Goal: Complete application form

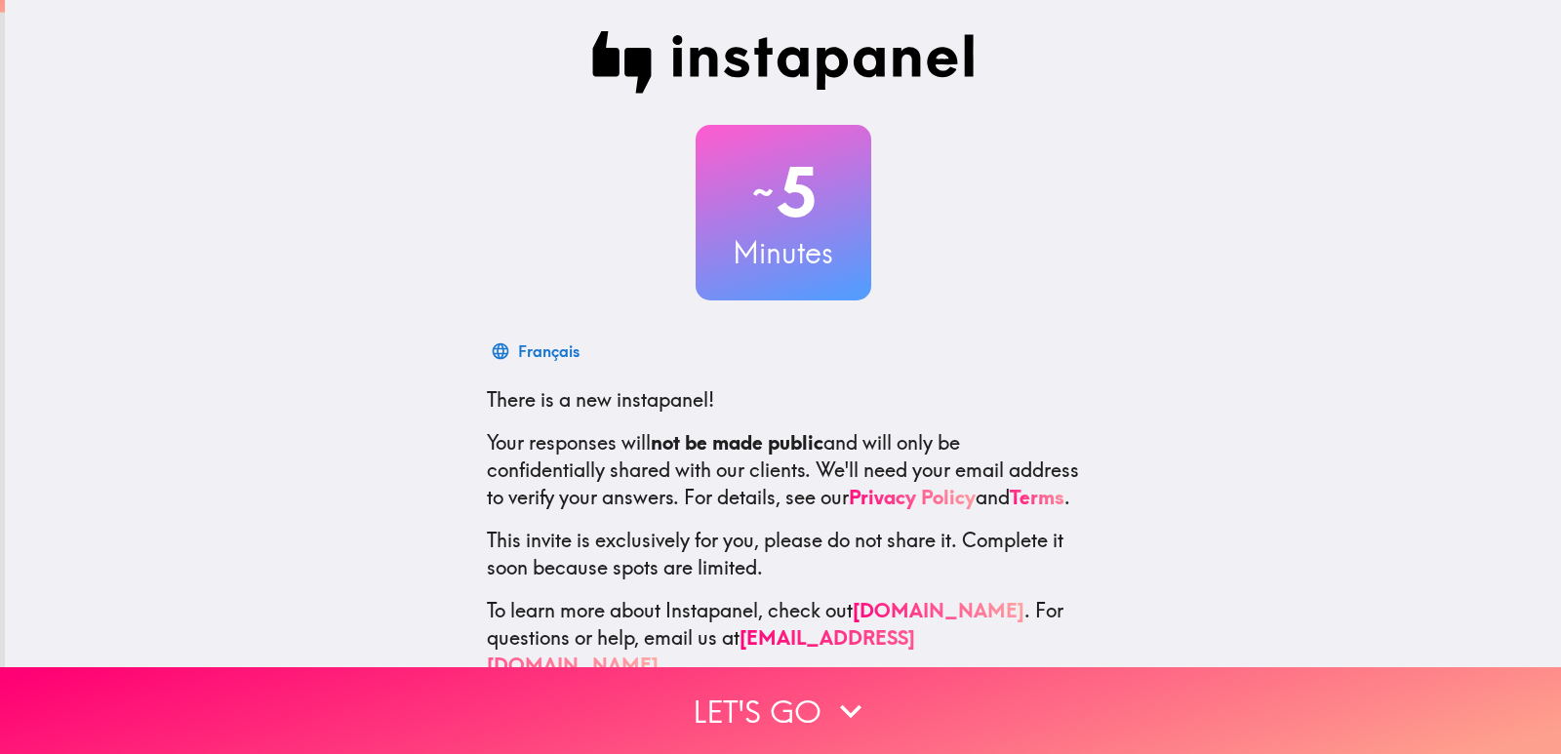
scroll to position [58, 0]
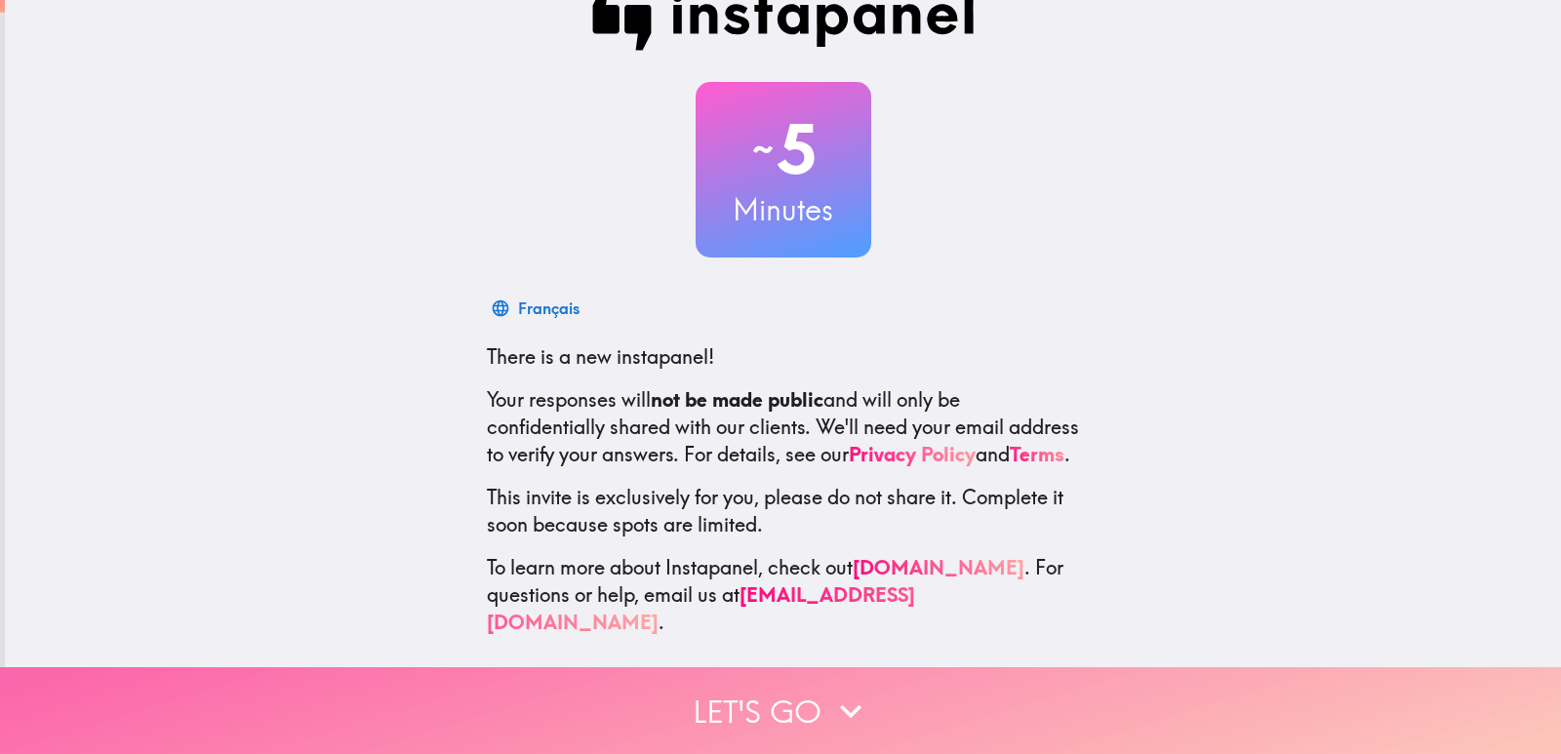
click at [861, 710] on icon "button" at bounding box center [850, 711] width 43 height 43
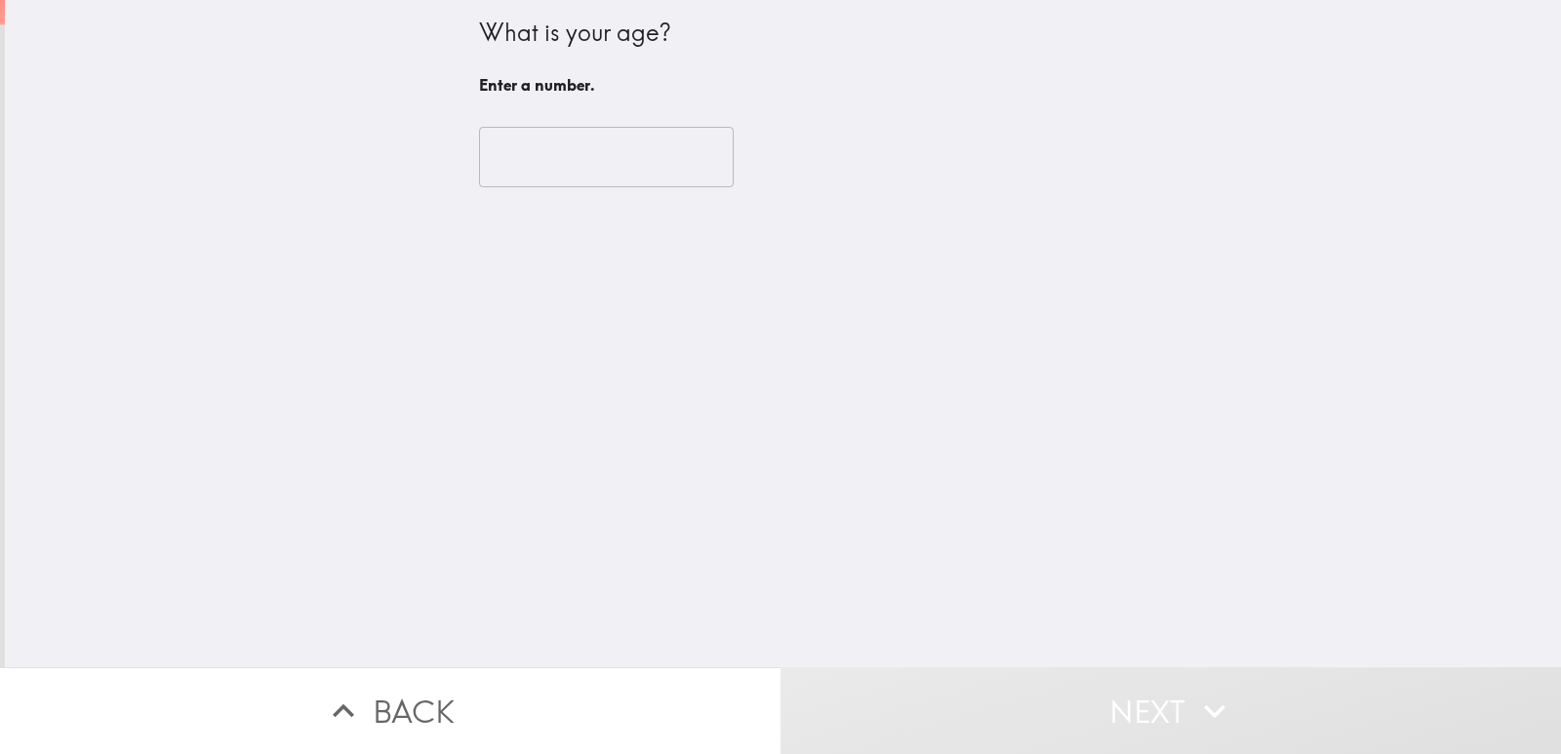
scroll to position [0, 0]
click at [533, 159] on input "number" at bounding box center [606, 157] width 255 height 61
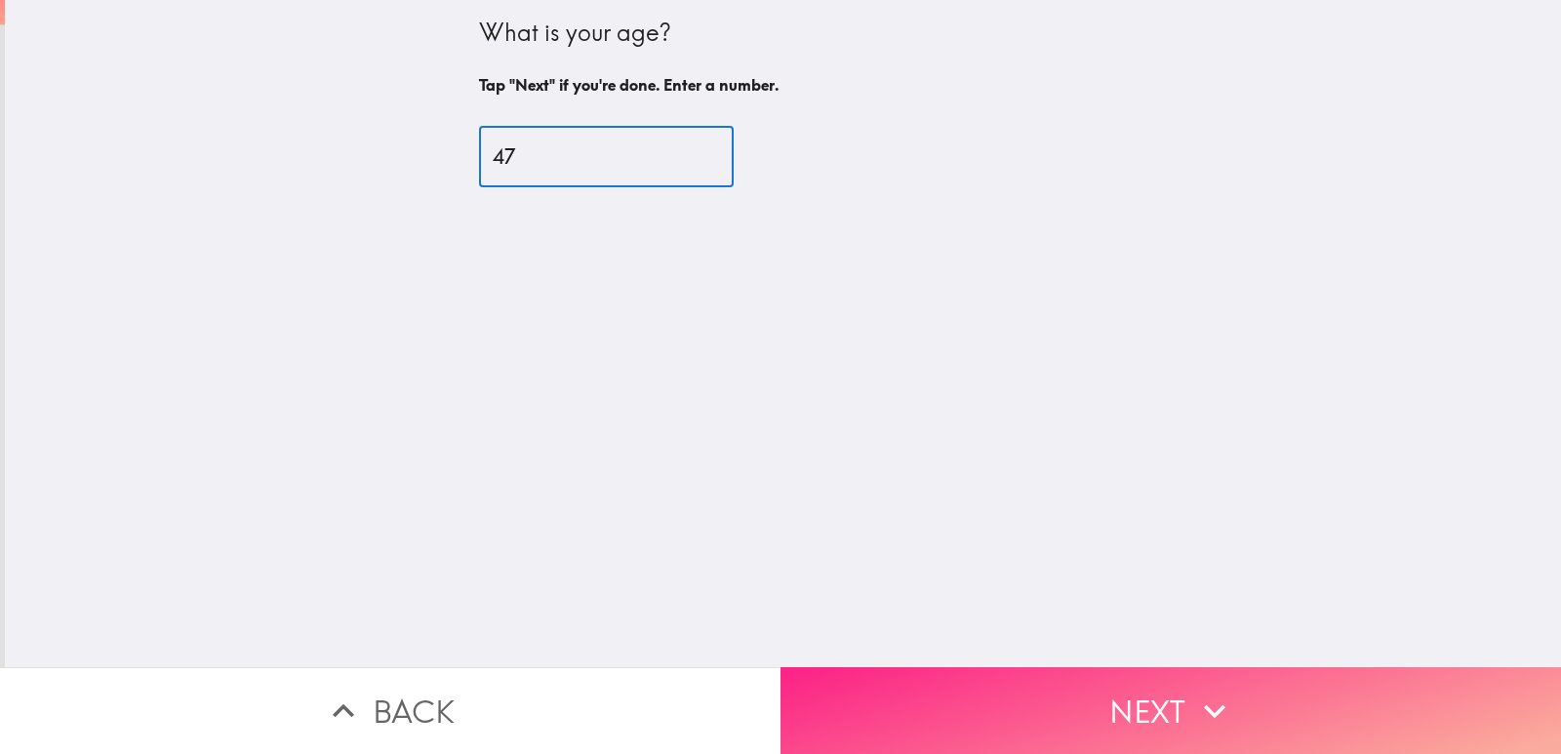
type input "47"
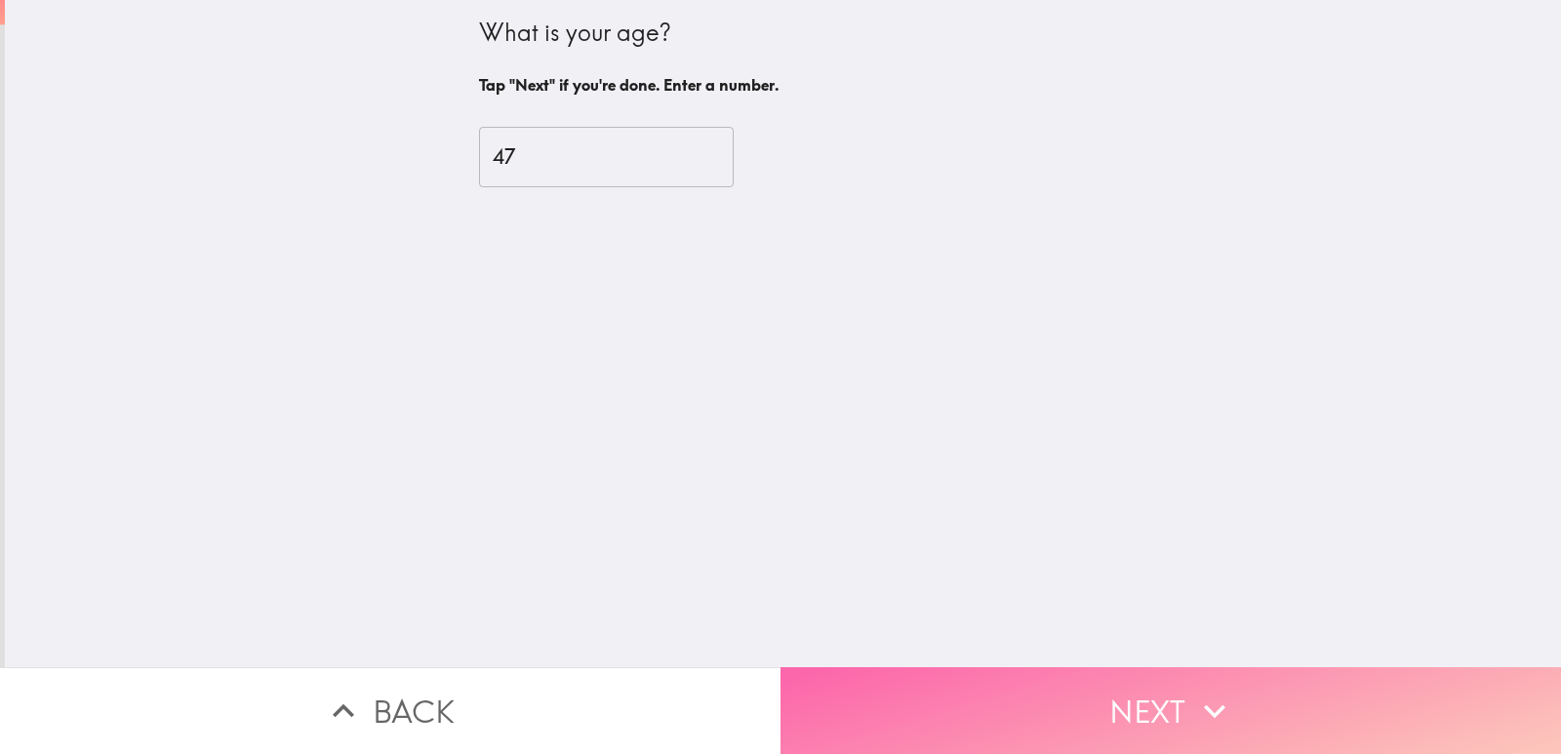
click at [1088, 678] on button "Next" at bounding box center [1171, 710] width 781 height 87
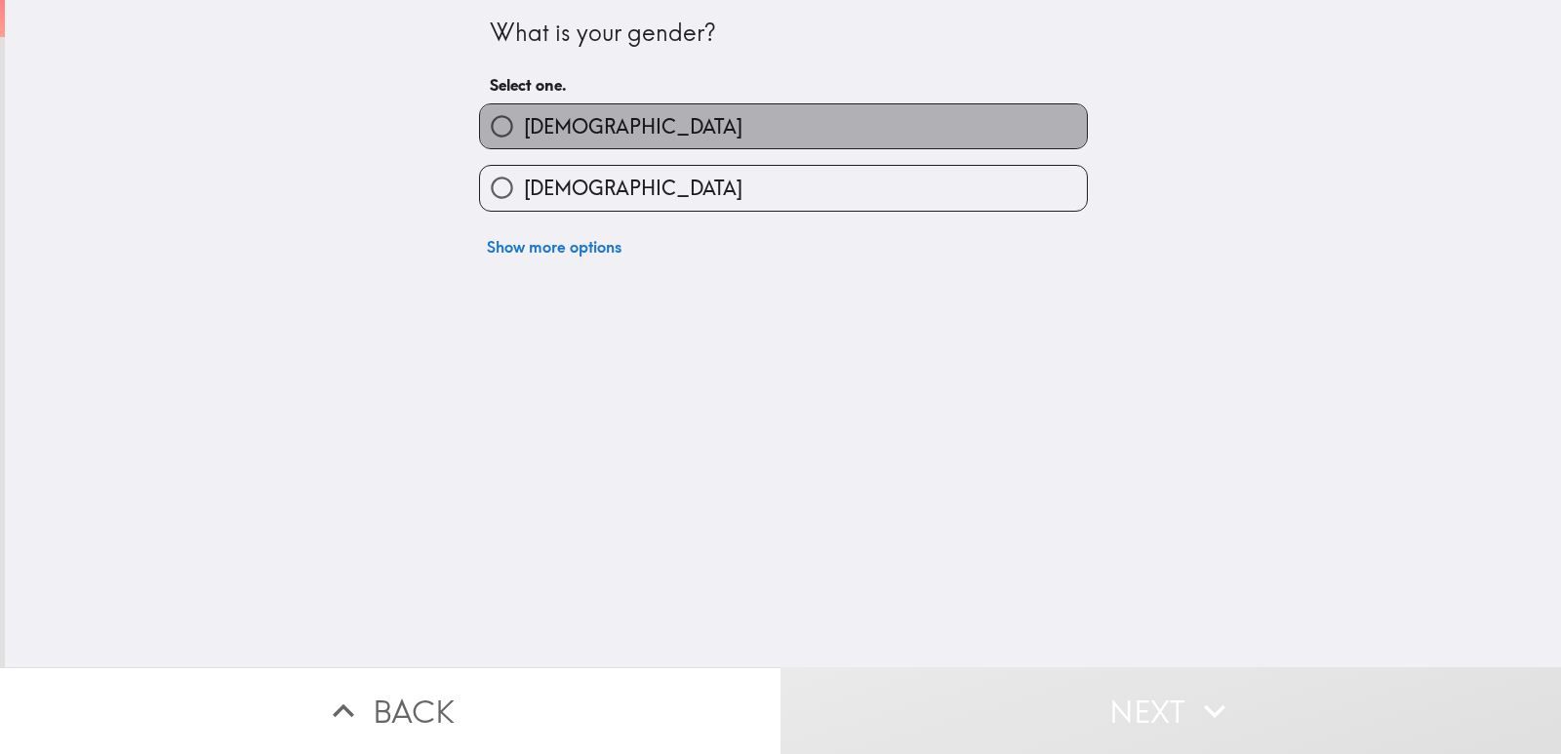
click at [617, 133] on label "[DEMOGRAPHIC_DATA]" at bounding box center [783, 126] width 607 height 44
click at [524, 133] on input "[DEMOGRAPHIC_DATA]" at bounding box center [502, 126] width 44 height 44
radio input "true"
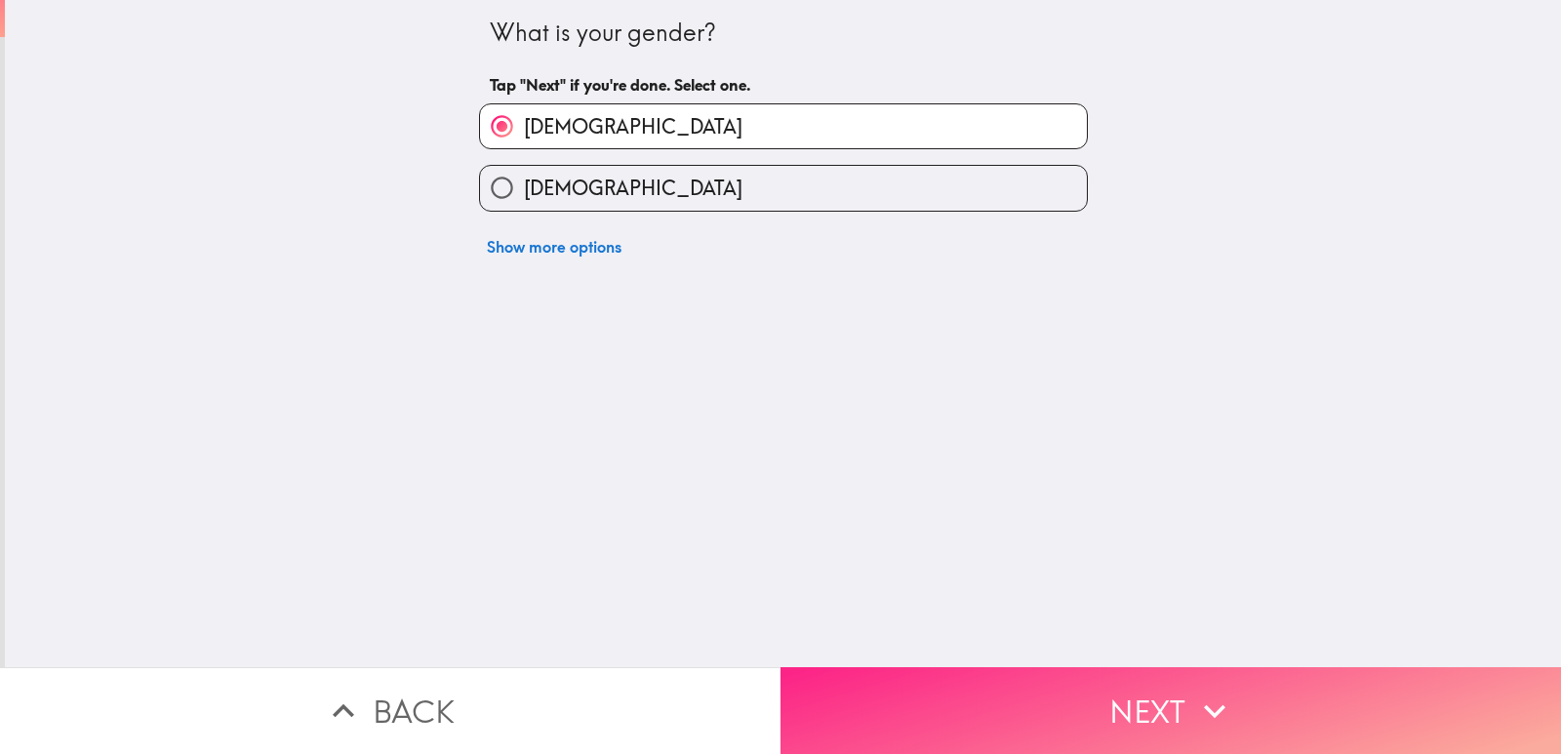
click at [1098, 723] on button "Next" at bounding box center [1171, 710] width 781 height 87
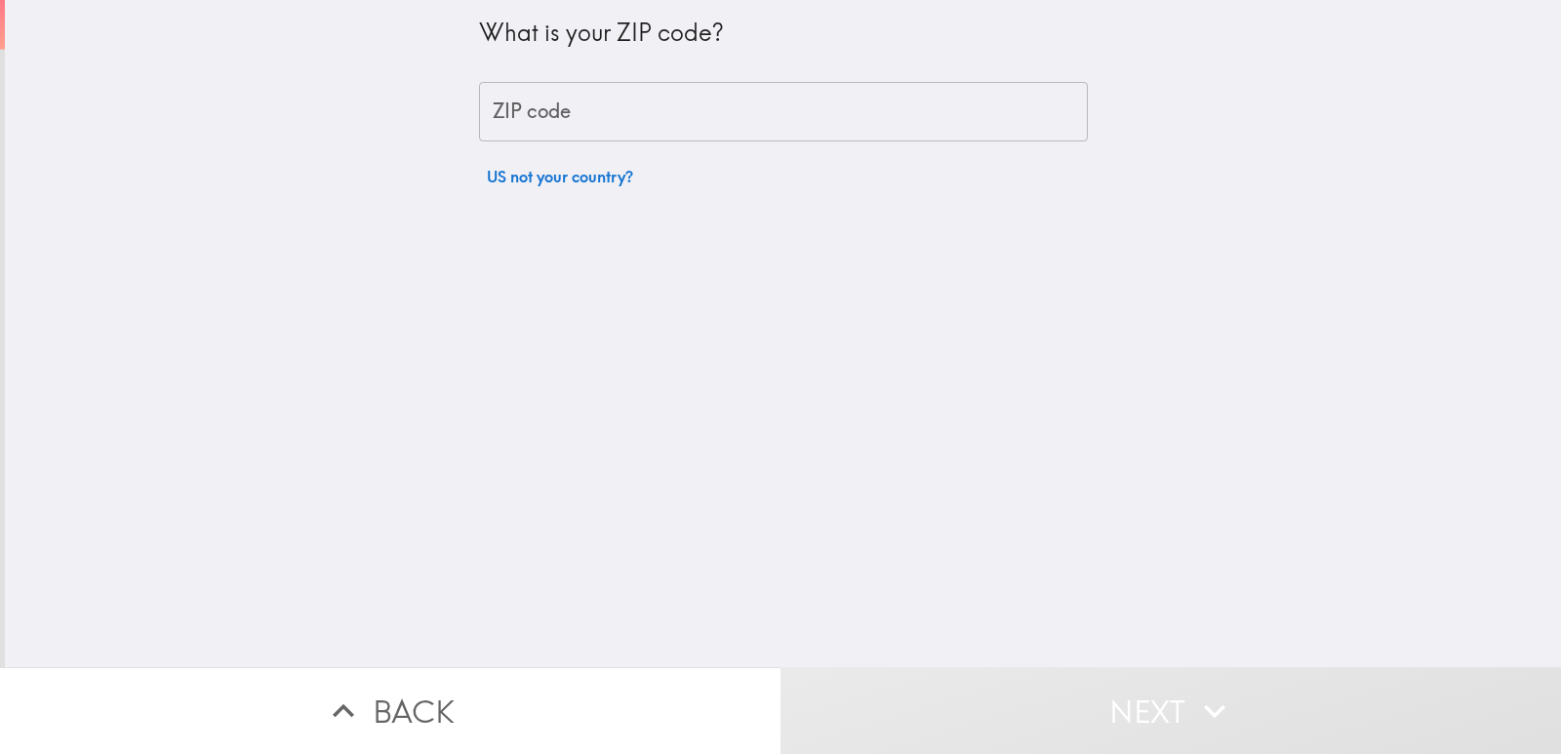
click at [557, 108] on input "ZIP code" at bounding box center [783, 112] width 609 height 61
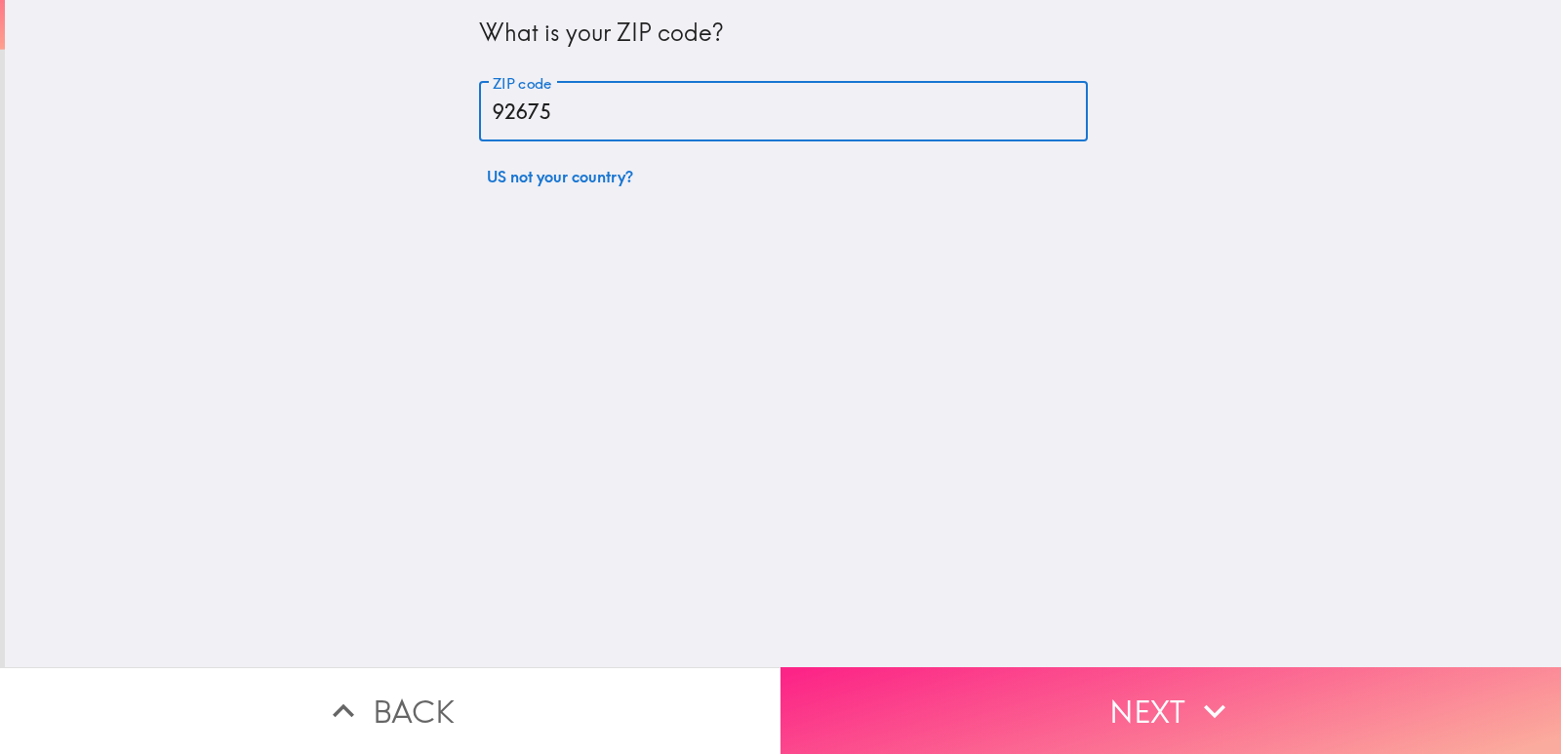
type input "92675"
click at [991, 704] on button "Next" at bounding box center [1171, 710] width 781 height 87
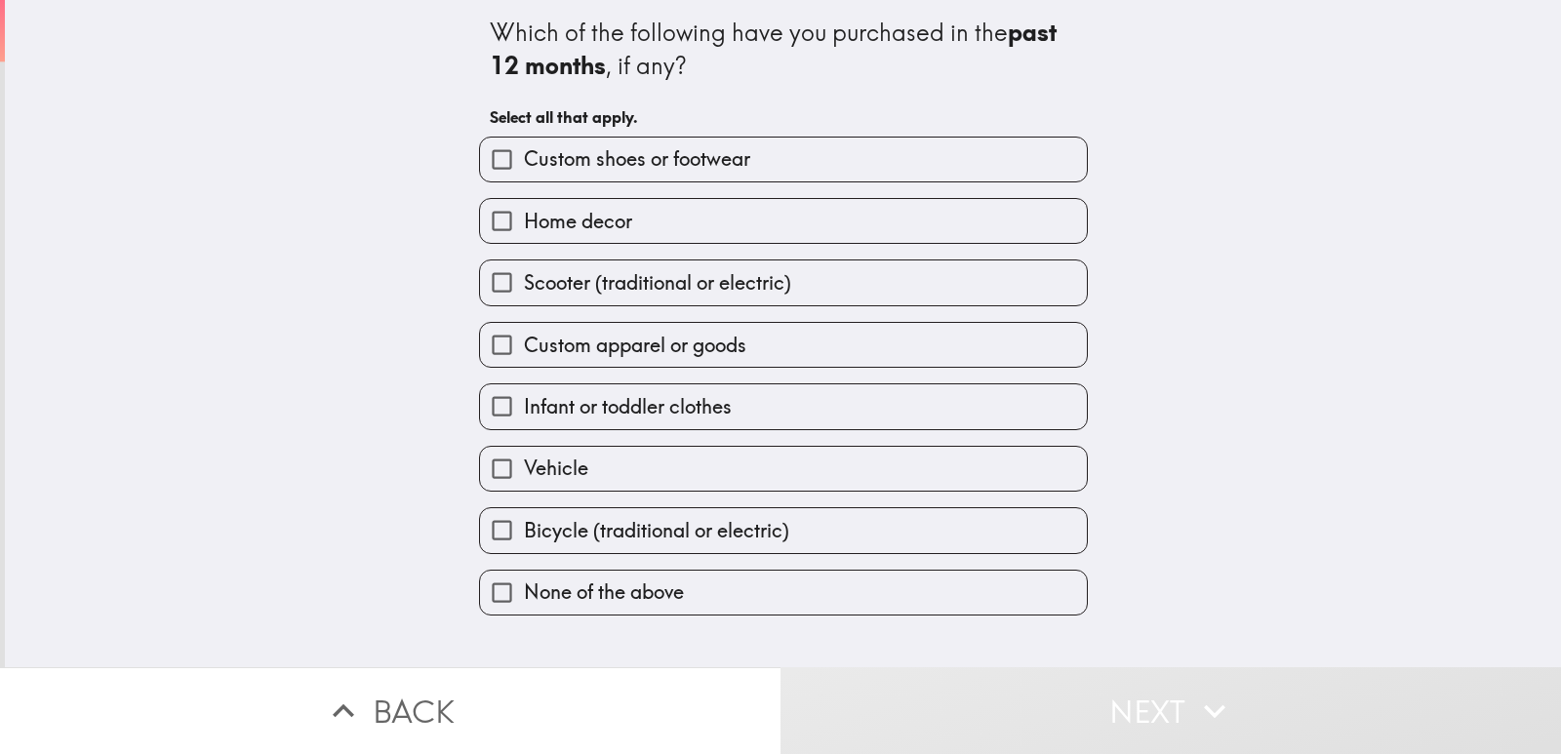
click at [589, 481] on label "Vehicle" at bounding box center [783, 469] width 607 height 44
click at [524, 481] on input "Vehicle" at bounding box center [502, 469] width 44 height 44
checkbox input "true"
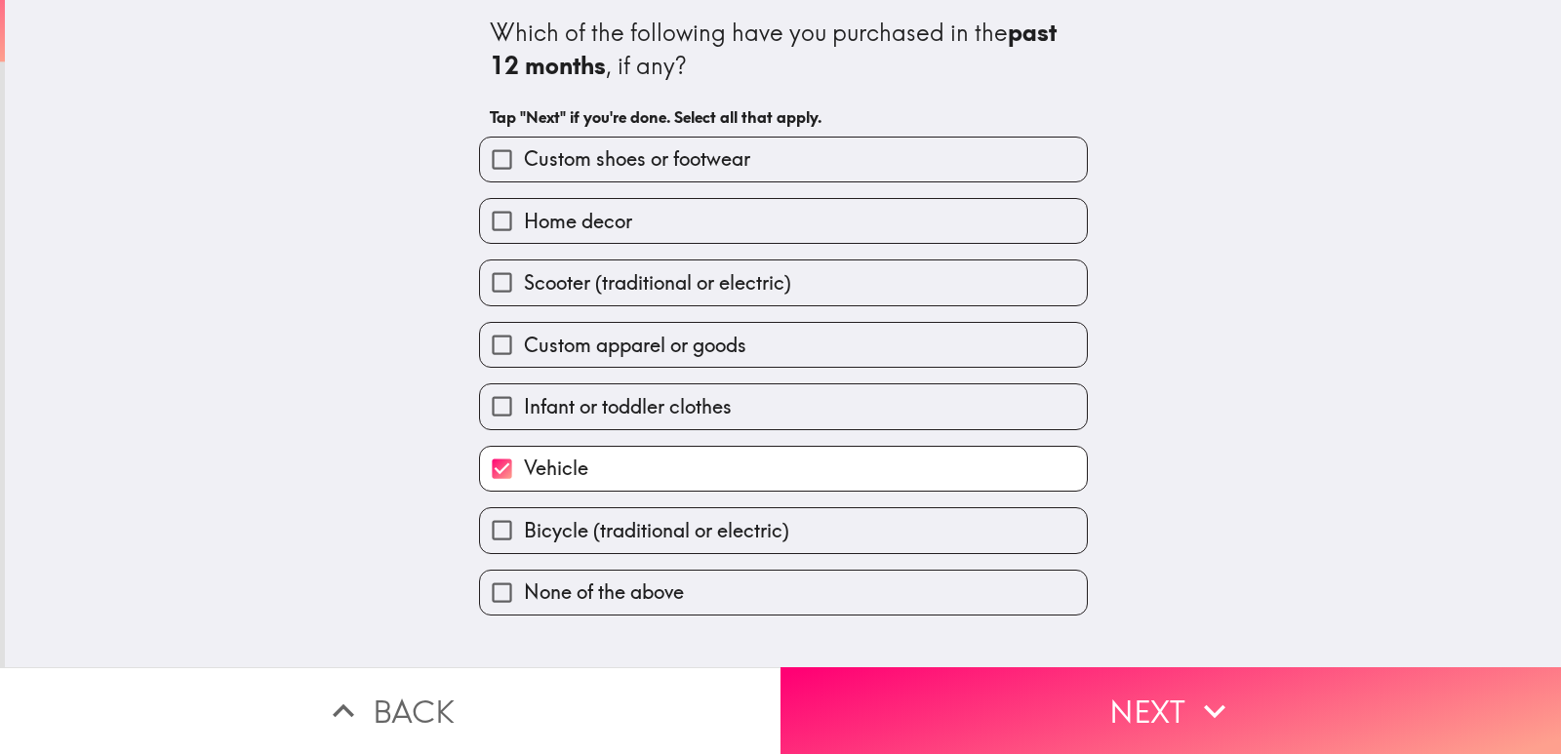
click at [613, 344] on span "Custom apparel or goods" at bounding box center [635, 345] width 222 height 27
click at [524, 344] on input "Custom apparel or goods" at bounding box center [502, 345] width 44 height 44
checkbox input "true"
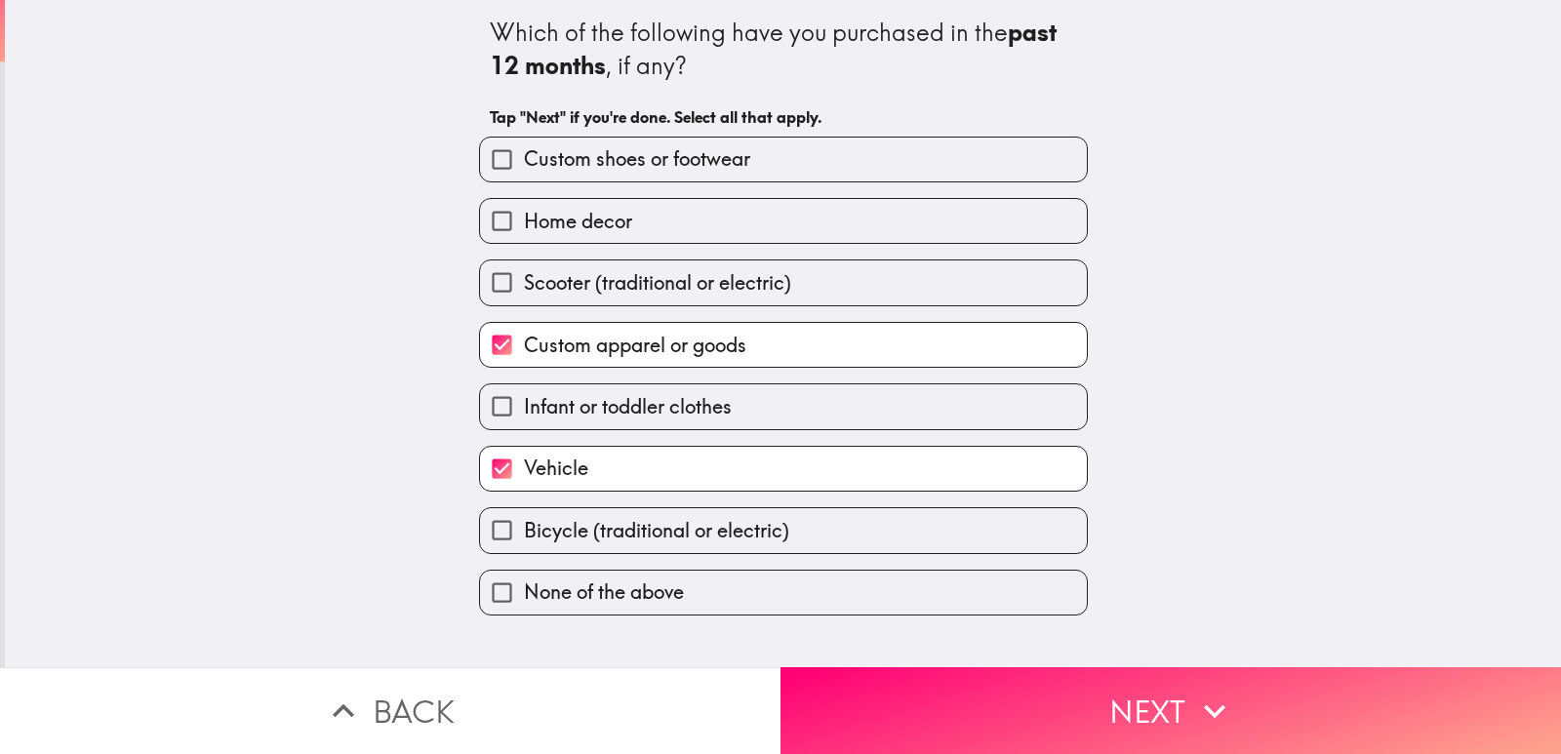
click at [608, 289] on span "Scooter (traditional or electric)" at bounding box center [657, 282] width 267 height 27
click at [524, 289] on input "Scooter (traditional or electric)" at bounding box center [502, 283] width 44 height 44
checkbox input "true"
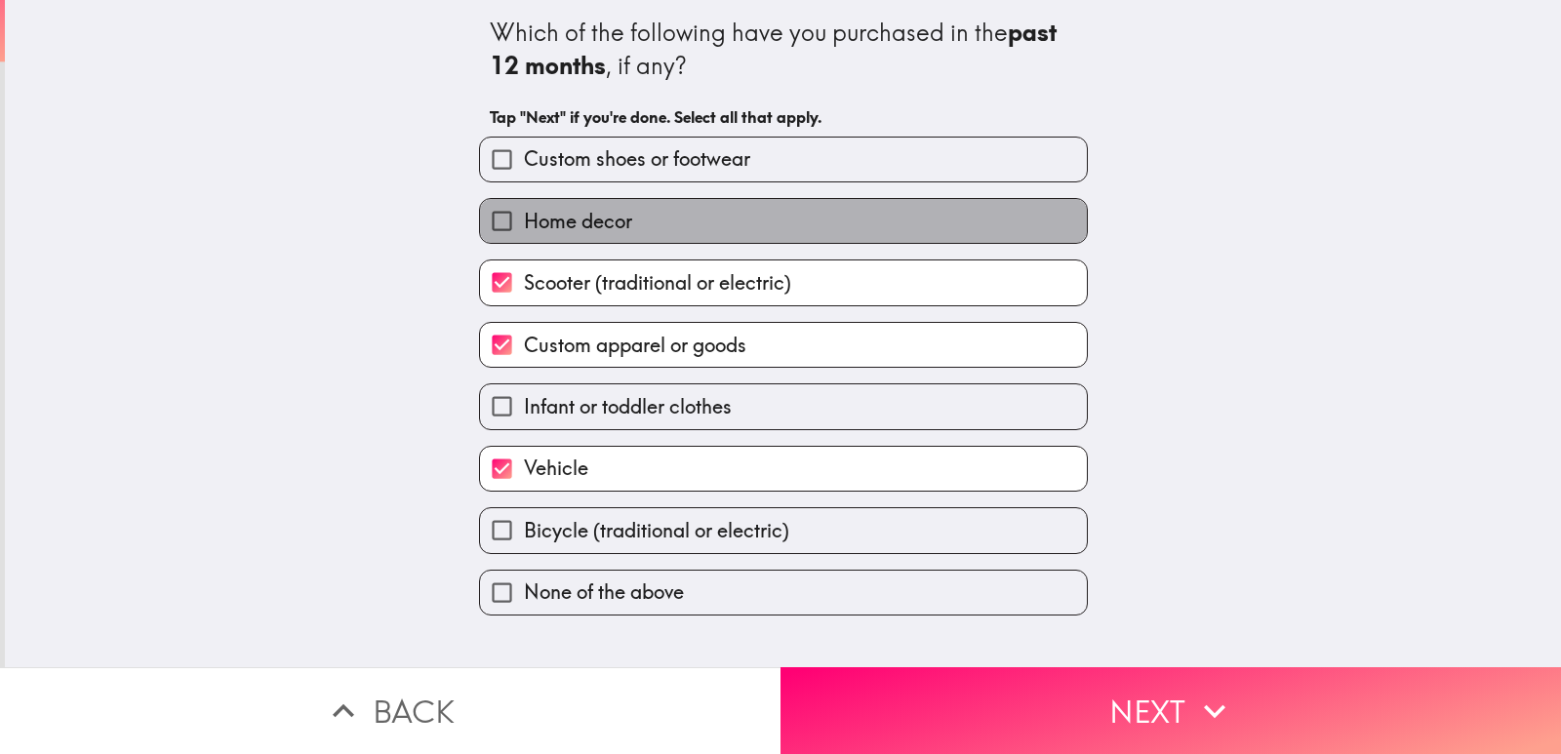
click at [600, 230] on span "Home decor" at bounding box center [578, 221] width 108 height 27
click at [524, 230] on input "Home decor" at bounding box center [502, 221] width 44 height 44
checkbox input "true"
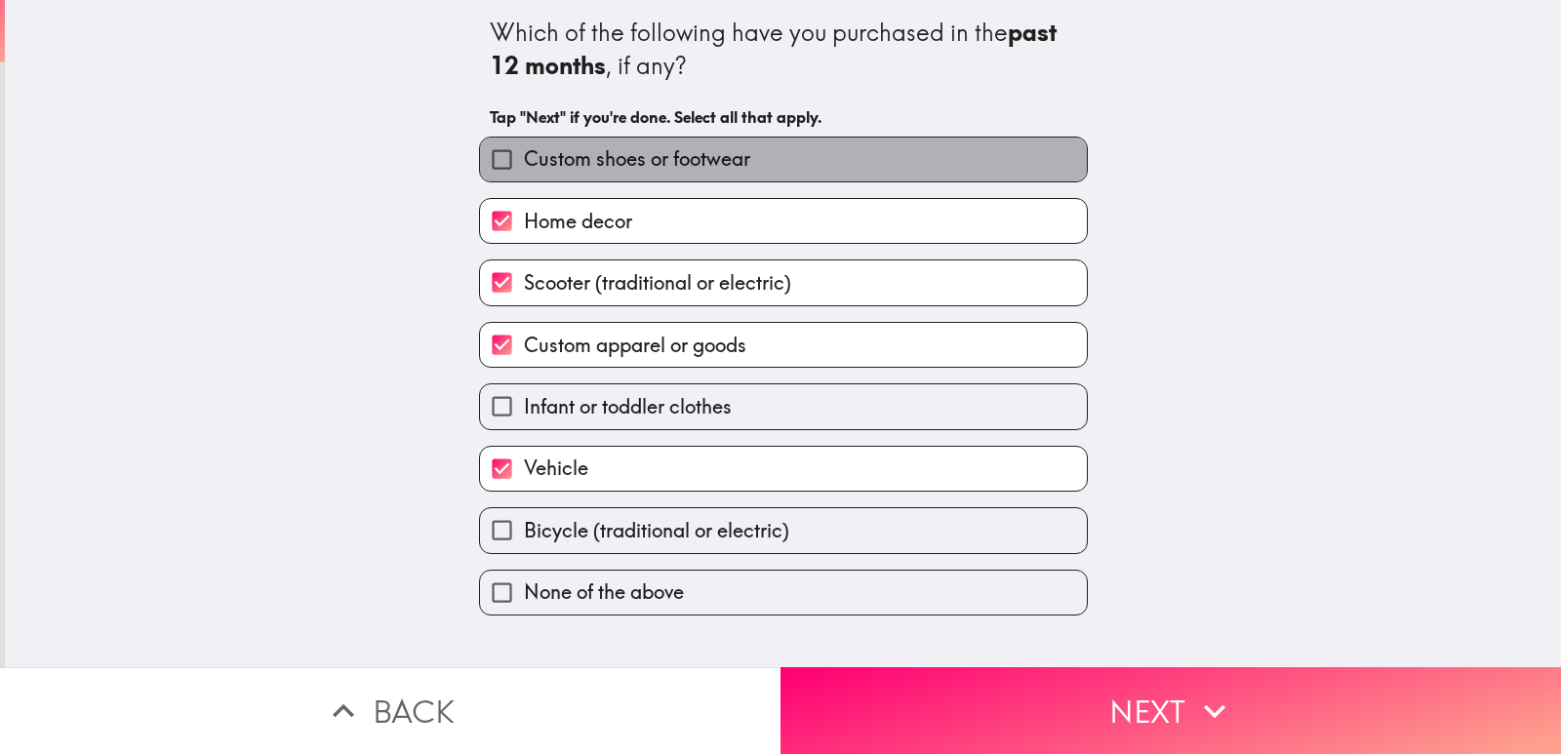
click at [618, 156] on span "Custom shoes or footwear" at bounding box center [637, 158] width 226 height 27
click at [524, 156] on input "Custom shoes or footwear" at bounding box center [502, 160] width 44 height 44
checkbox input "true"
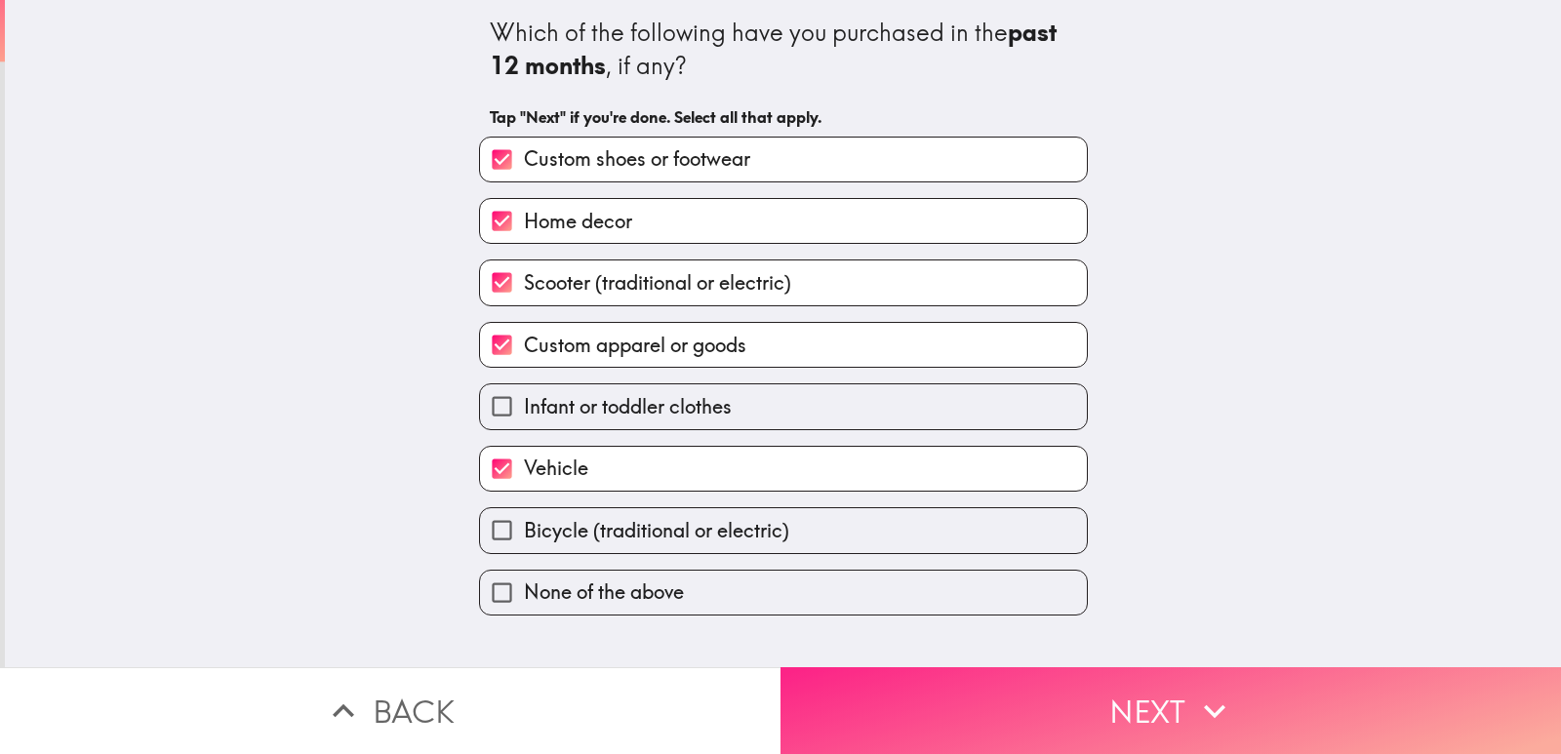
click at [1029, 693] on button "Next" at bounding box center [1171, 710] width 781 height 87
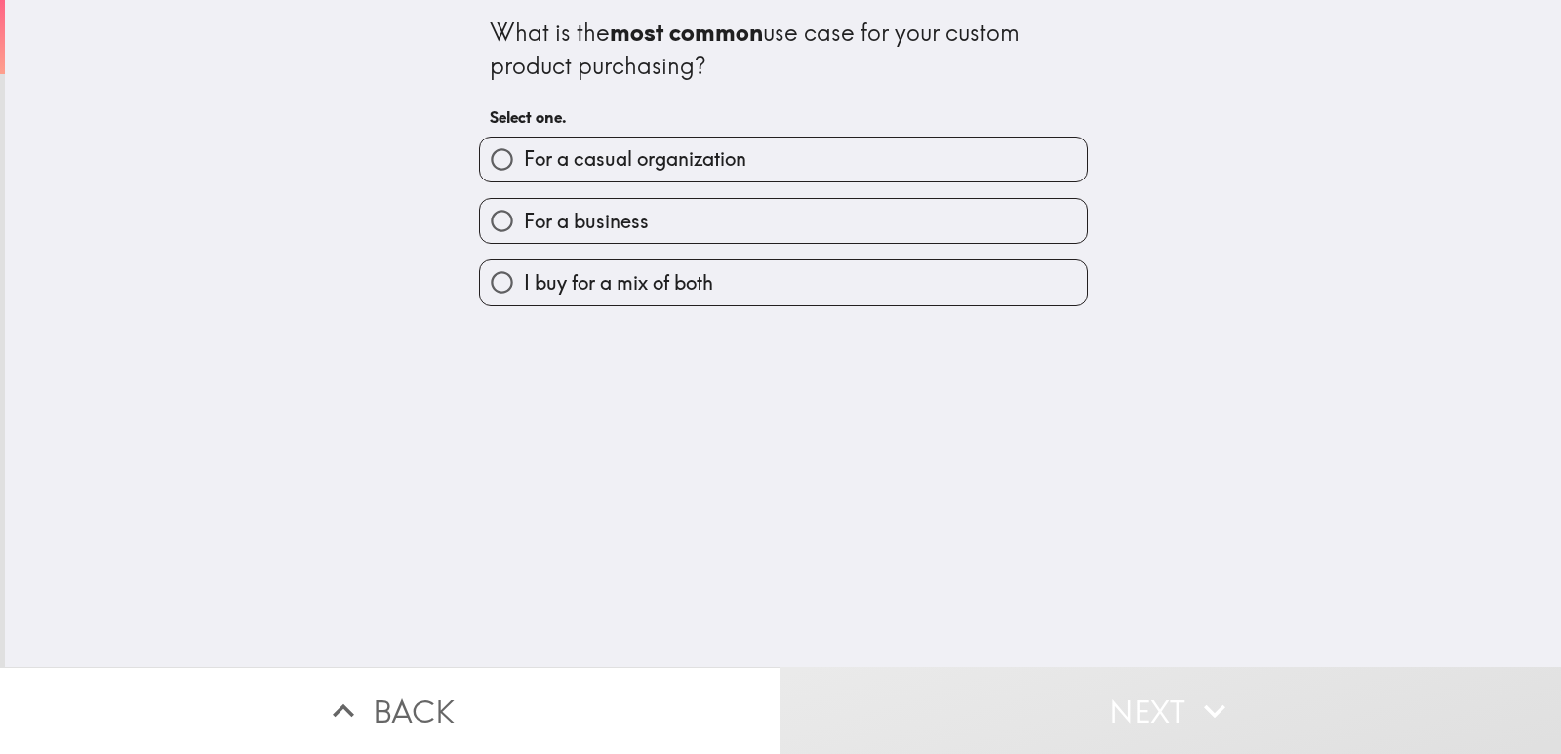
click at [639, 167] on span "For a casual organization" at bounding box center [635, 158] width 222 height 27
click at [524, 167] on input "For a casual organization" at bounding box center [502, 160] width 44 height 44
radio input "true"
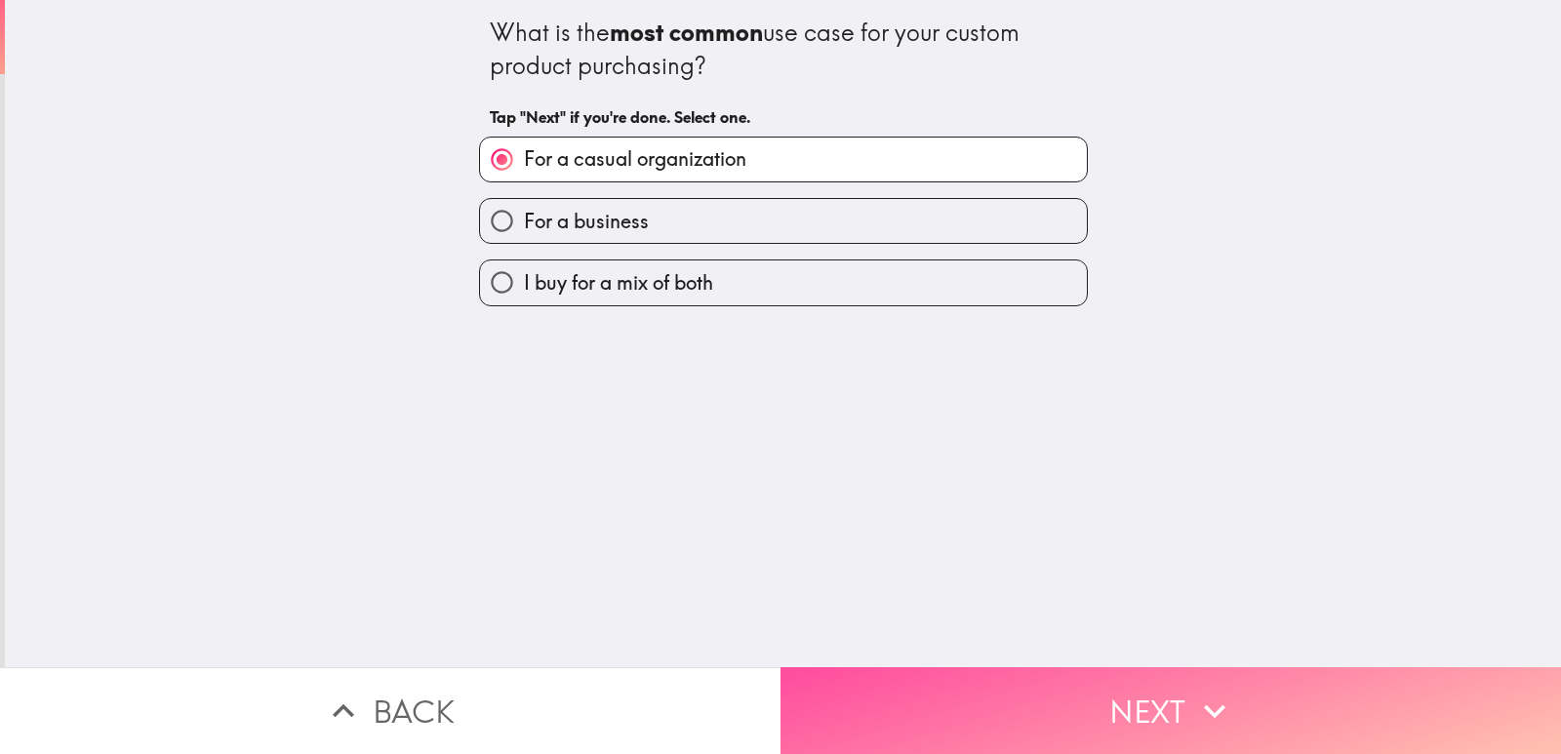
click at [1114, 678] on button "Next" at bounding box center [1171, 710] width 781 height 87
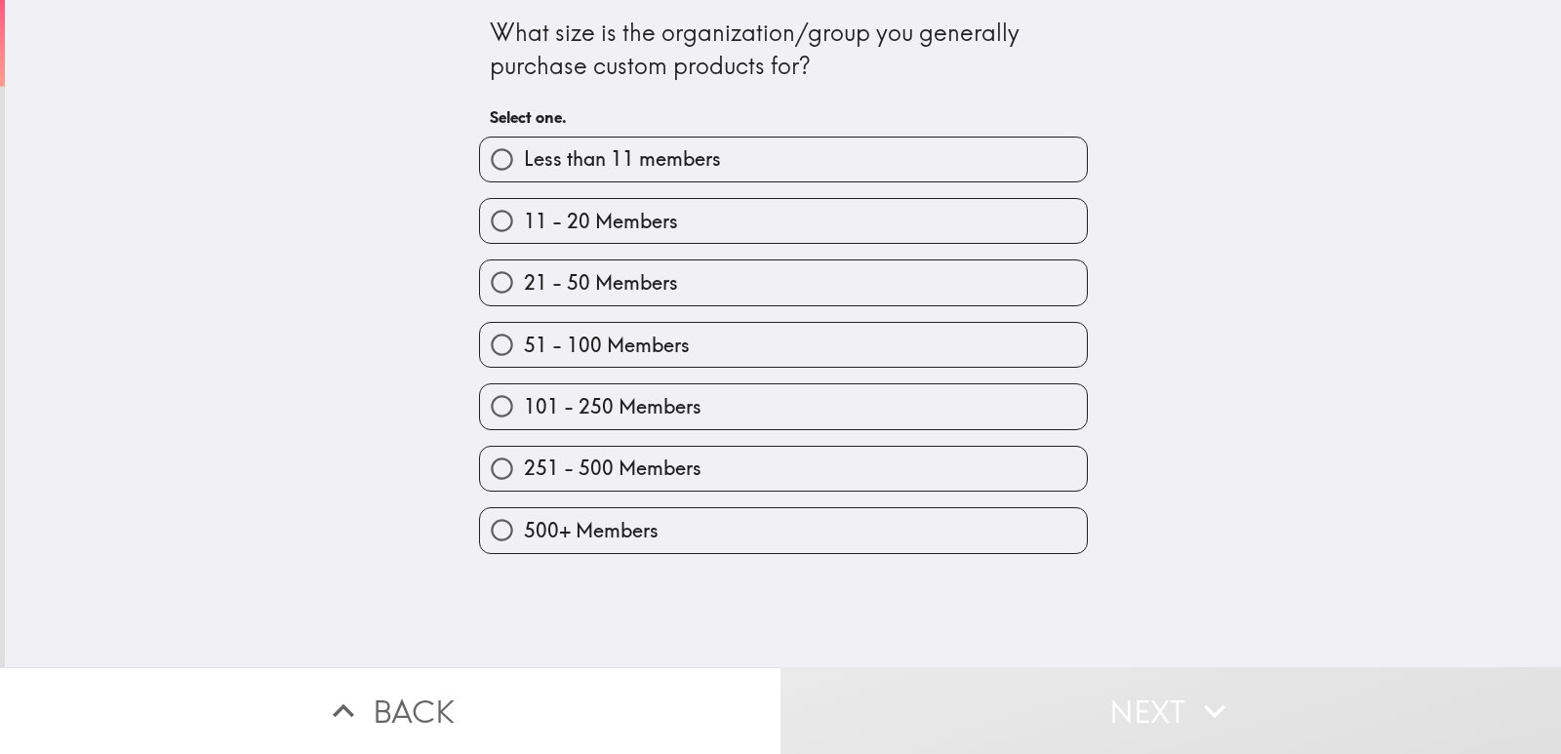
click at [595, 479] on span "251 - 500 Members" at bounding box center [613, 468] width 178 height 27
click at [524, 479] on input "251 - 500 Members" at bounding box center [502, 469] width 44 height 44
radio input "true"
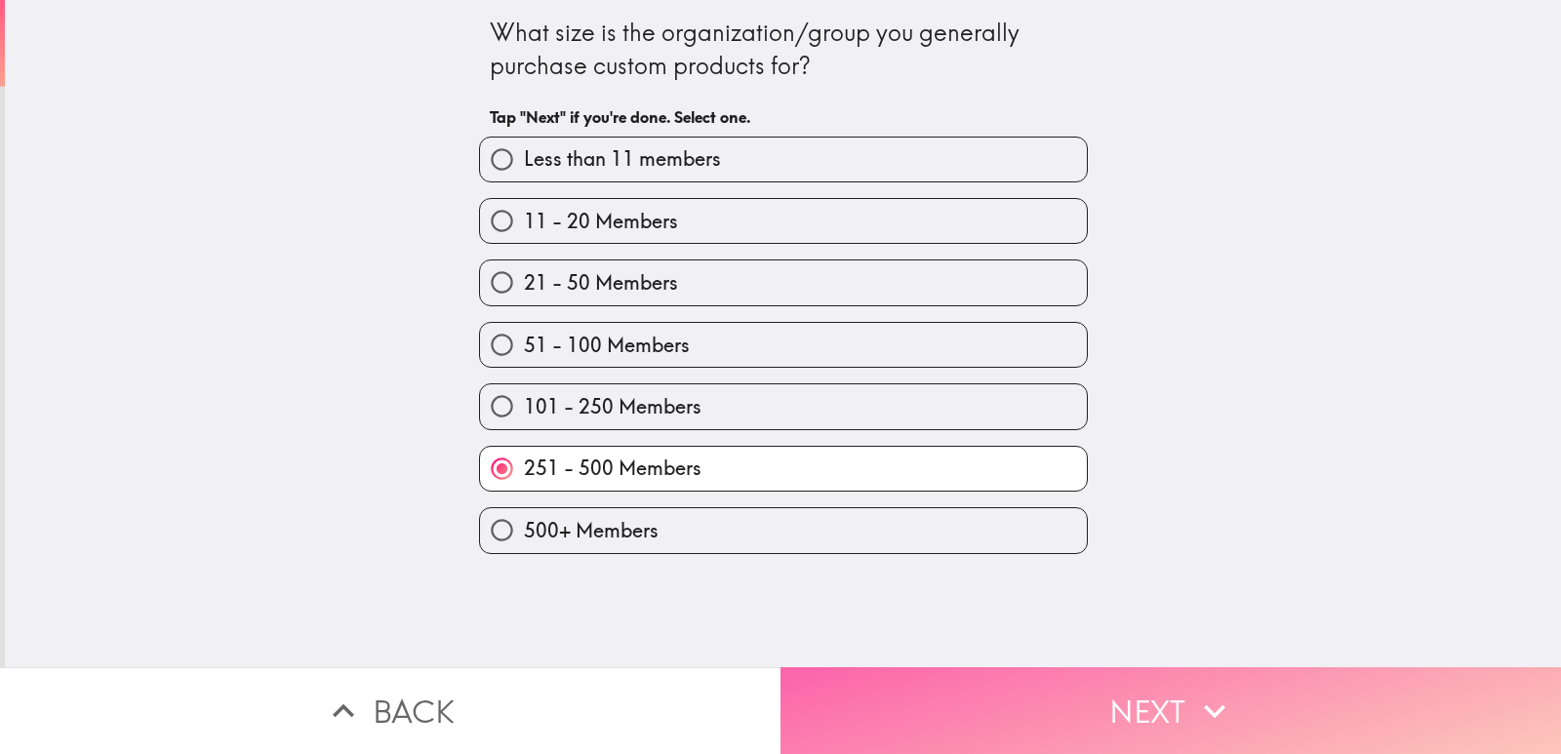
click at [1004, 698] on button "Next" at bounding box center [1171, 710] width 781 height 87
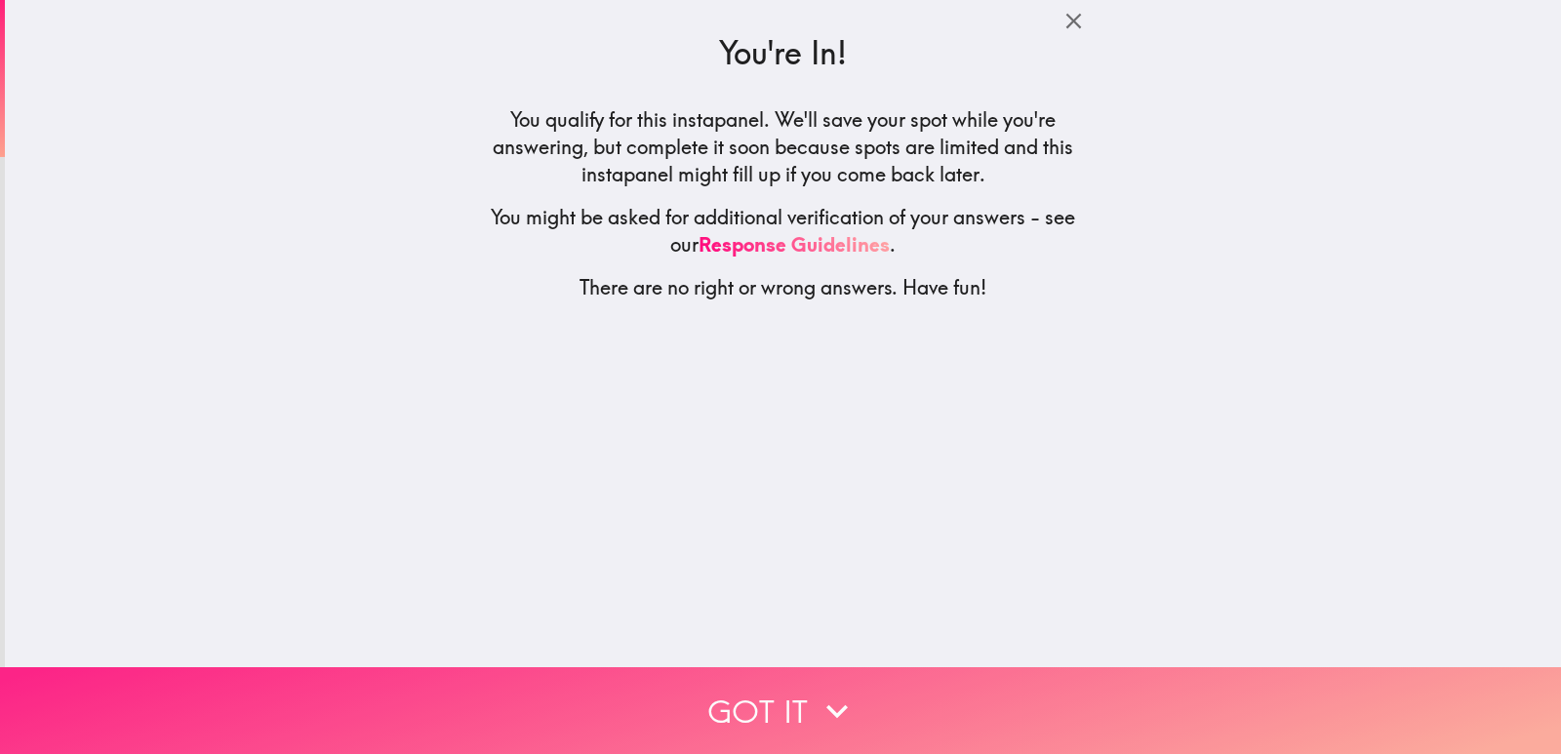
click at [816, 703] on icon "button" at bounding box center [837, 711] width 43 height 43
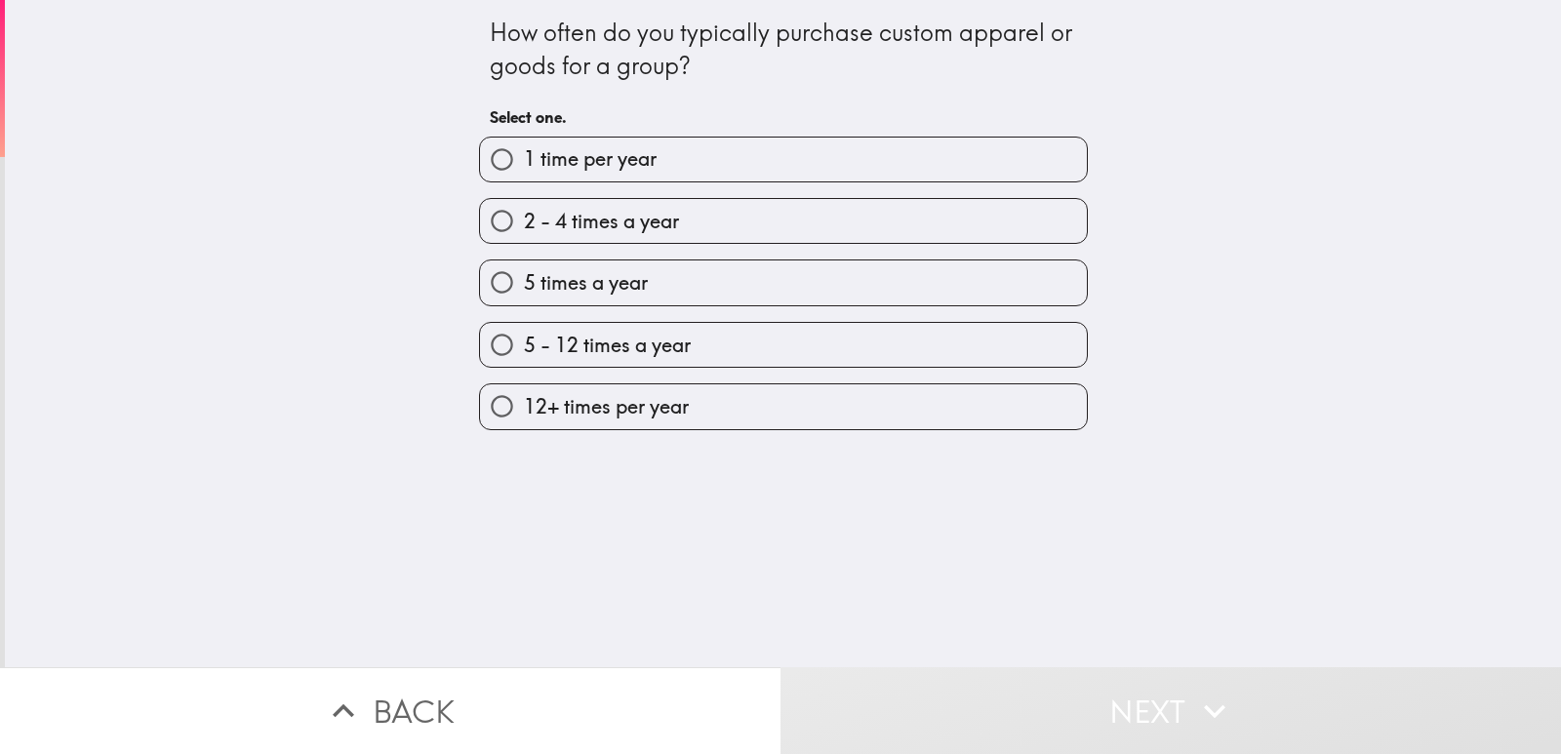
click at [604, 412] on span "12+ times per year" at bounding box center [606, 406] width 165 height 27
click at [524, 412] on input "12+ times per year" at bounding box center [502, 406] width 44 height 44
radio input "true"
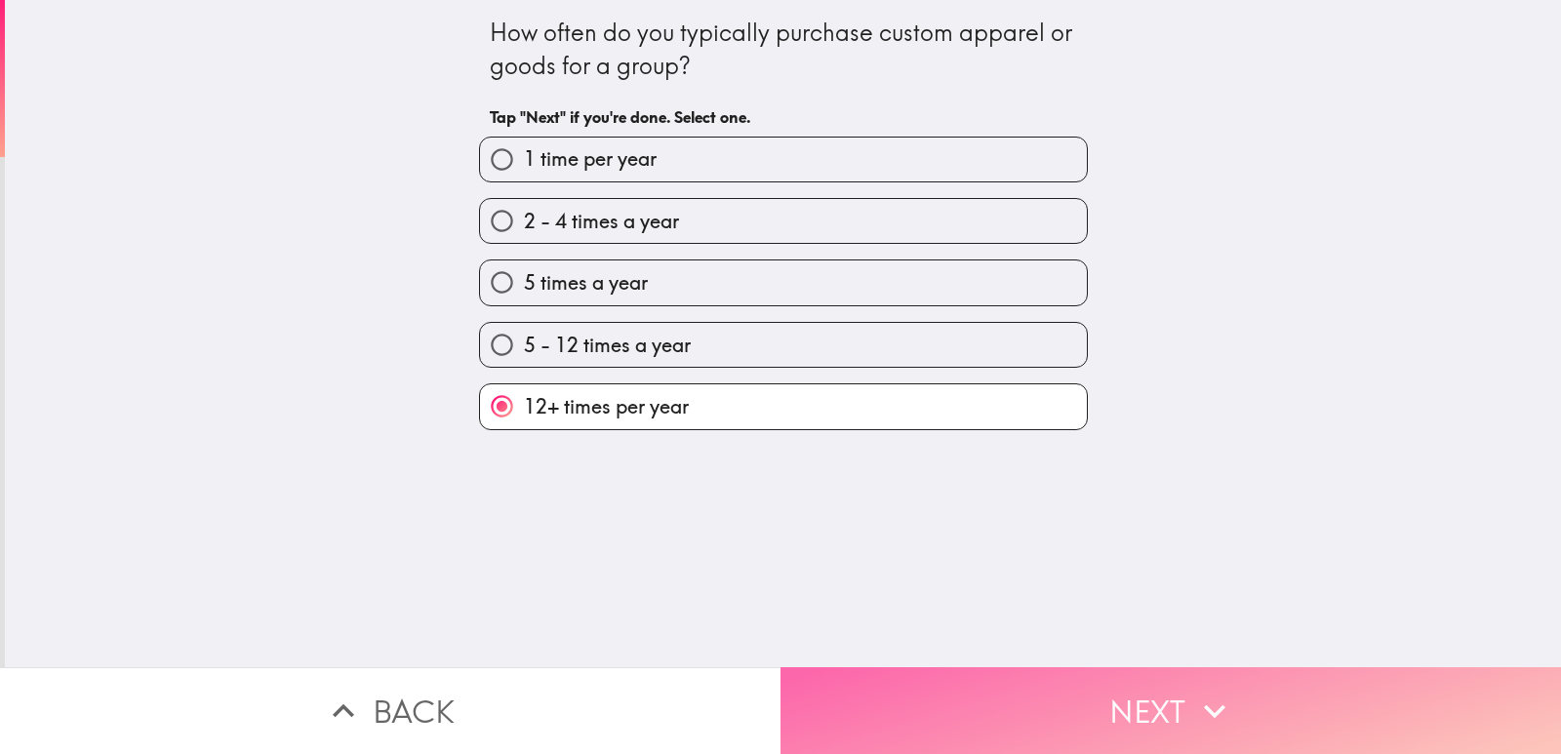
click at [1100, 667] on button "Next" at bounding box center [1171, 710] width 781 height 87
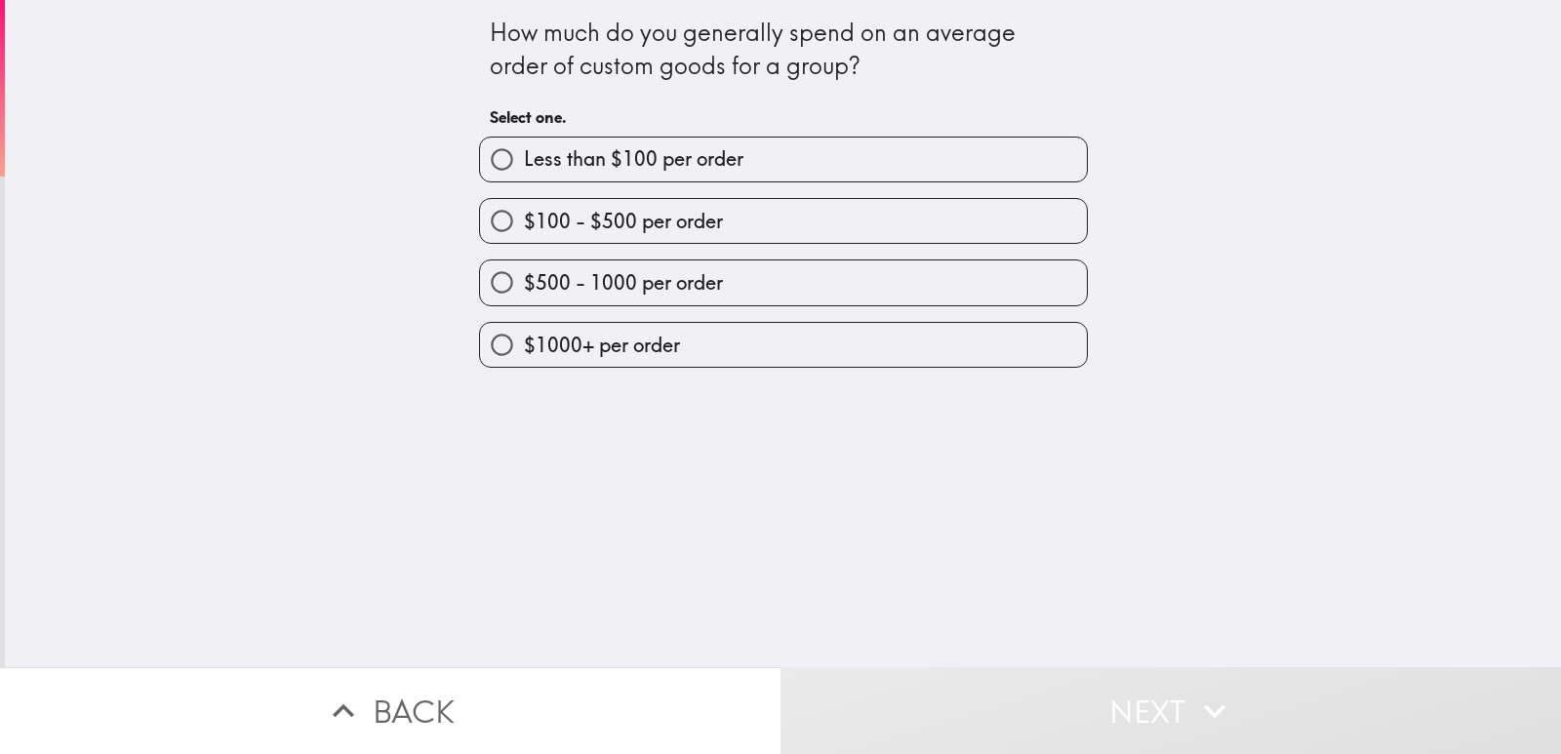
click at [561, 277] on span "$500 - 1000 per order" at bounding box center [623, 282] width 199 height 27
click at [524, 277] on input "$500 - 1000 per order" at bounding box center [502, 283] width 44 height 44
radio input "true"
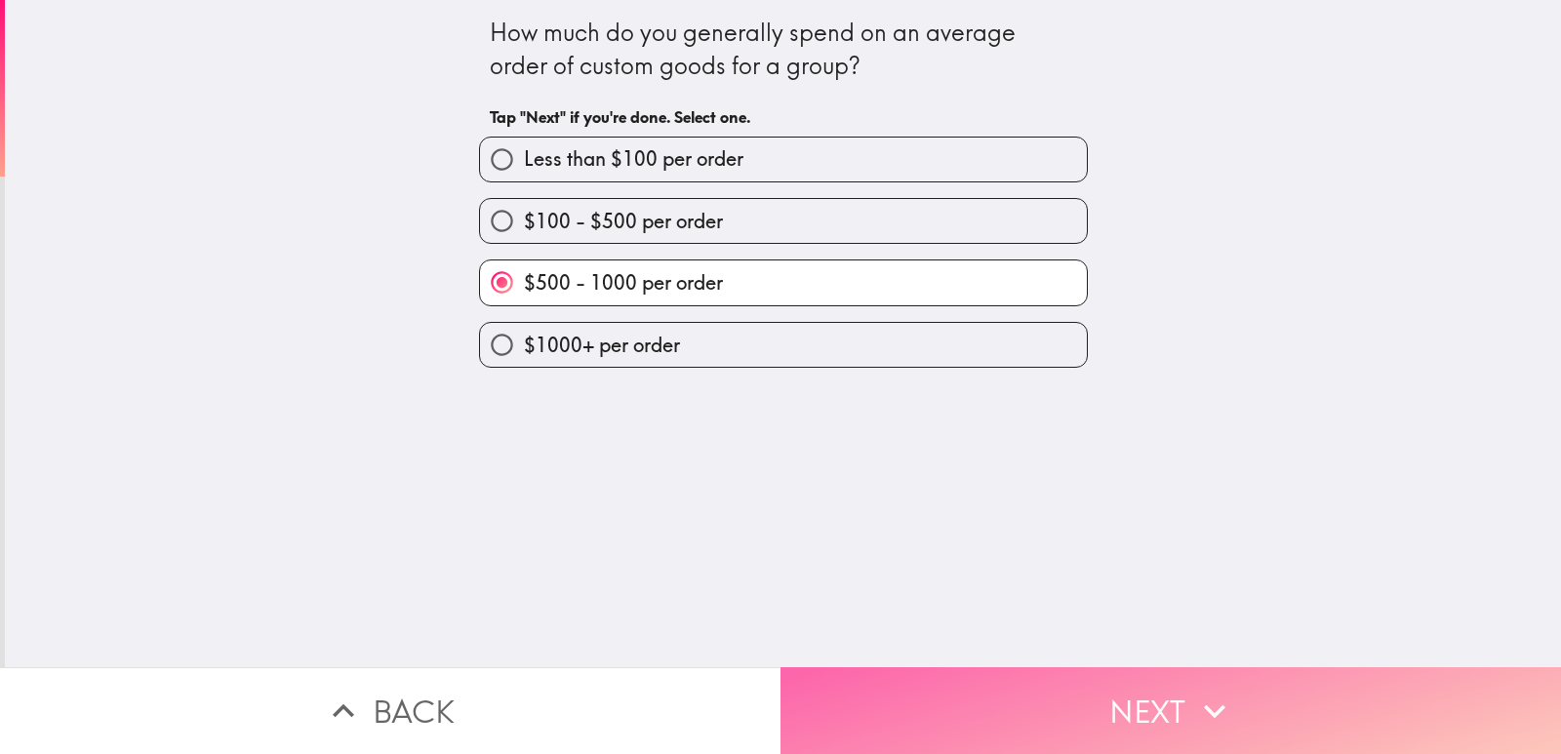
click at [1000, 675] on button "Next" at bounding box center [1171, 710] width 781 height 87
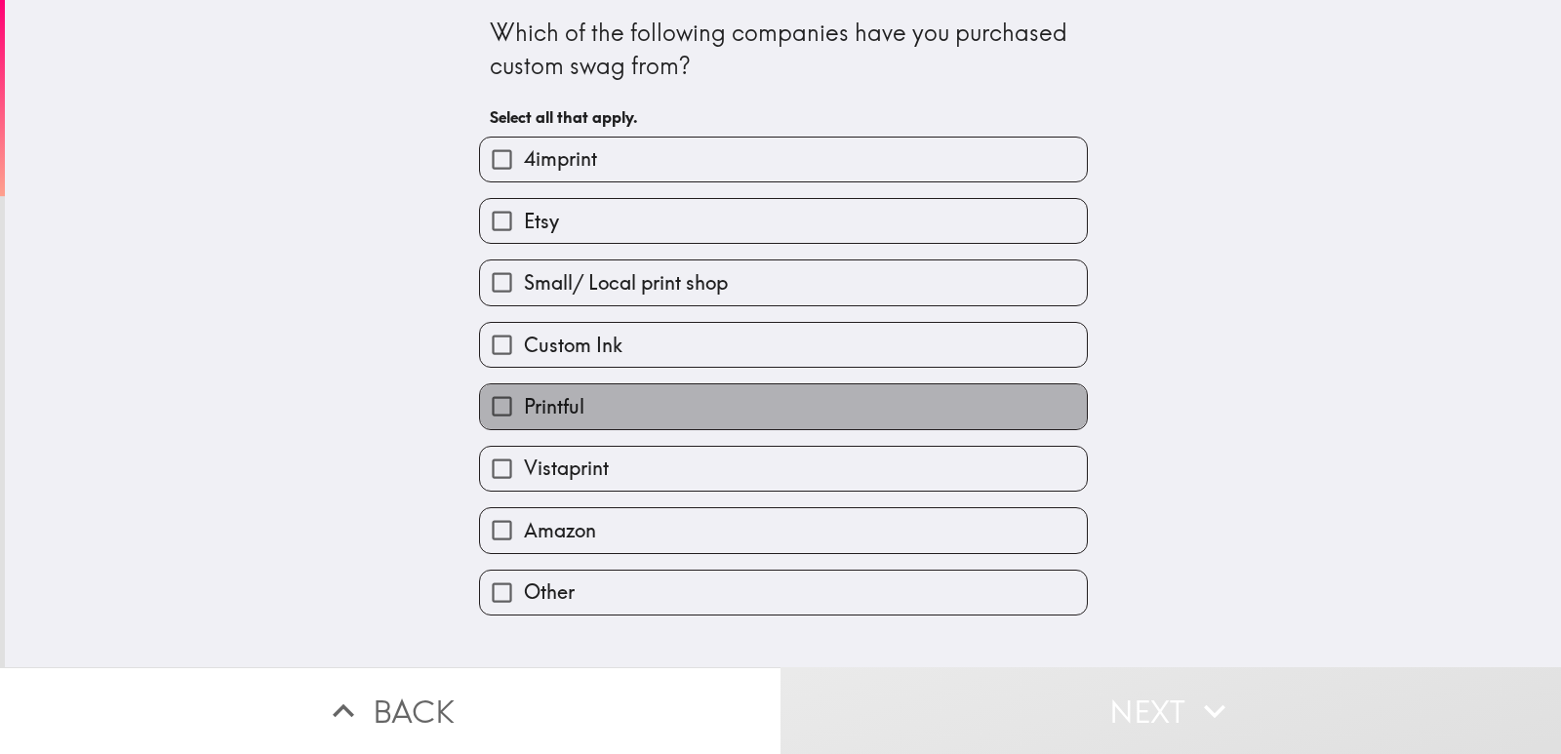
click at [547, 405] on span "Printful" at bounding box center [554, 406] width 61 height 27
click at [524, 405] on input "Printful" at bounding box center [502, 406] width 44 height 44
checkbox input "true"
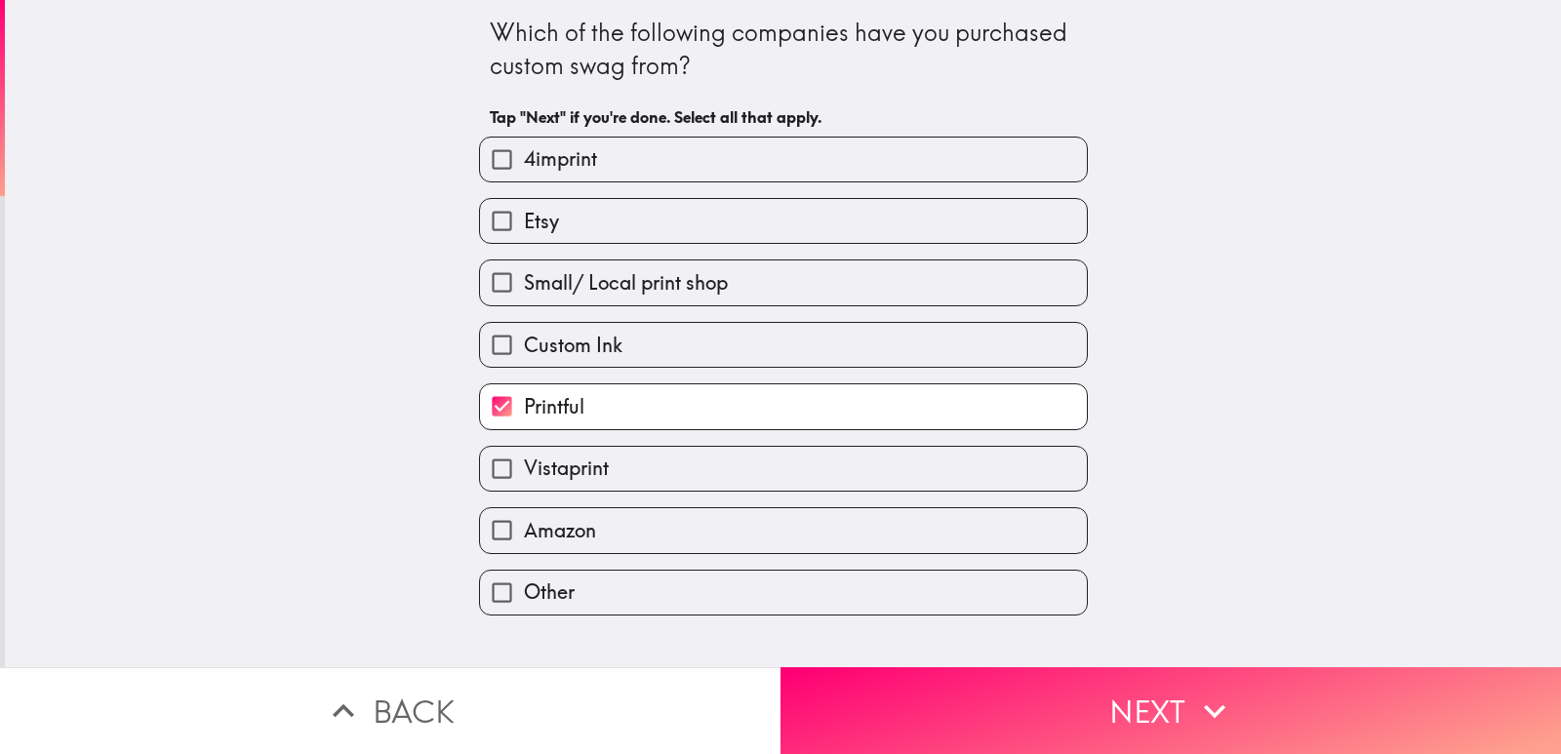
click at [580, 511] on label "Amazon" at bounding box center [783, 530] width 607 height 44
click at [524, 511] on input "Amazon" at bounding box center [502, 530] width 44 height 44
checkbox input "true"
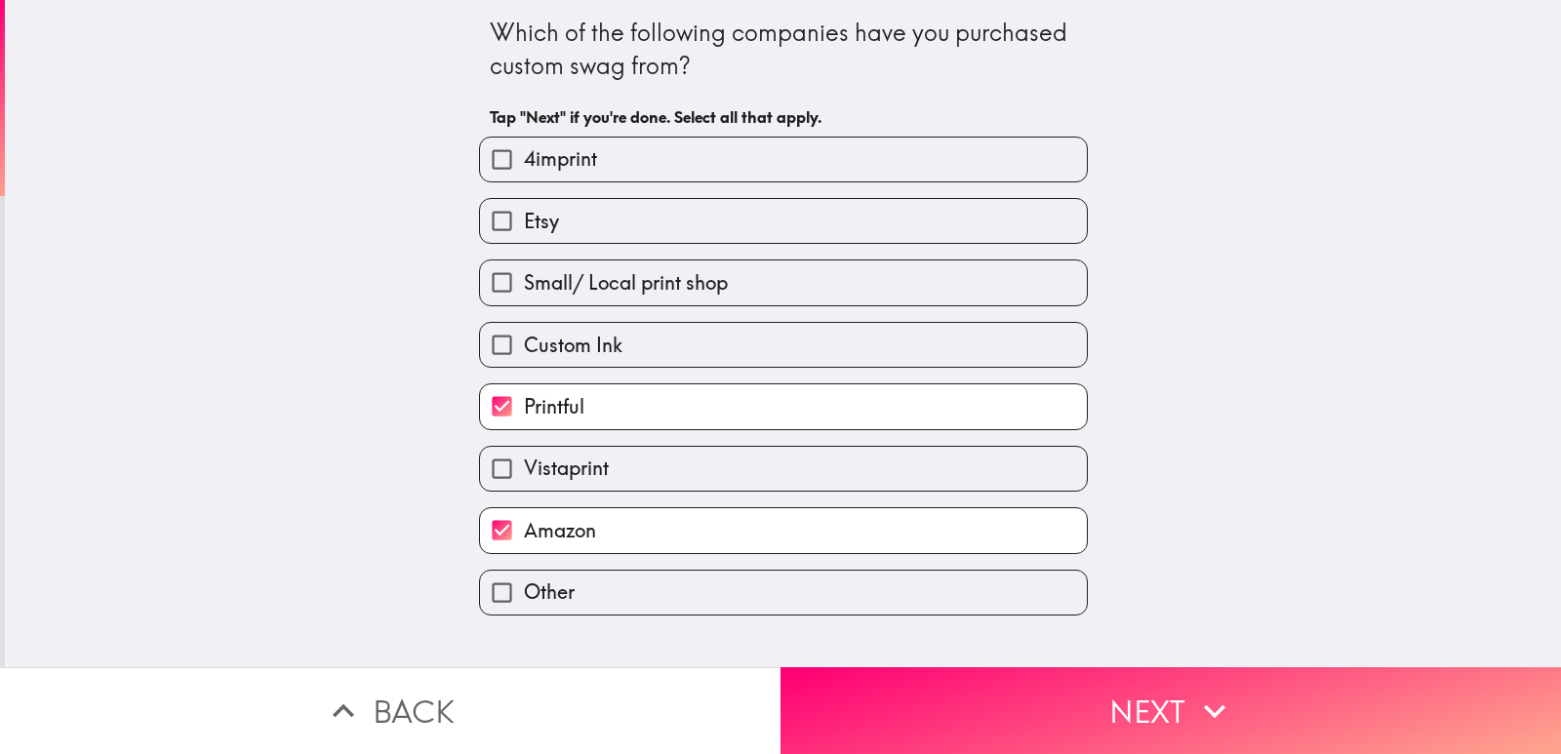
click at [556, 281] on span "Small/ Local print shop" at bounding box center [626, 282] width 204 height 27
click at [524, 281] on input "Small/ Local print shop" at bounding box center [502, 283] width 44 height 44
checkbox input "true"
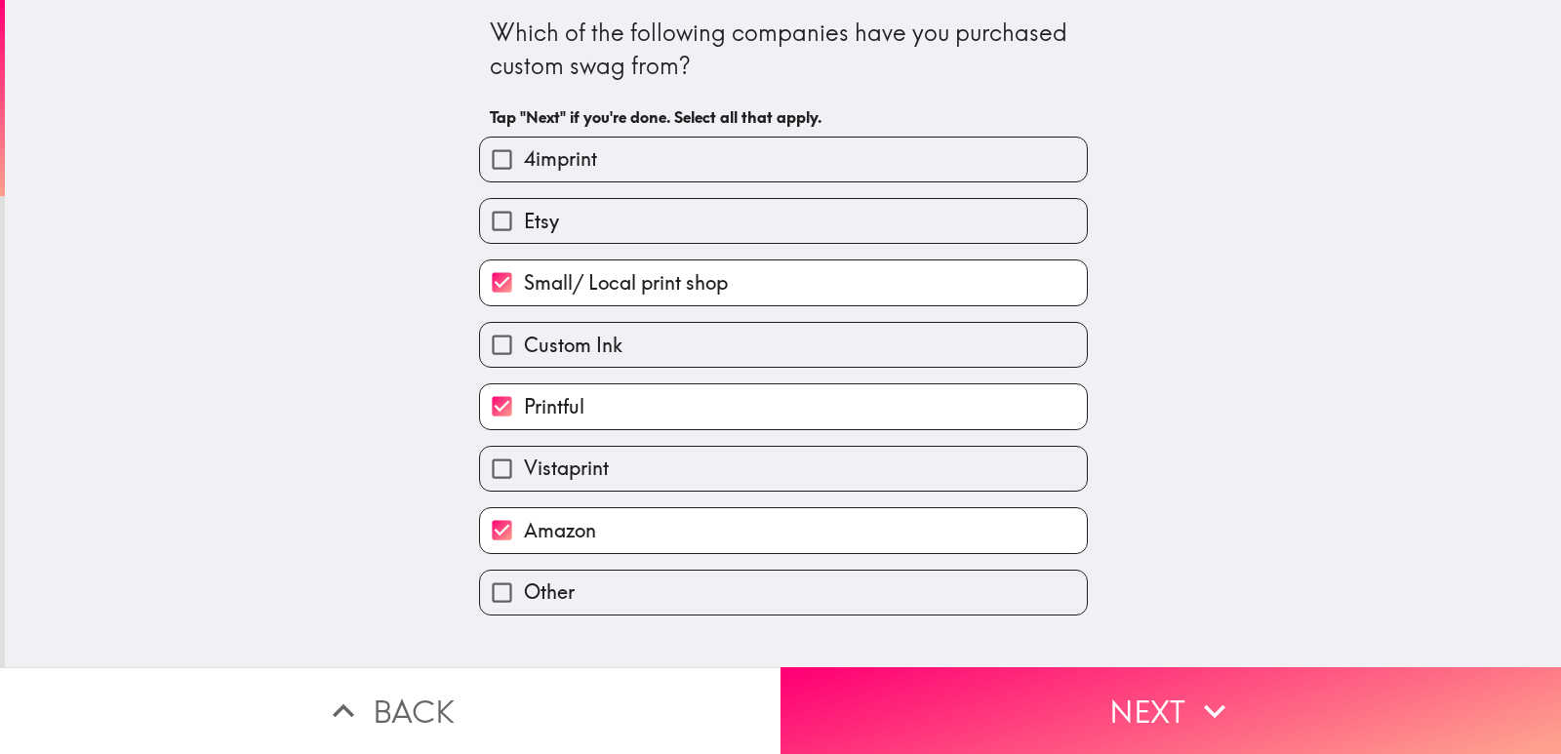
click at [552, 235] on label "Etsy" at bounding box center [783, 221] width 607 height 44
click at [524, 235] on input "Etsy" at bounding box center [502, 221] width 44 height 44
checkbox input "true"
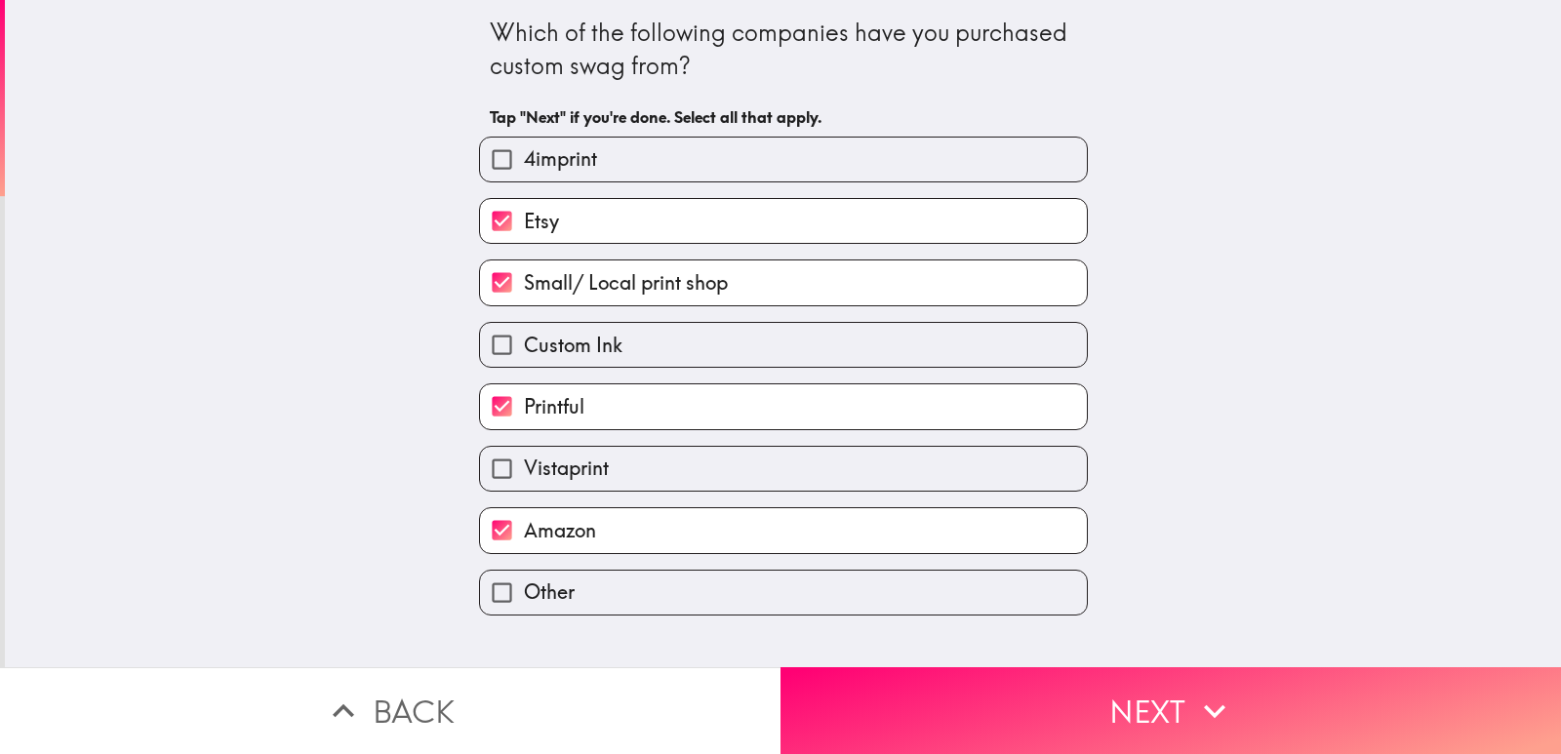
click at [555, 172] on span "4imprint" at bounding box center [560, 158] width 73 height 27
click at [524, 172] on input "4imprint" at bounding box center [502, 160] width 44 height 44
checkbox input "true"
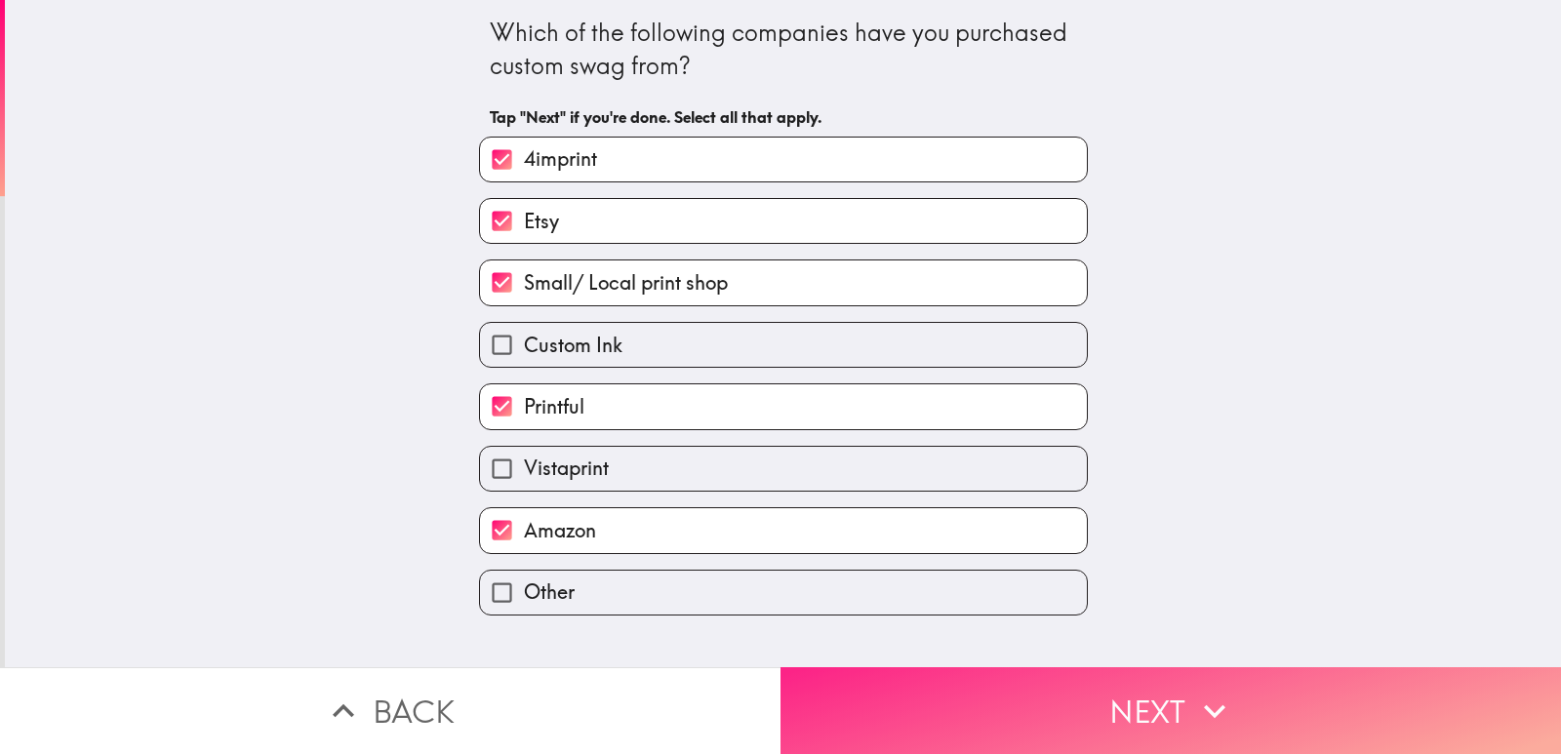
click at [1045, 717] on button "Next" at bounding box center [1171, 710] width 781 height 87
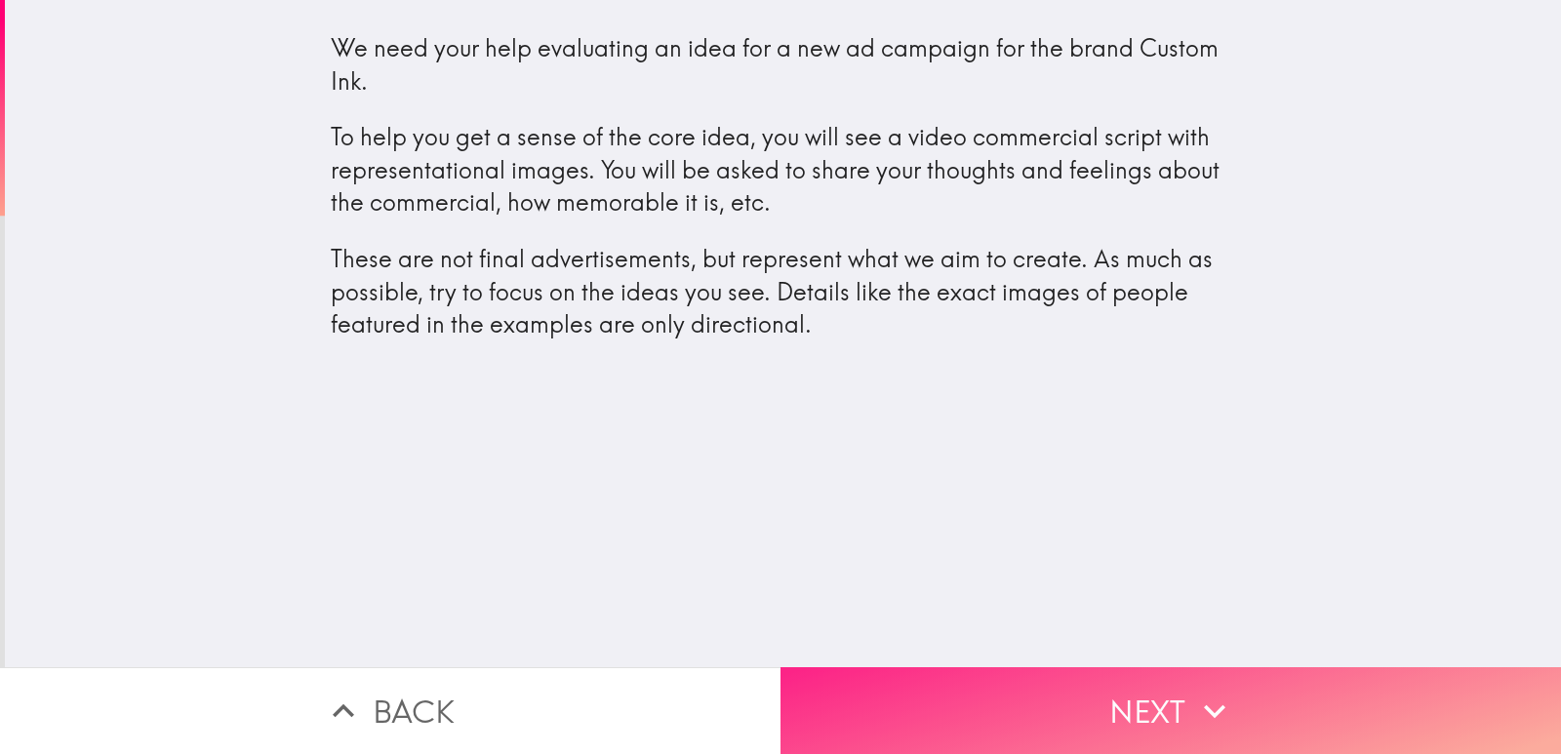
click at [1077, 706] on button "Next" at bounding box center [1171, 710] width 781 height 87
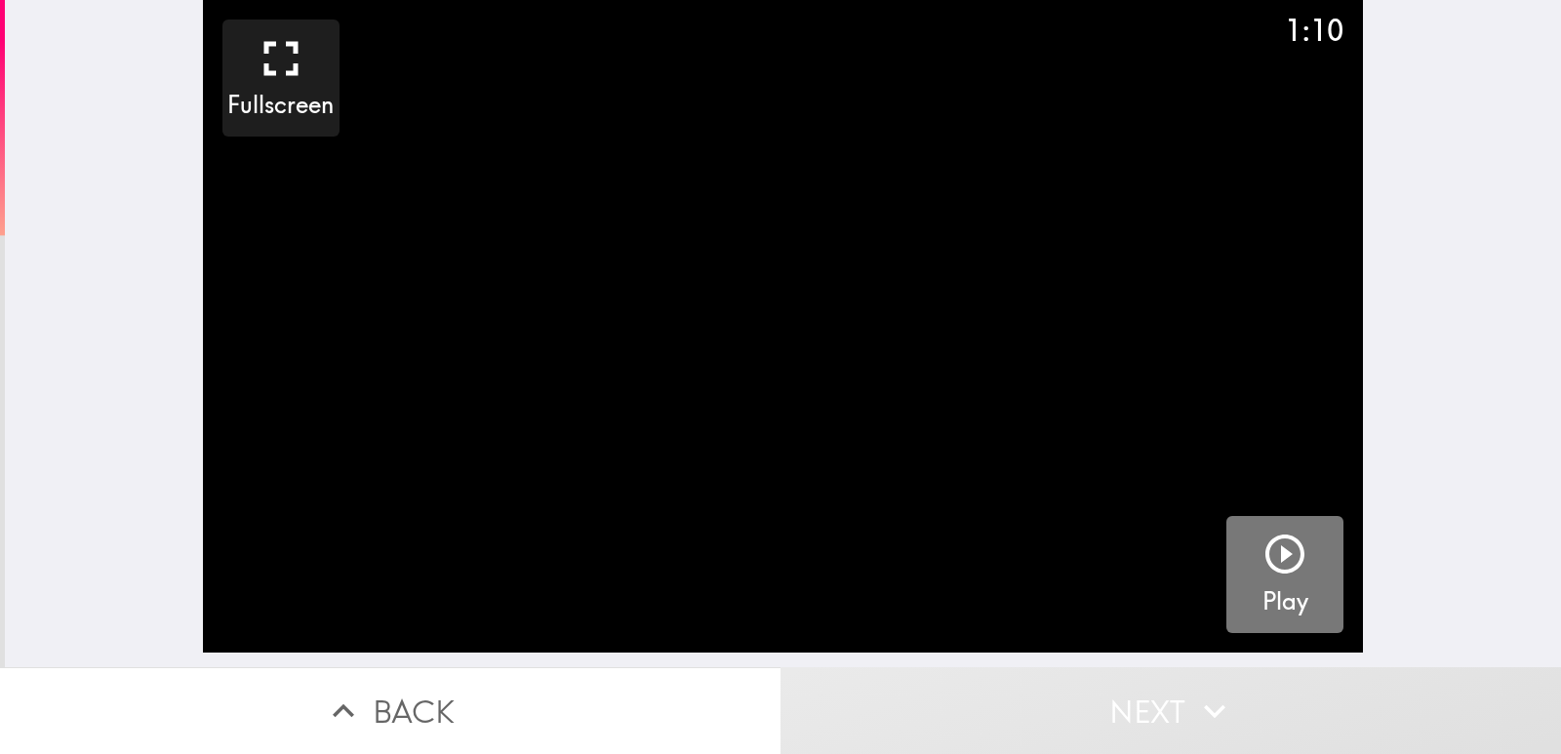
click at [1262, 577] on icon "button" at bounding box center [1285, 554] width 47 height 47
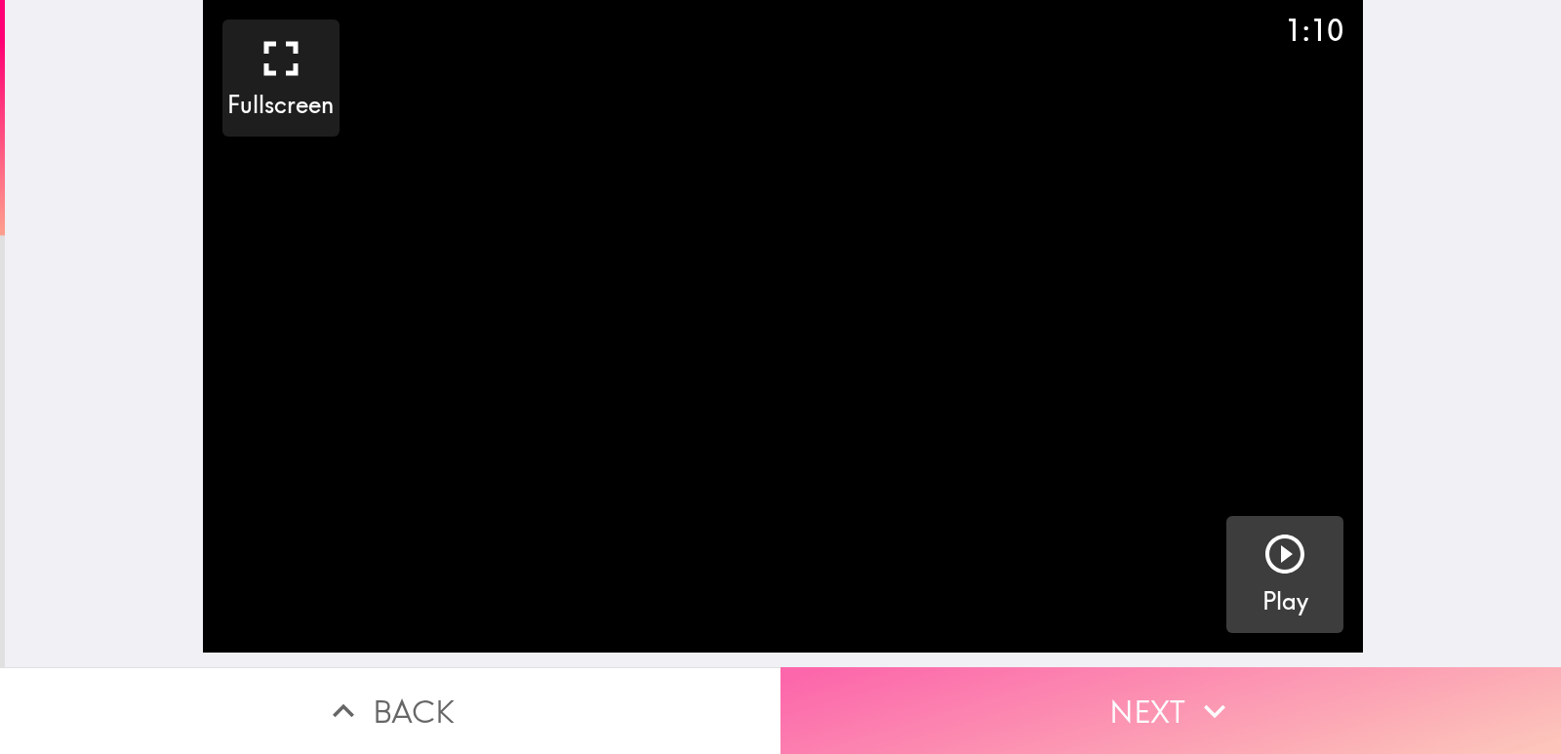
click at [977, 710] on button "Next" at bounding box center [1171, 710] width 781 height 87
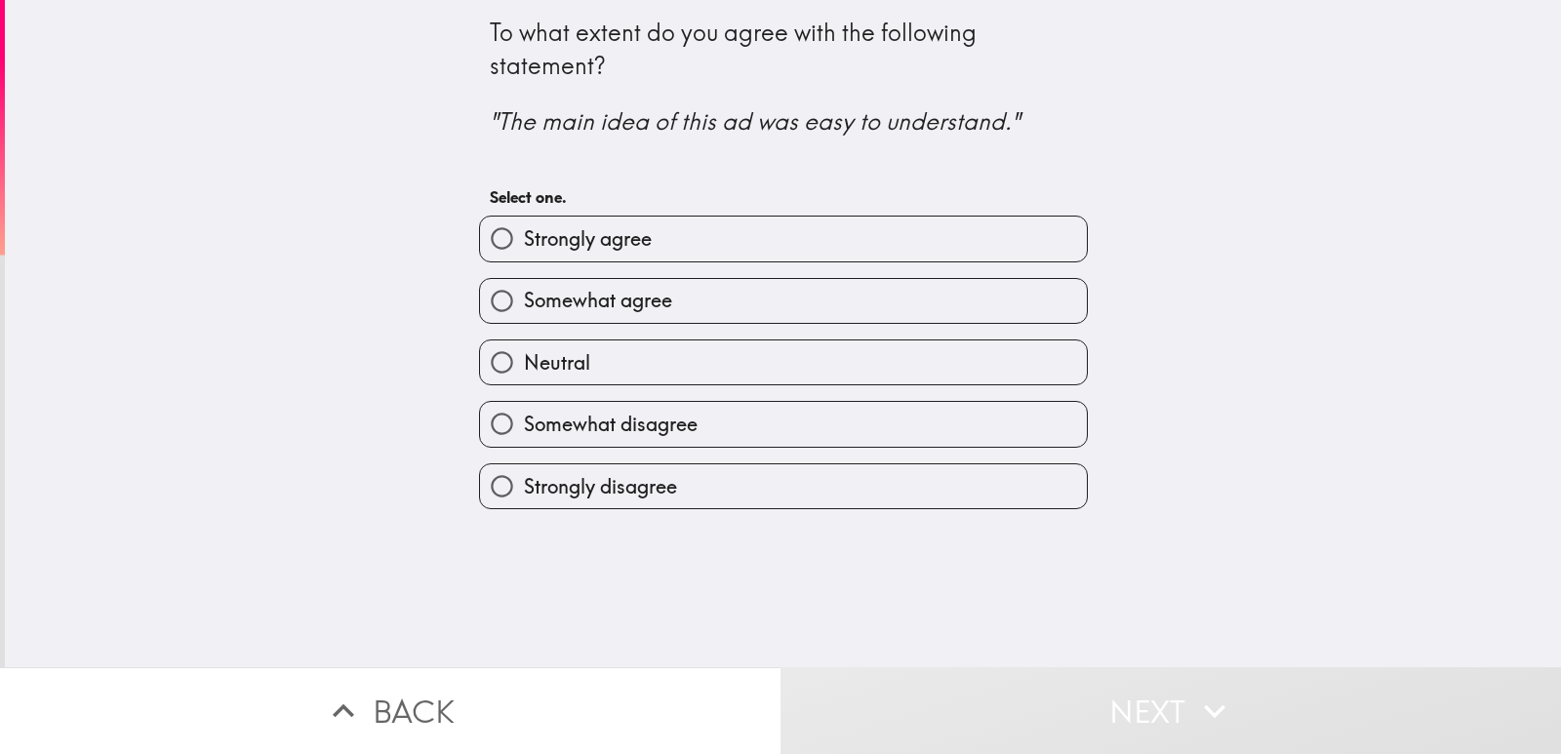
click at [655, 249] on label "Strongly agree" at bounding box center [783, 239] width 607 height 44
click at [524, 249] on input "Strongly agree" at bounding box center [502, 239] width 44 height 44
radio input "true"
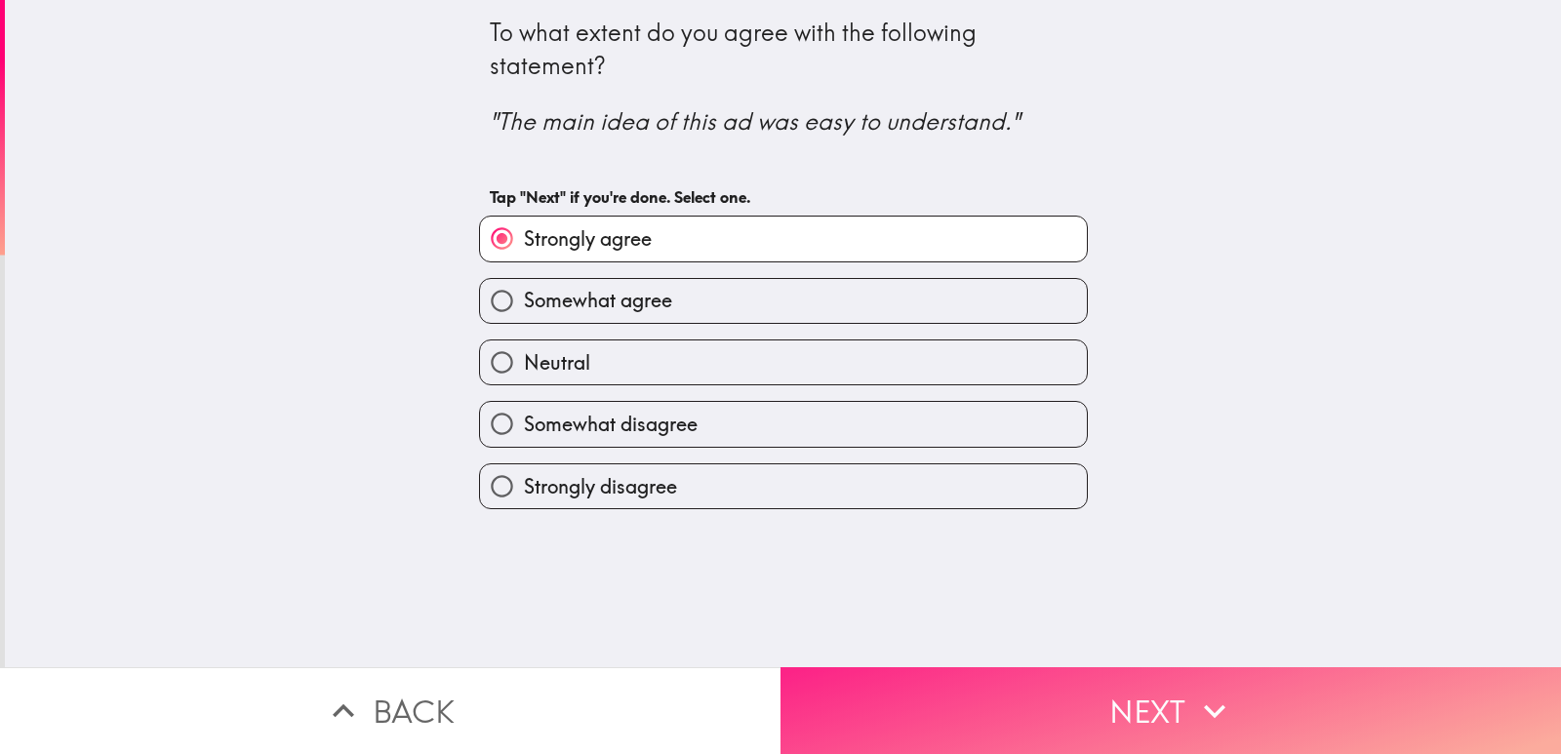
click at [1179, 715] on button "Next" at bounding box center [1171, 710] width 781 height 87
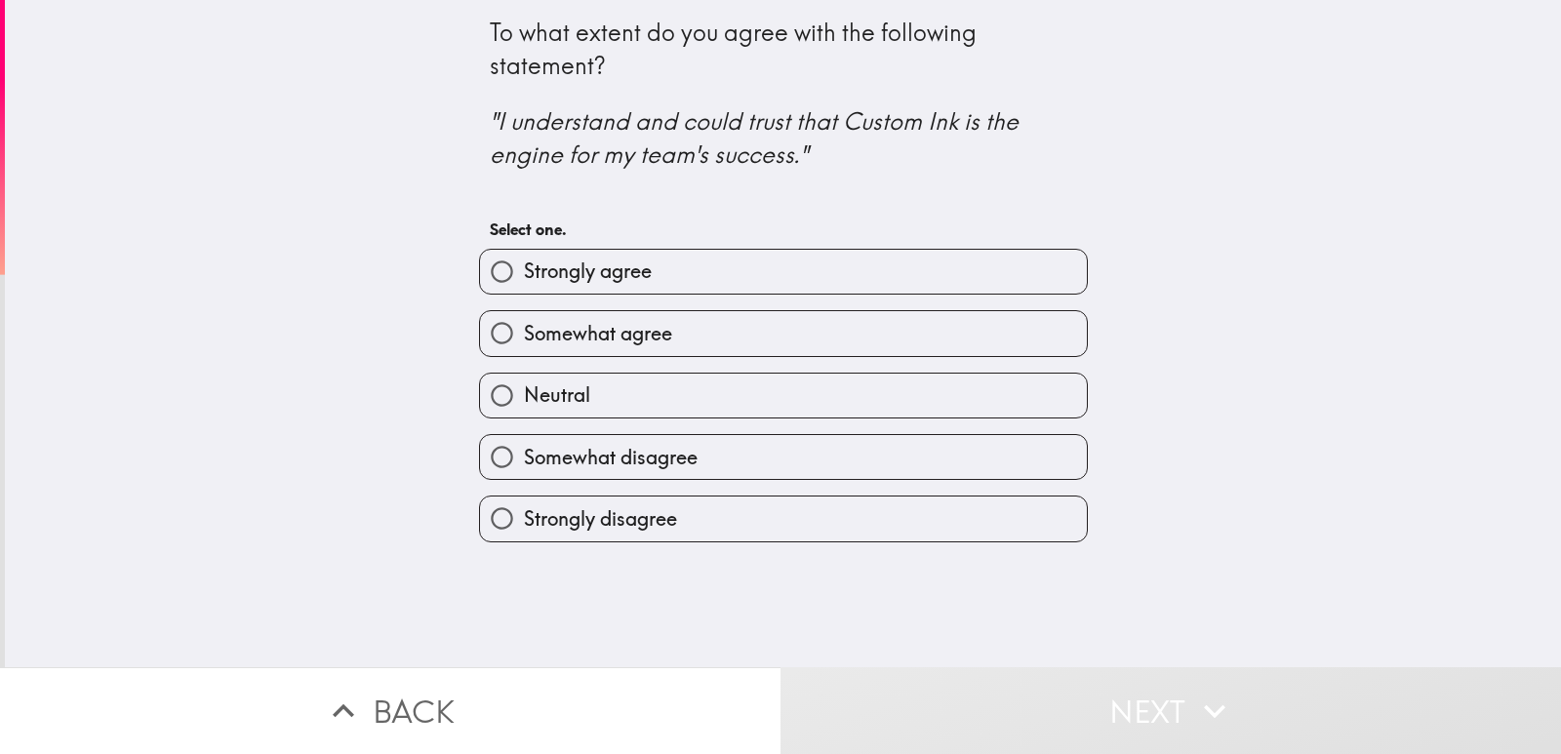
click at [684, 286] on label "Strongly agree" at bounding box center [783, 272] width 607 height 44
click at [524, 286] on input "Strongly agree" at bounding box center [502, 272] width 44 height 44
radio input "true"
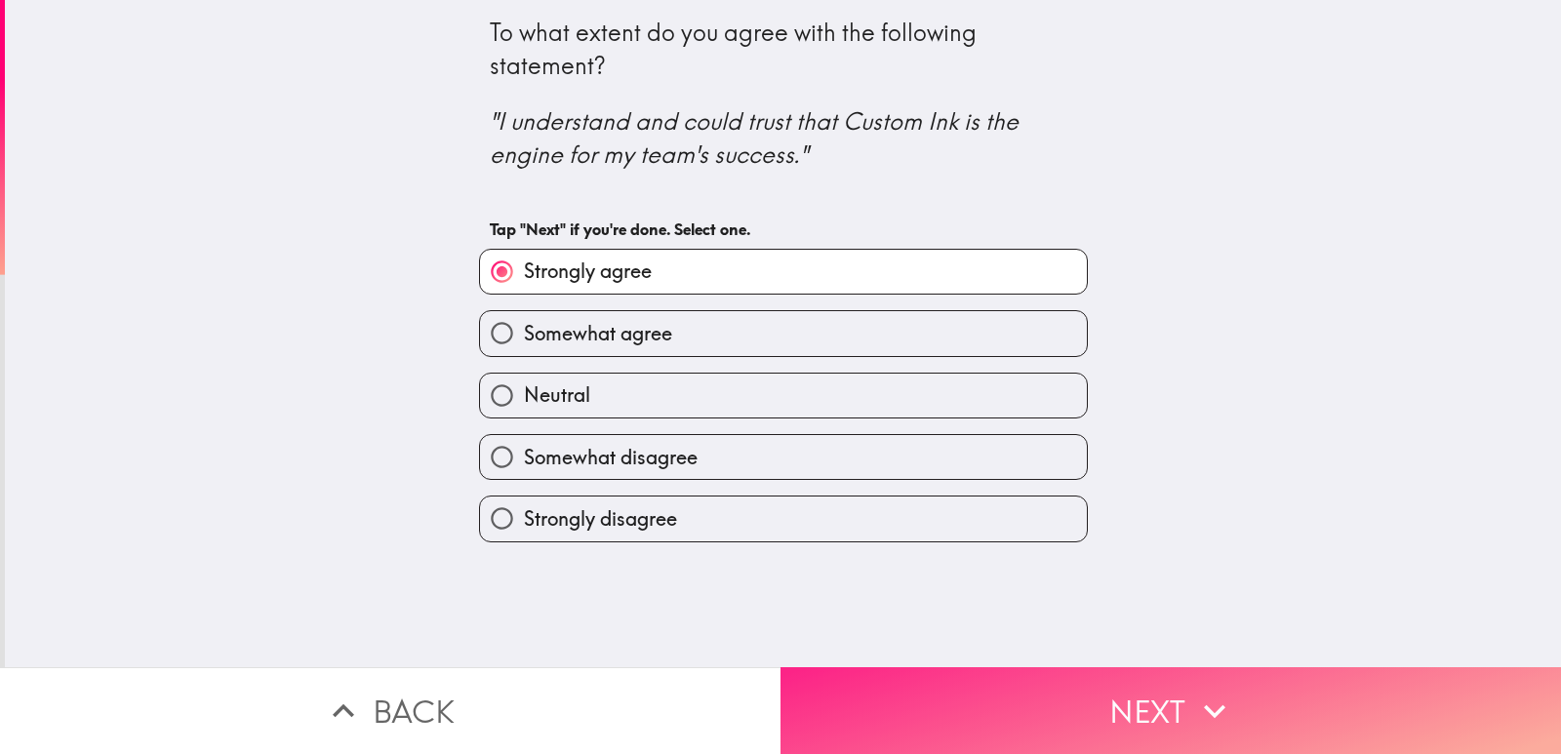
click at [1132, 683] on button "Next" at bounding box center [1171, 710] width 781 height 87
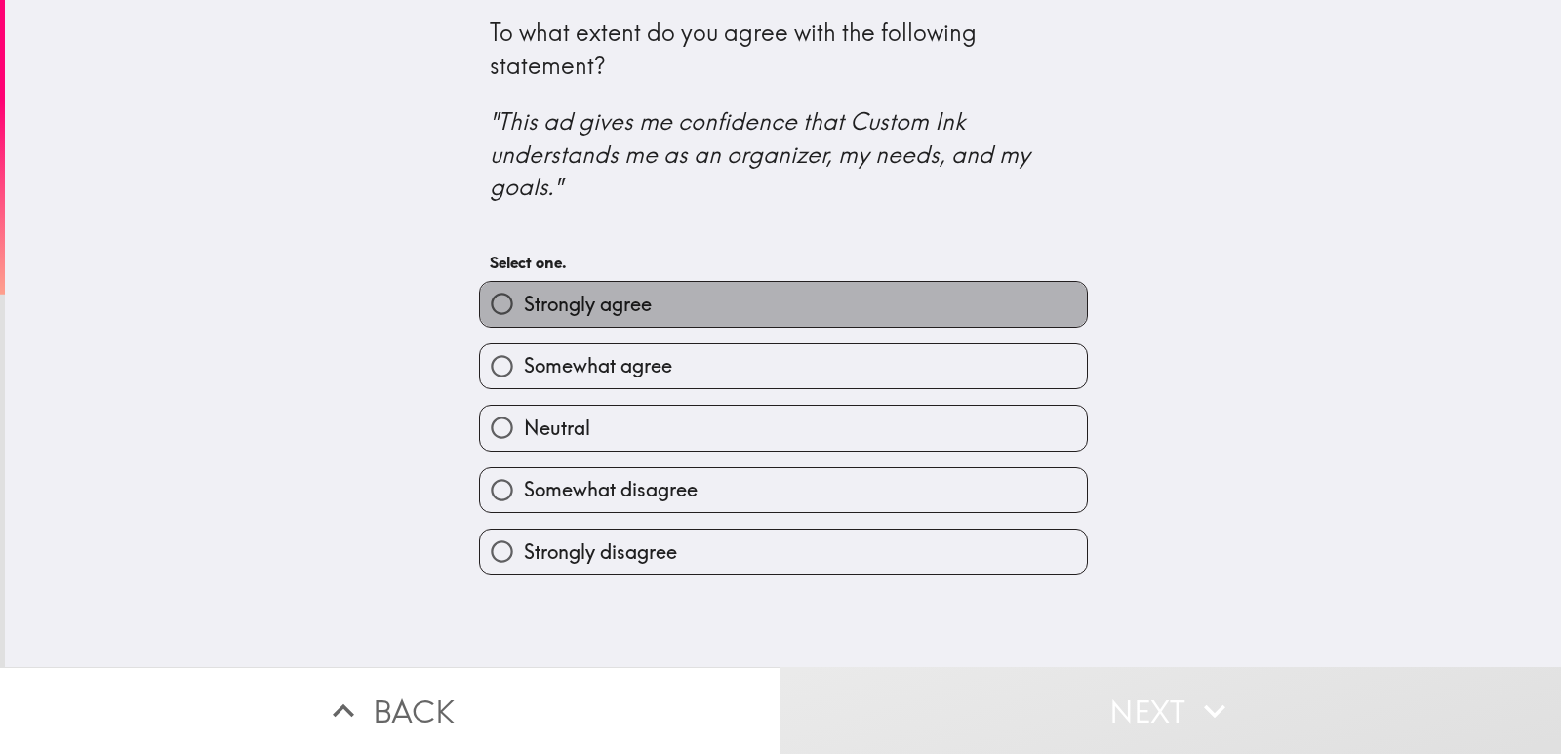
click at [585, 315] on span "Strongly agree" at bounding box center [588, 304] width 128 height 27
click at [524, 315] on input "Strongly agree" at bounding box center [502, 304] width 44 height 44
radio input "true"
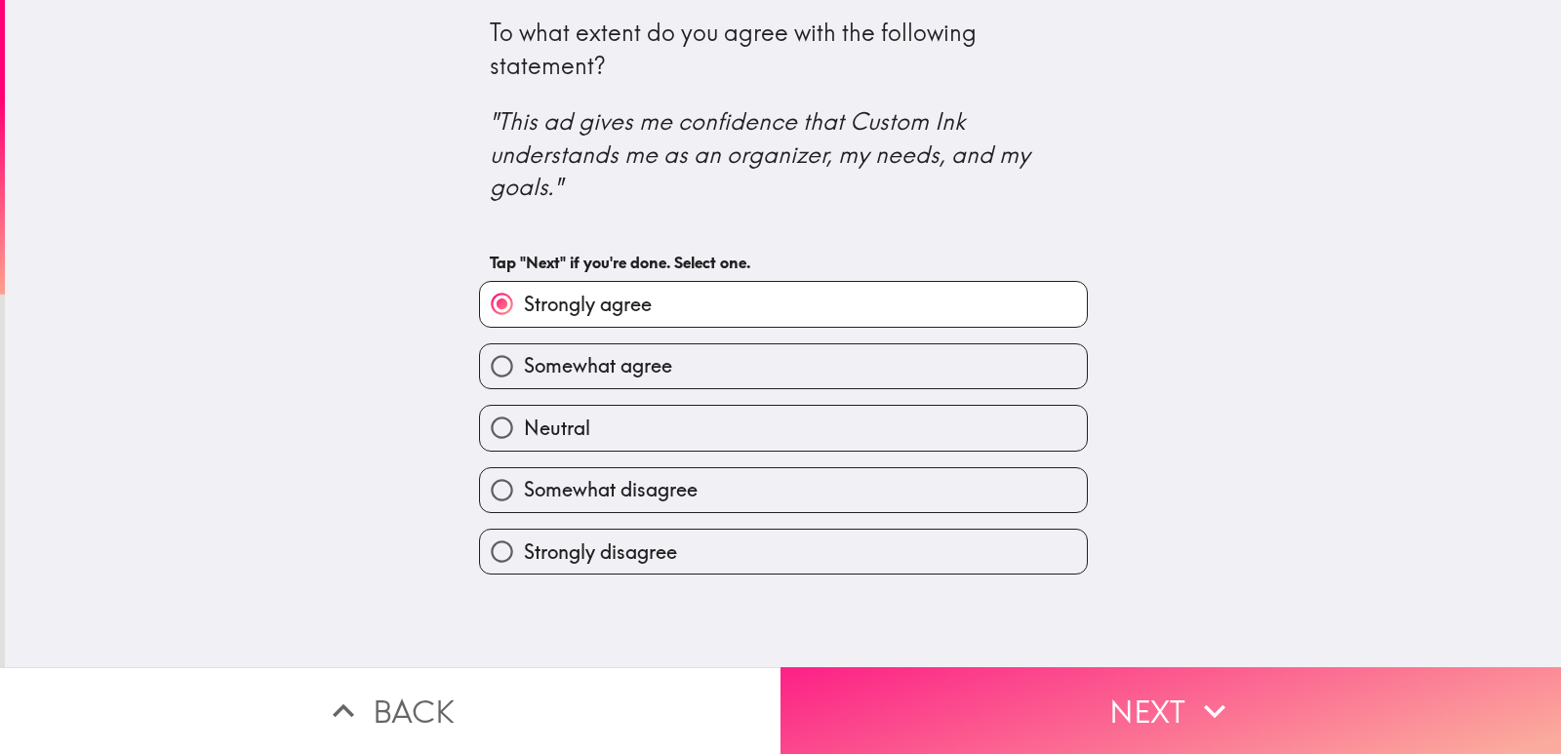
click at [1022, 667] on button "Next" at bounding box center [1171, 710] width 781 height 87
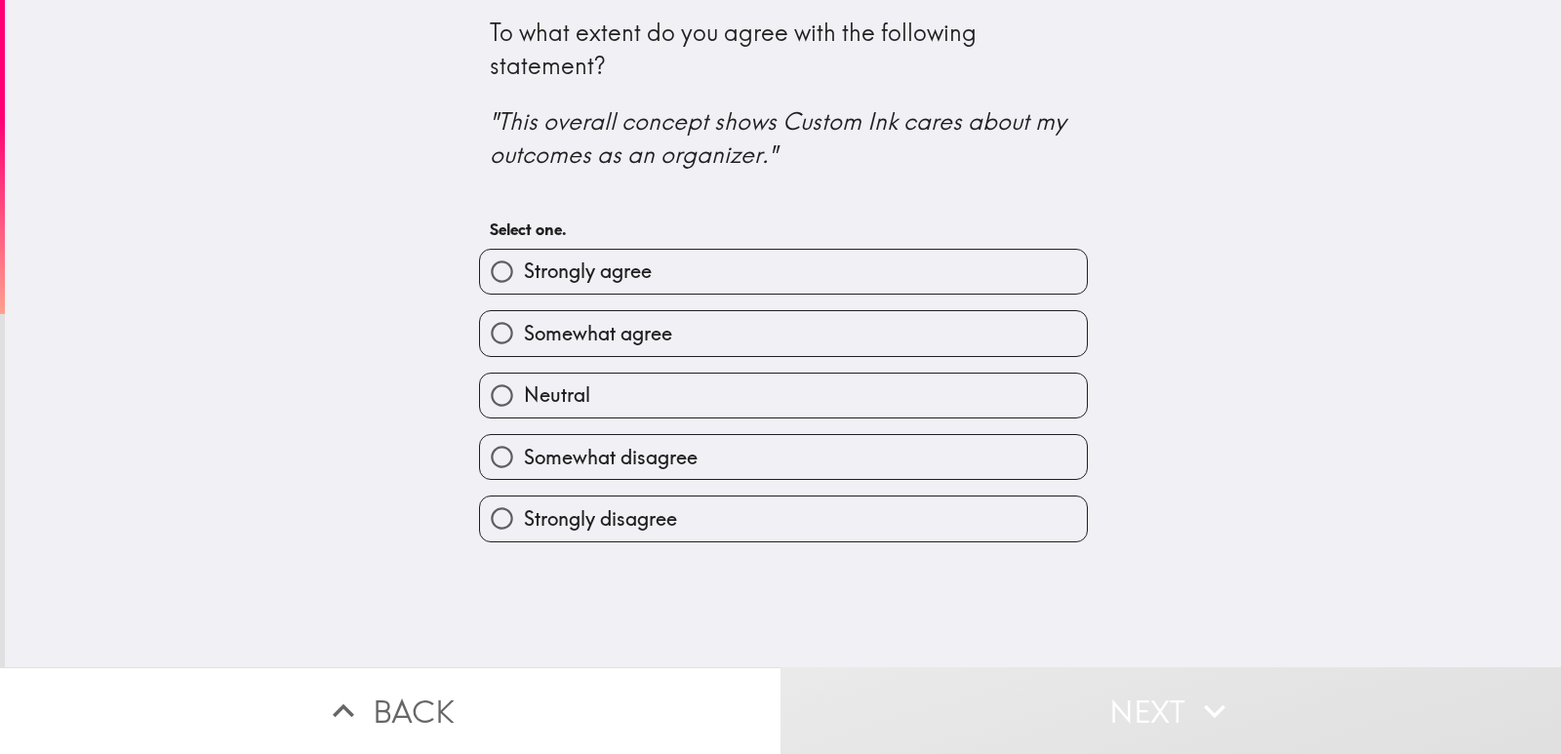
click at [651, 279] on label "Strongly agree" at bounding box center [783, 272] width 607 height 44
click at [524, 279] on input "Strongly agree" at bounding box center [502, 272] width 44 height 44
radio input "true"
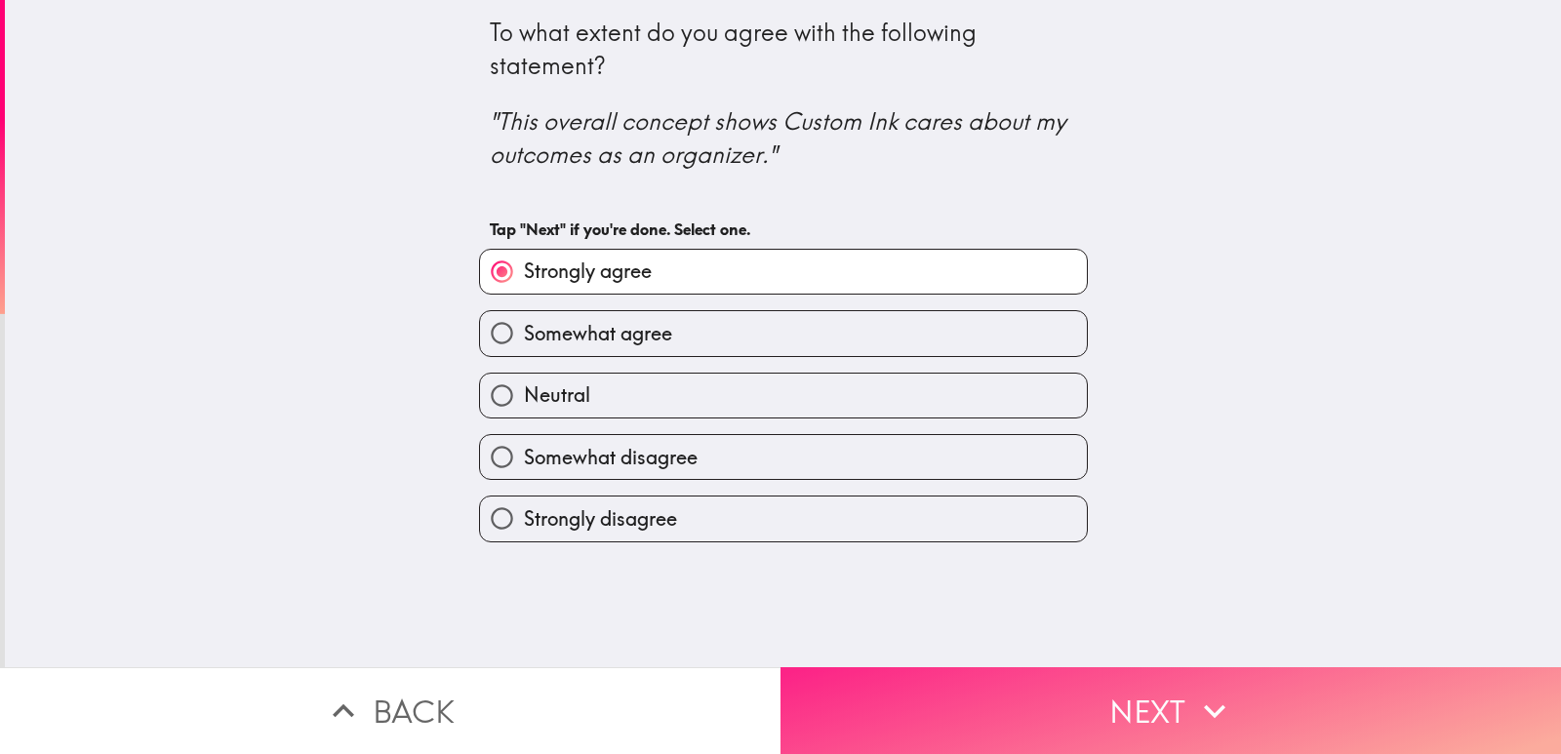
click at [1071, 677] on button "Next" at bounding box center [1171, 710] width 781 height 87
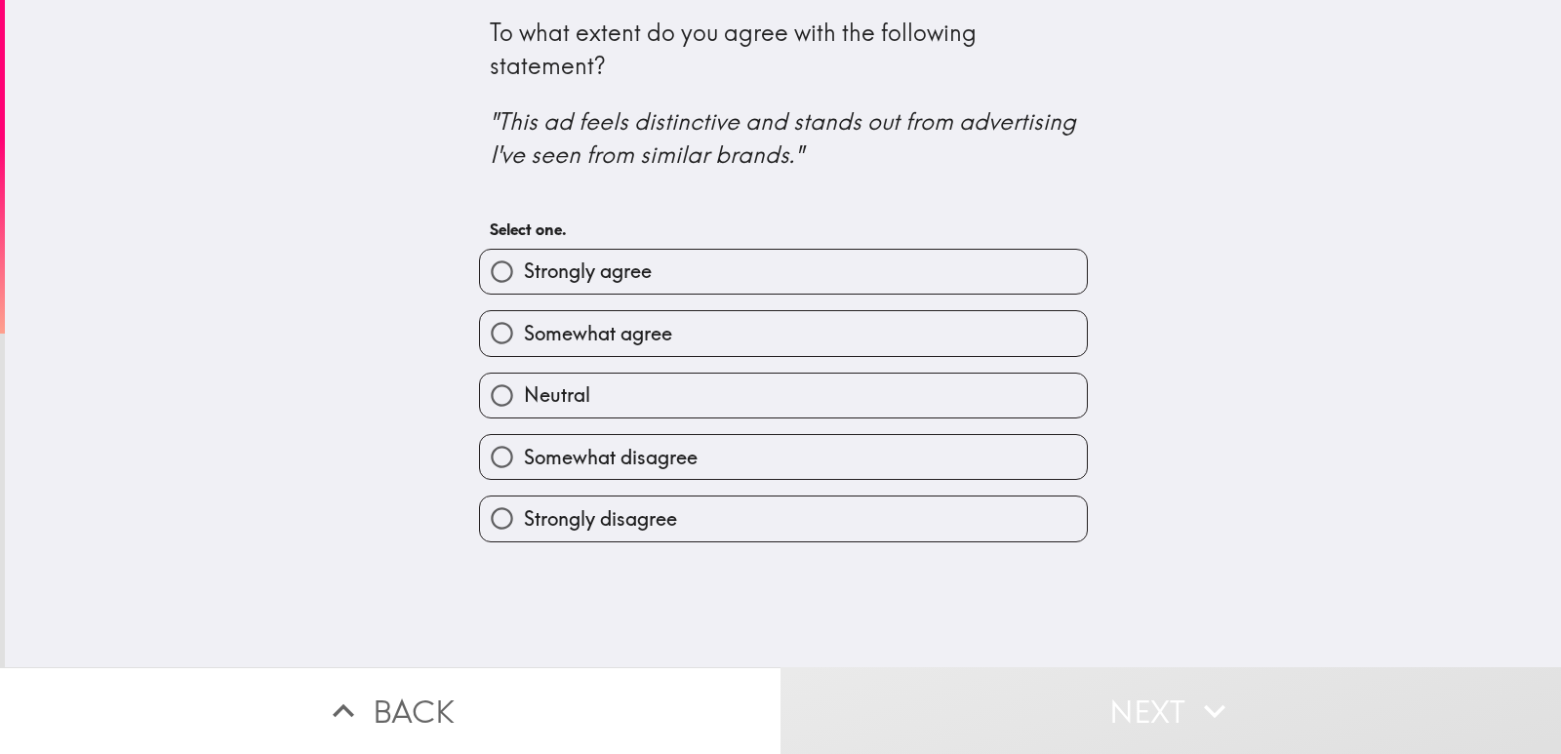
click at [596, 258] on span "Strongly agree" at bounding box center [588, 271] width 128 height 27
click at [524, 258] on input "Strongly agree" at bounding box center [502, 272] width 44 height 44
radio input "true"
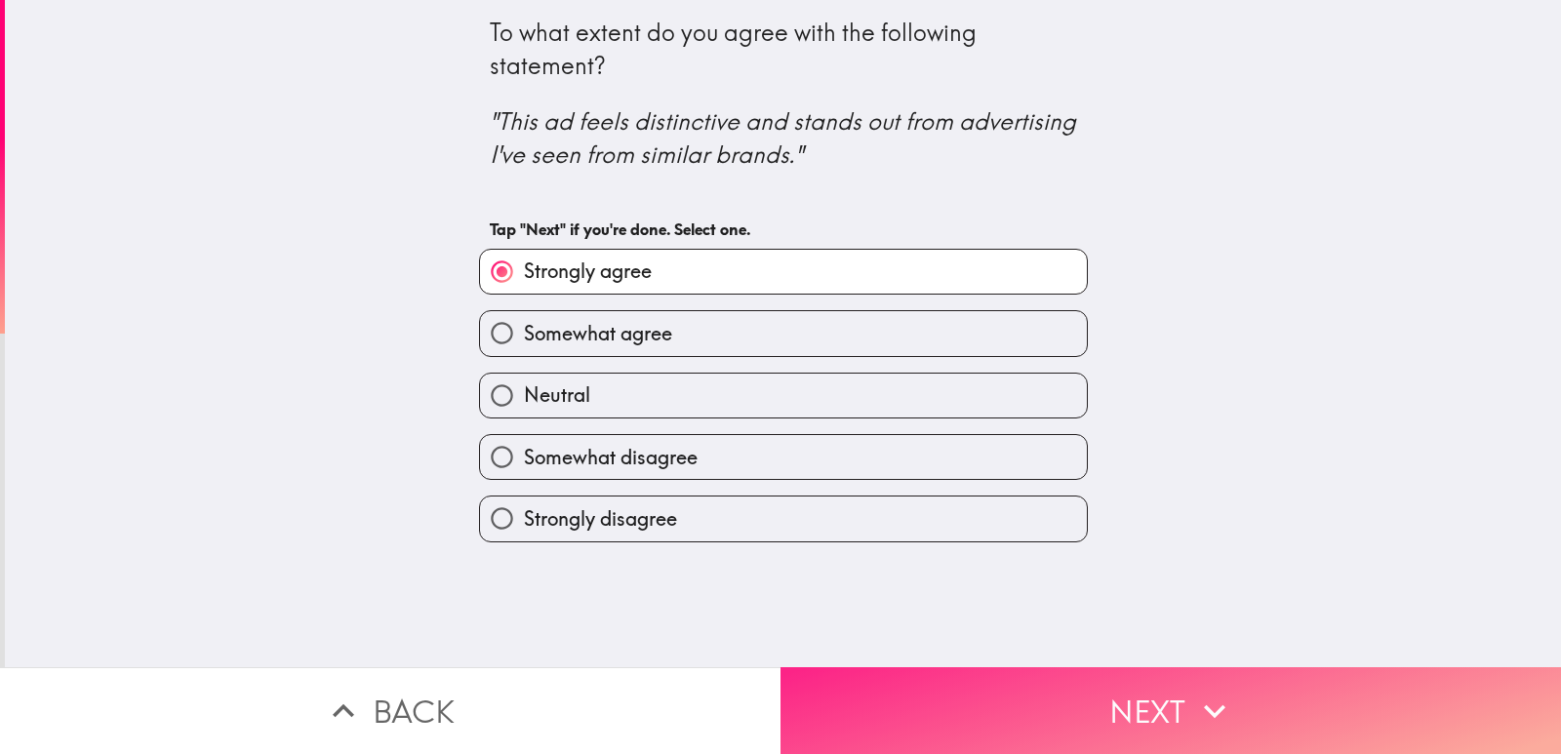
click at [1081, 713] on button "Next" at bounding box center [1171, 710] width 781 height 87
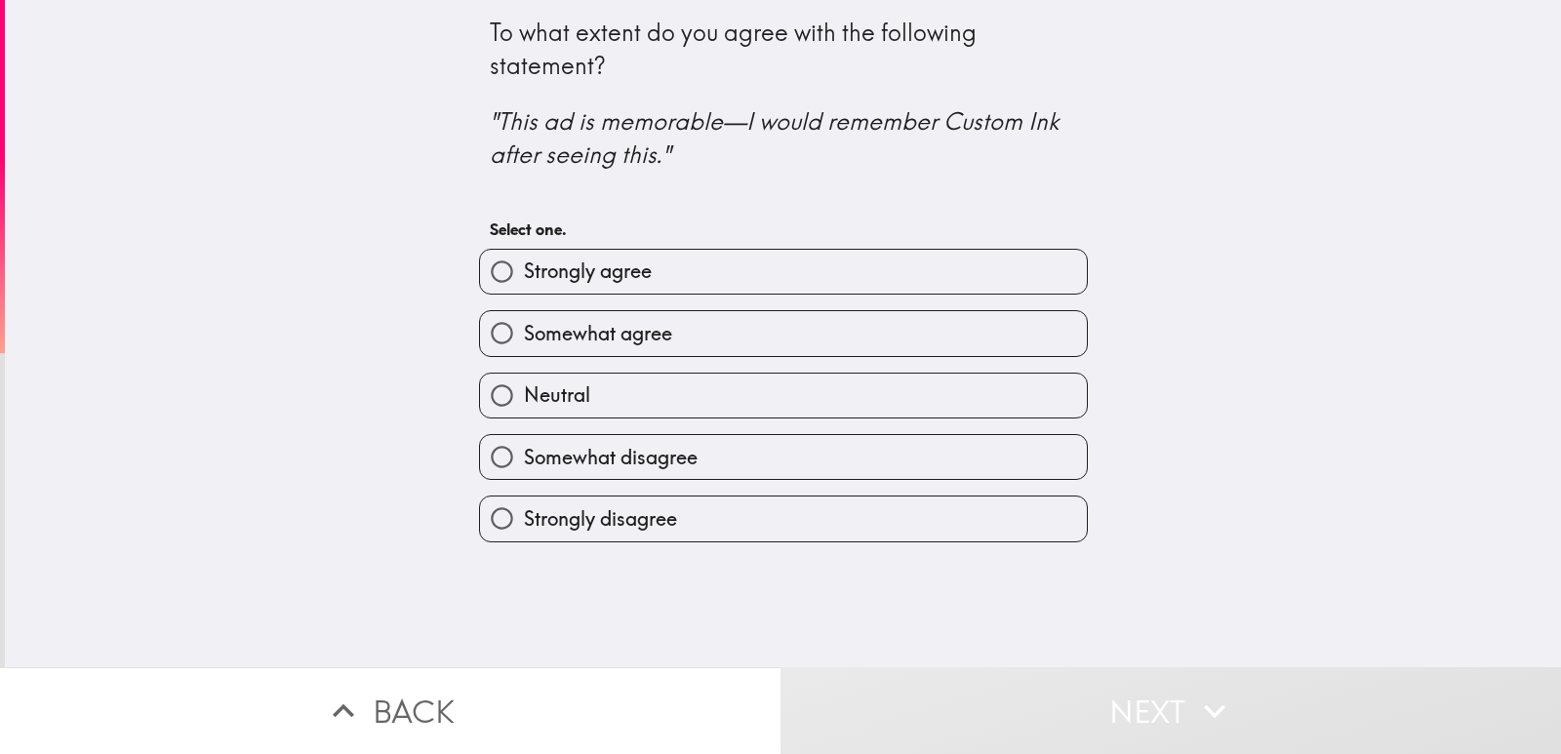
click at [575, 274] on span "Strongly agree" at bounding box center [588, 271] width 128 height 27
click at [524, 274] on input "Strongly agree" at bounding box center [502, 272] width 44 height 44
radio input "true"
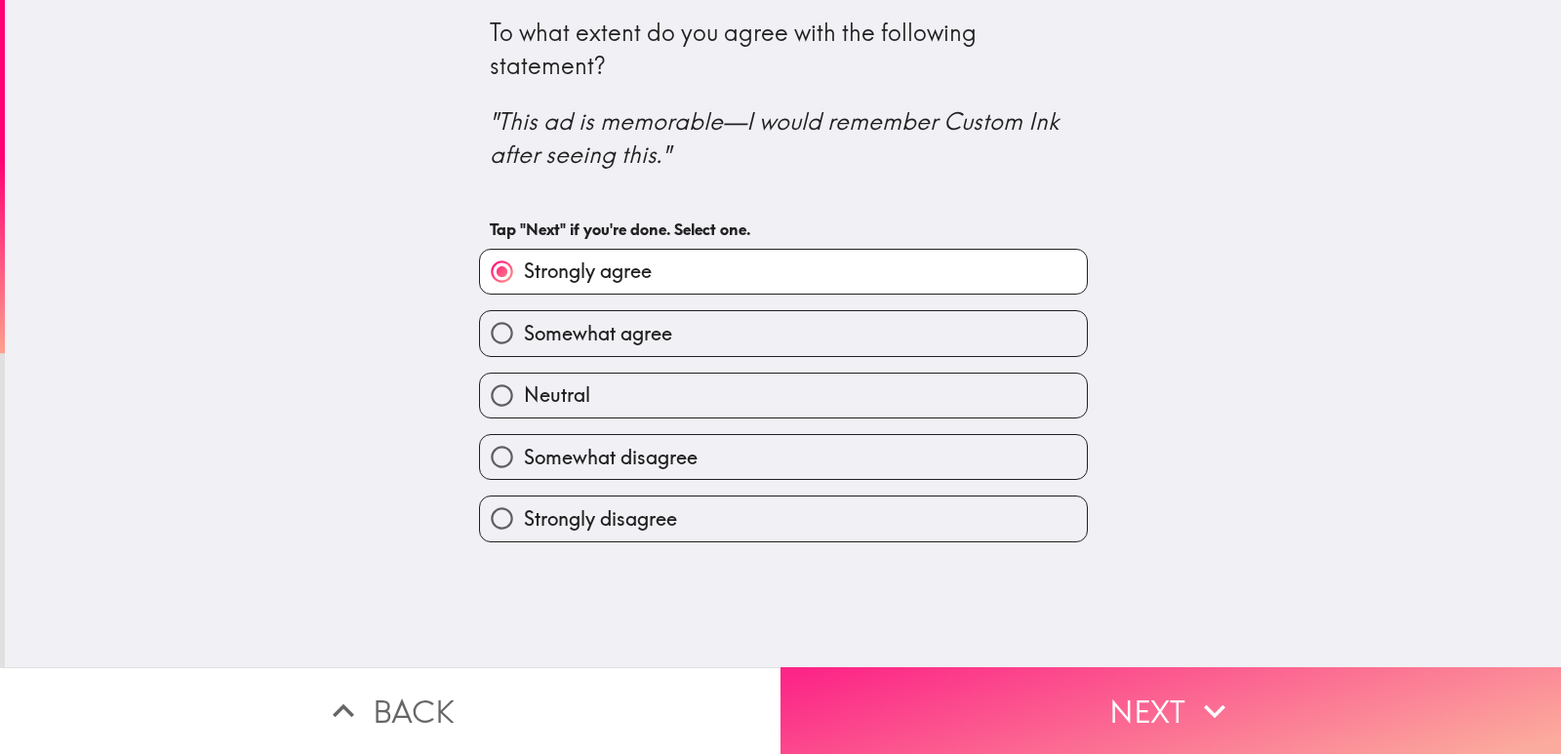
click at [1000, 700] on button "Next" at bounding box center [1171, 710] width 781 height 87
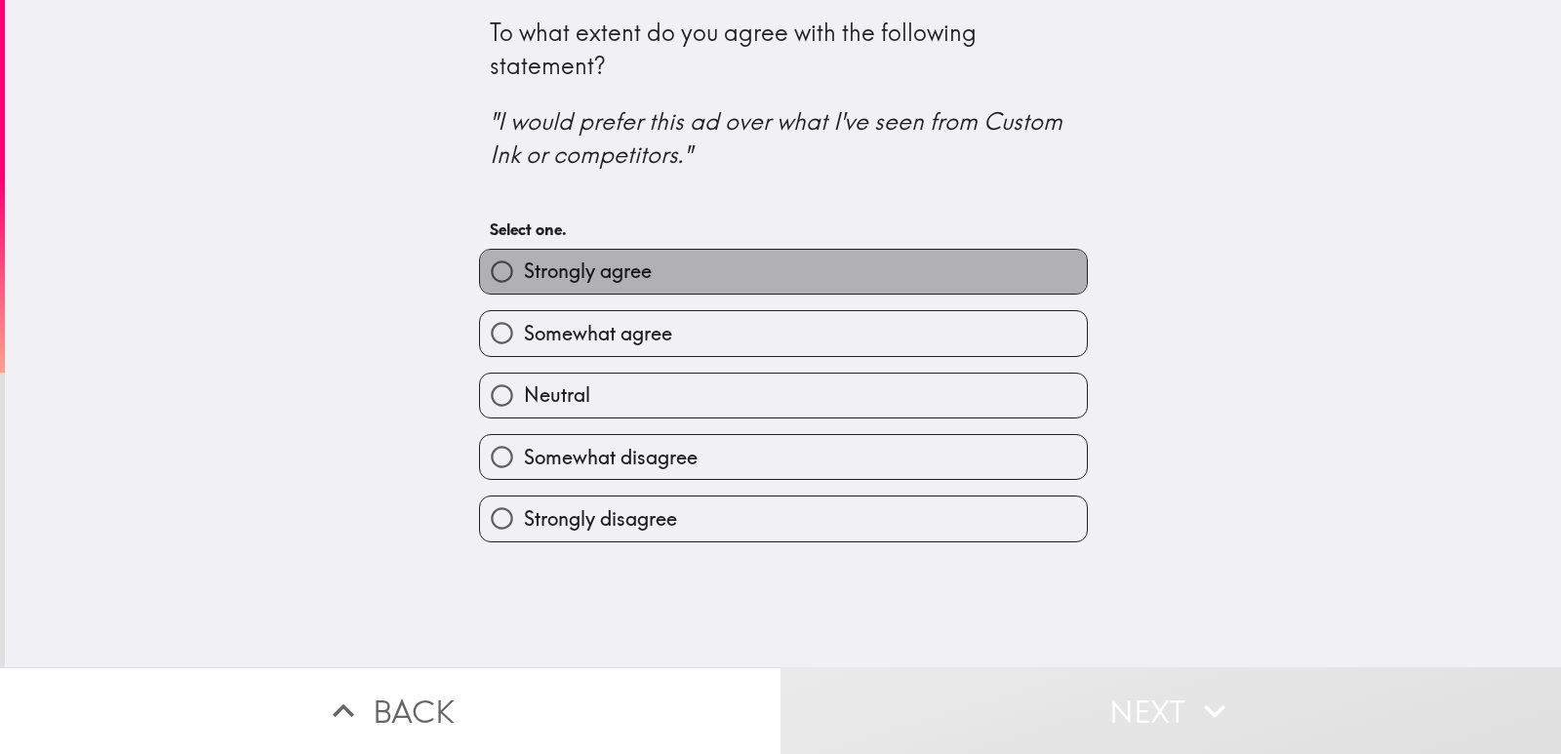
click at [608, 264] on span "Strongly agree" at bounding box center [588, 271] width 128 height 27
click at [524, 264] on input "Strongly agree" at bounding box center [502, 272] width 44 height 44
radio input "true"
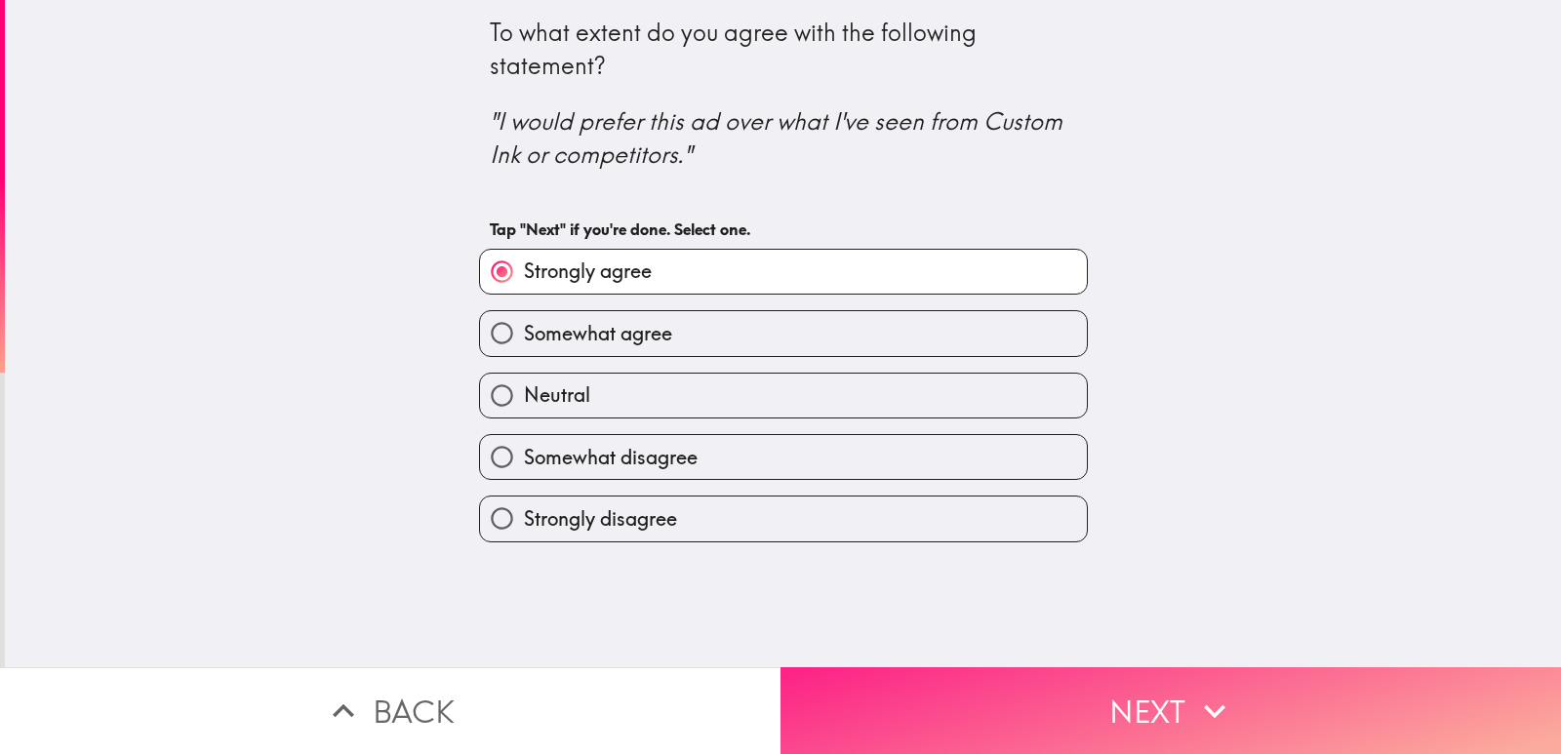
click at [1007, 675] on button "Next" at bounding box center [1171, 710] width 781 height 87
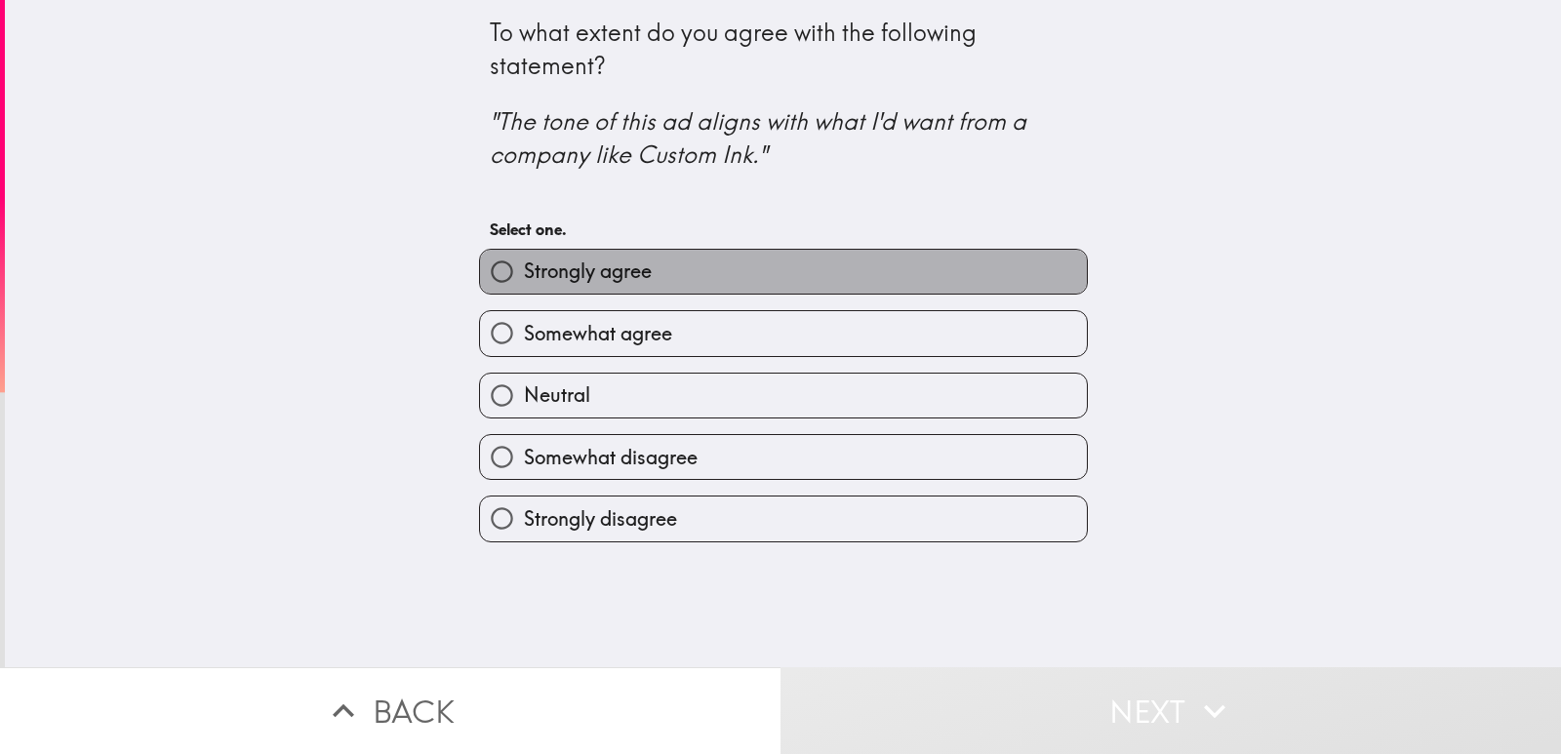
click at [672, 280] on label "Strongly agree" at bounding box center [783, 272] width 607 height 44
click at [524, 280] on input "Strongly agree" at bounding box center [502, 272] width 44 height 44
radio input "true"
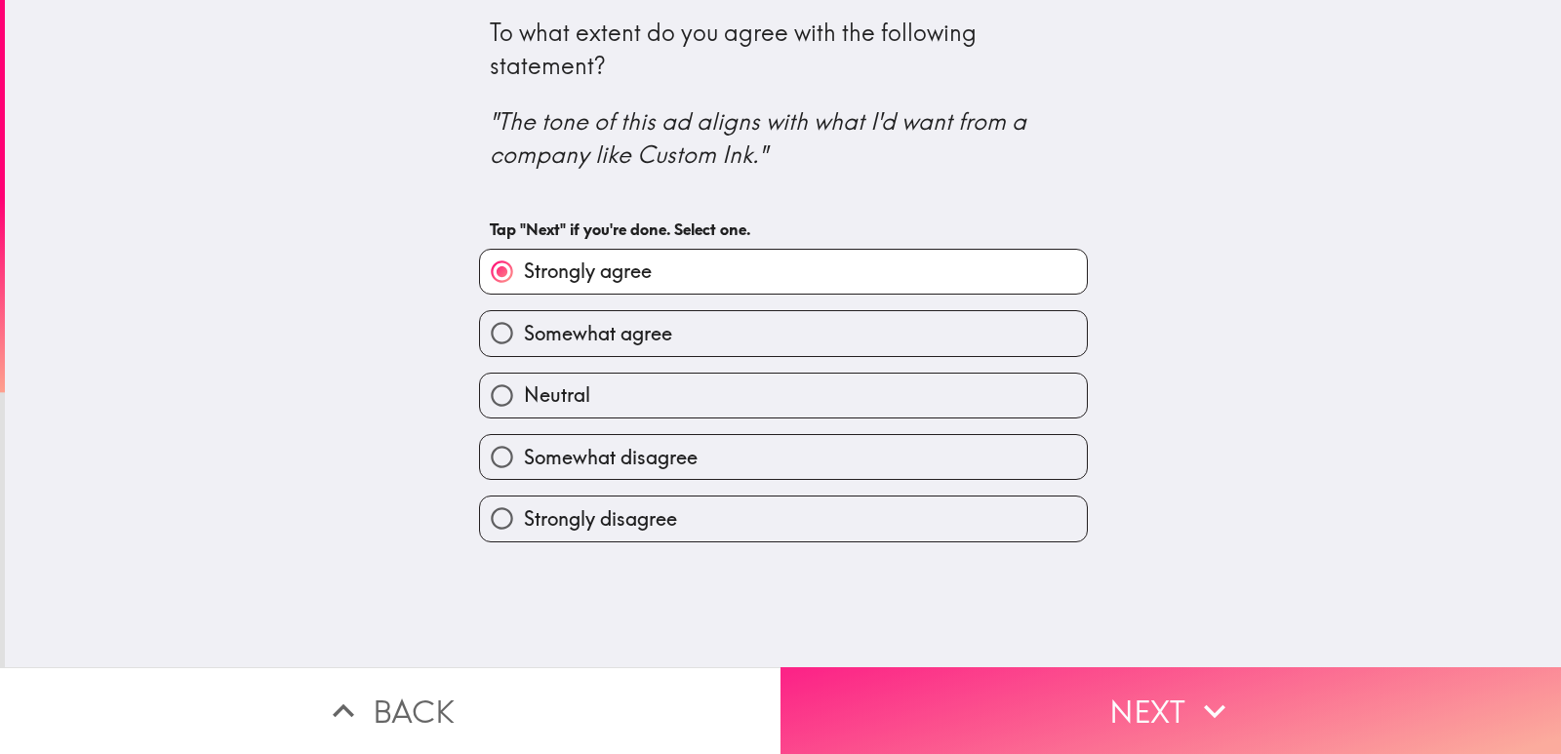
click at [997, 691] on button "Next" at bounding box center [1171, 710] width 781 height 87
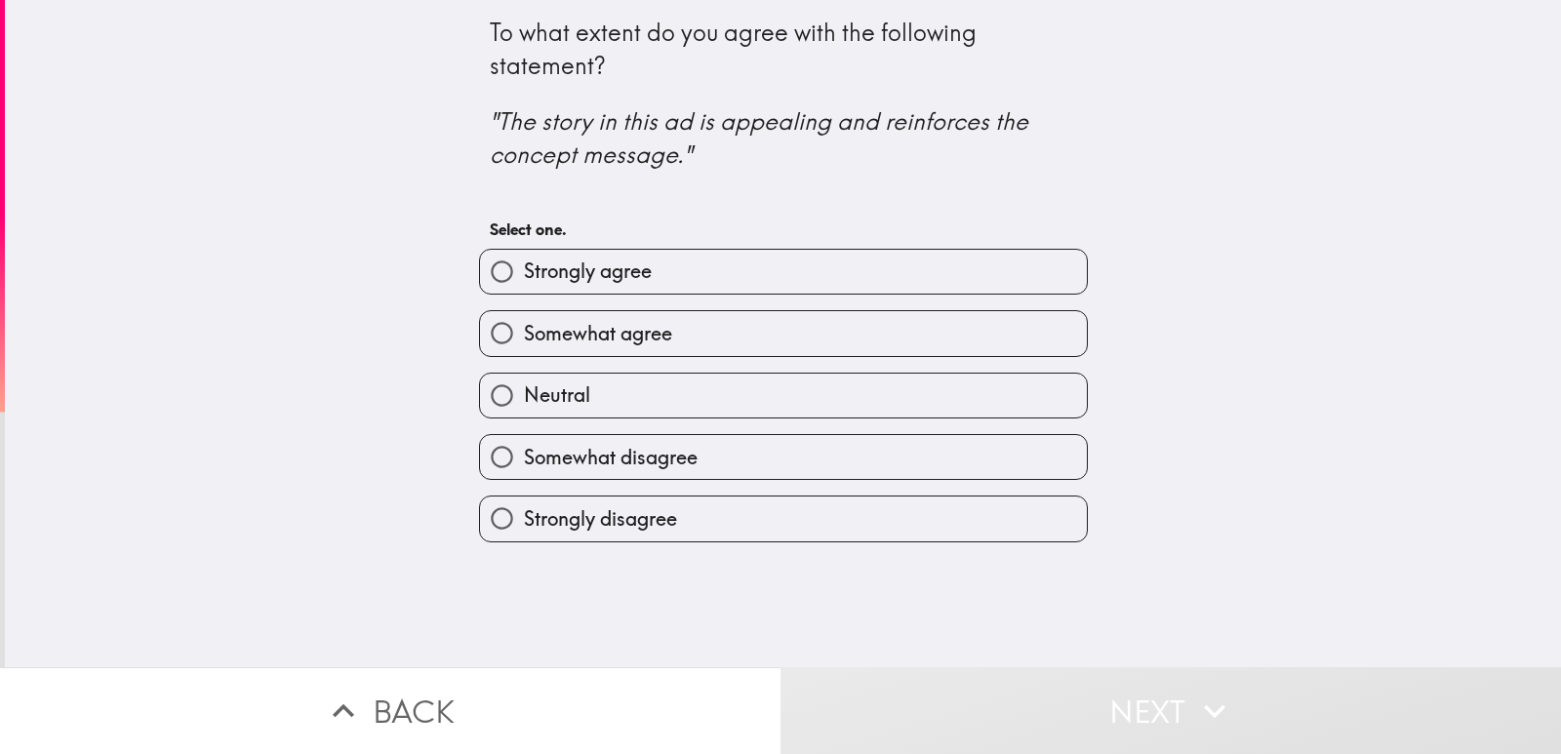
click at [640, 267] on label "Strongly agree" at bounding box center [783, 272] width 607 height 44
click at [524, 267] on input "Strongly agree" at bounding box center [502, 272] width 44 height 44
radio input "true"
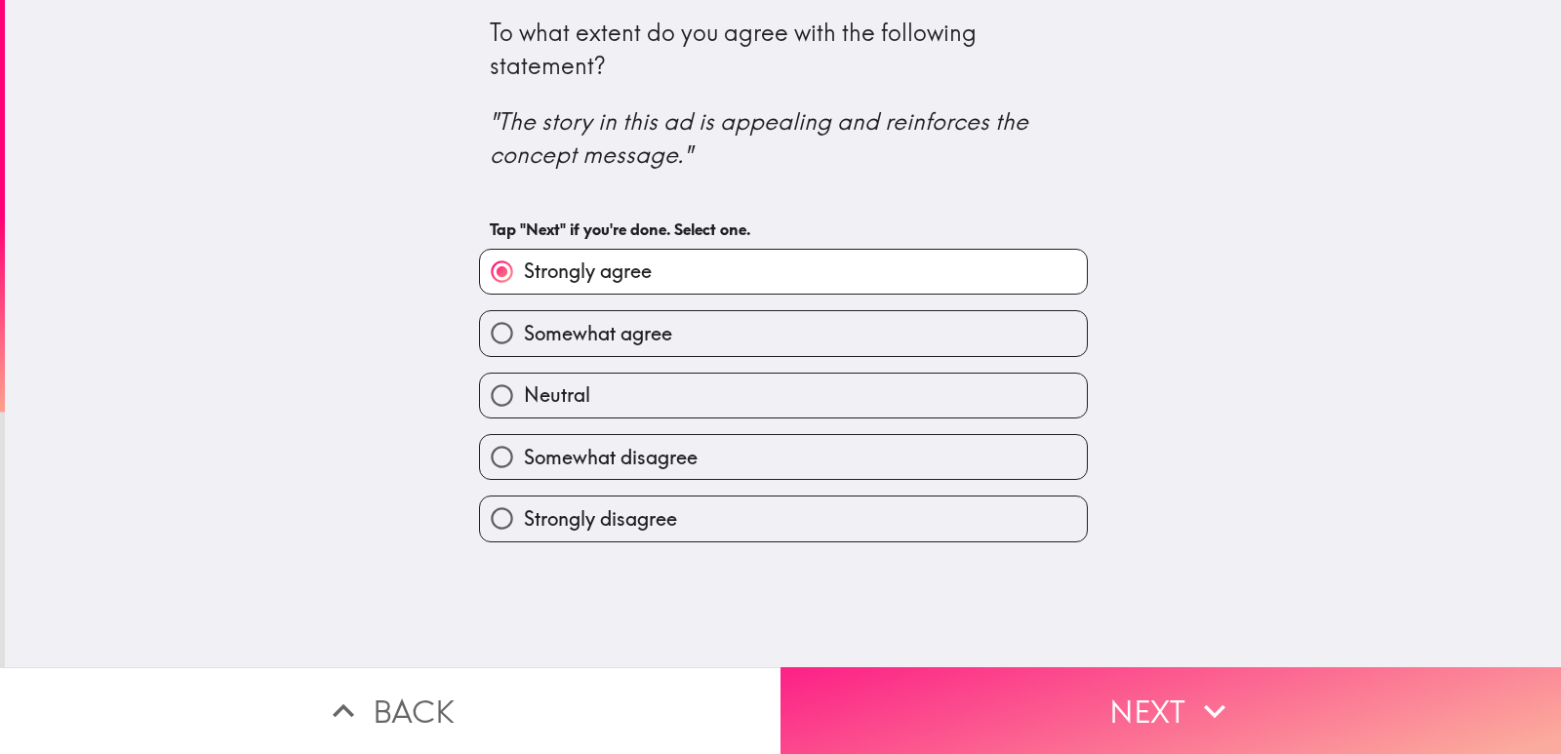
click at [1086, 679] on button "Next" at bounding box center [1171, 710] width 781 height 87
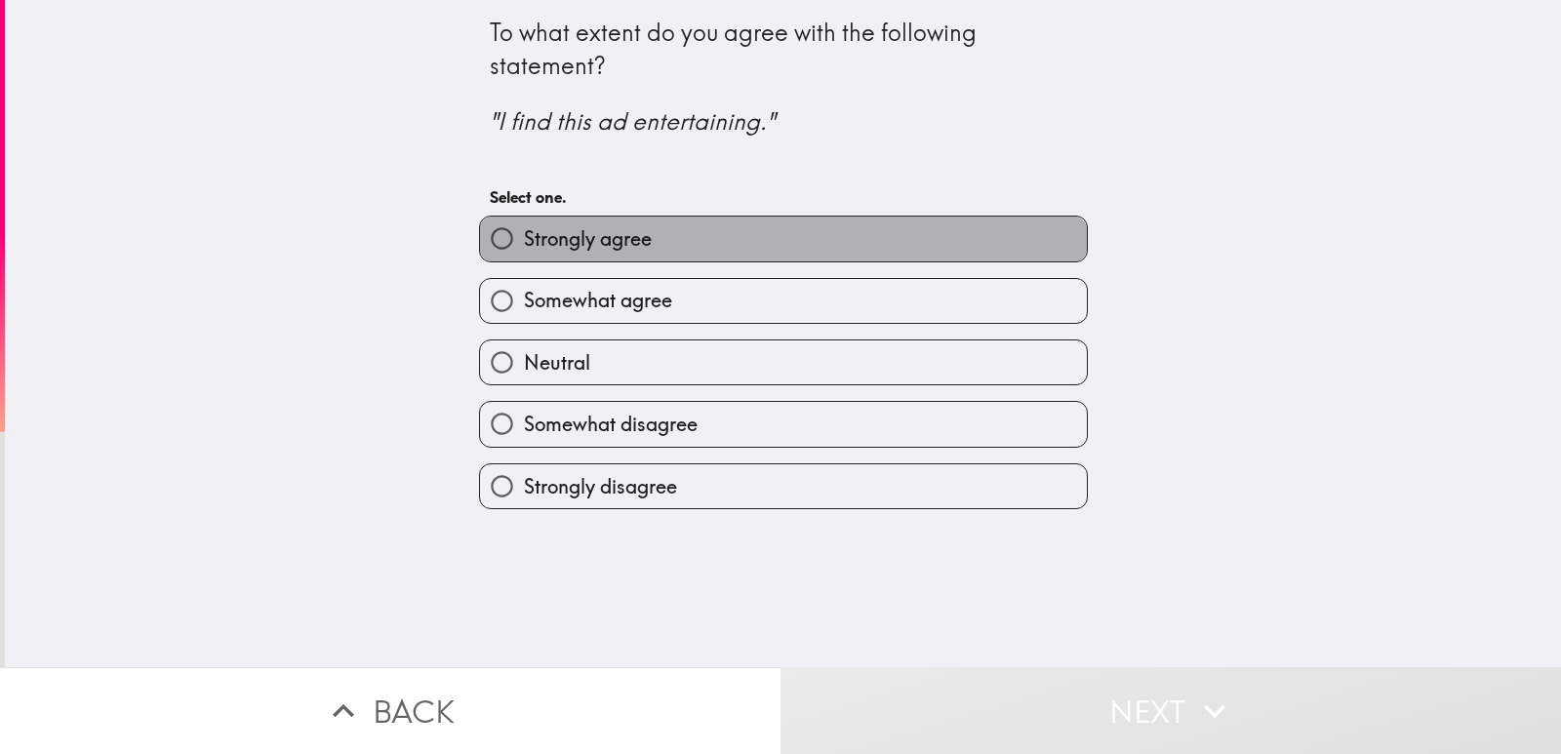
click at [697, 227] on label "Strongly agree" at bounding box center [783, 239] width 607 height 44
click at [524, 227] on input "Strongly agree" at bounding box center [502, 239] width 44 height 44
radio input "true"
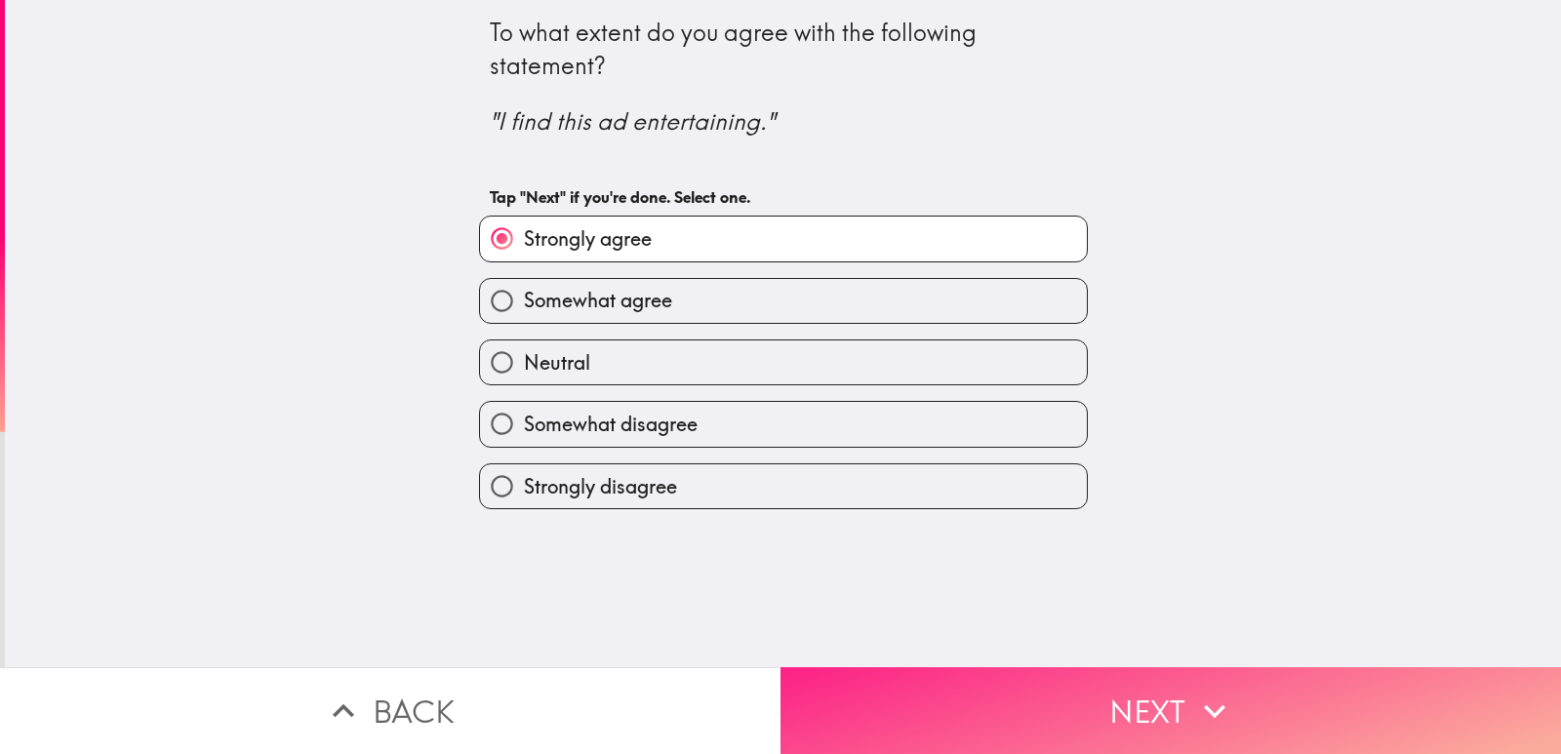
click at [1024, 723] on button "Next" at bounding box center [1171, 710] width 781 height 87
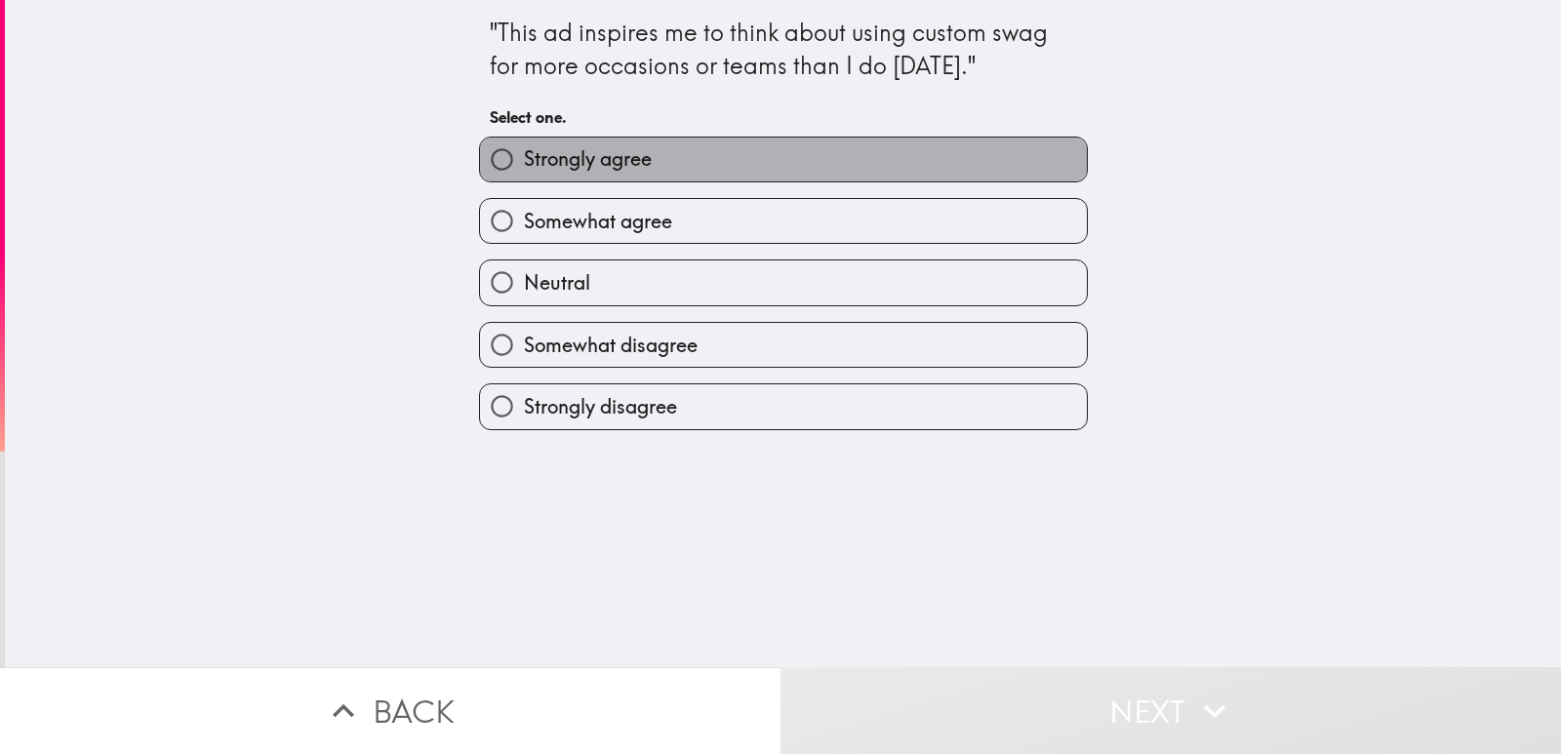
click at [634, 168] on span "Strongly agree" at bounding box center [588, 158] width 128 height 27
click at [524, 168] on input "Strongly agree" at bounding box center [502, 160] width 44 height 44
radio input "true"
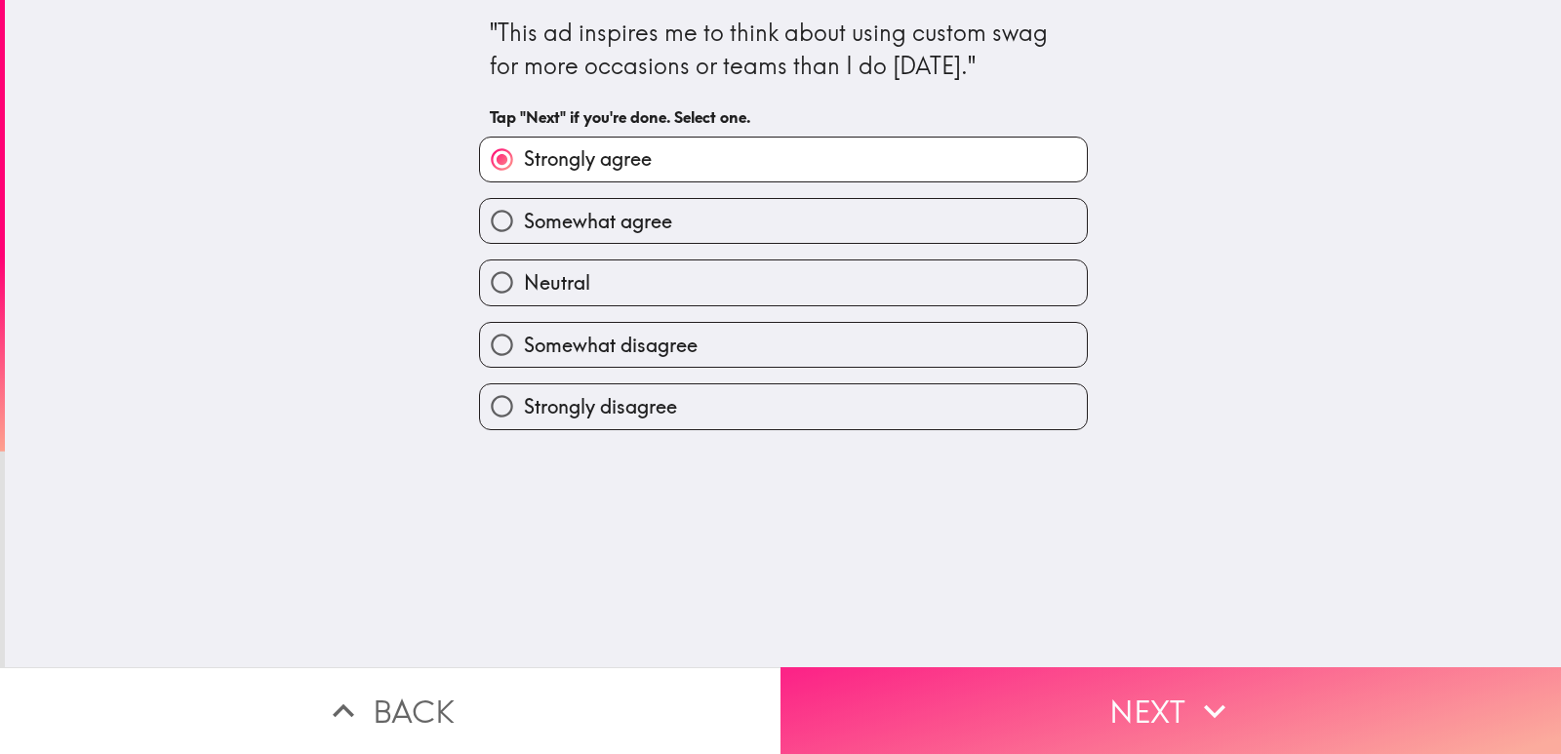
click at [1079, 667] on button "Next" at bounding box center [1171, 710] width 781 height 87
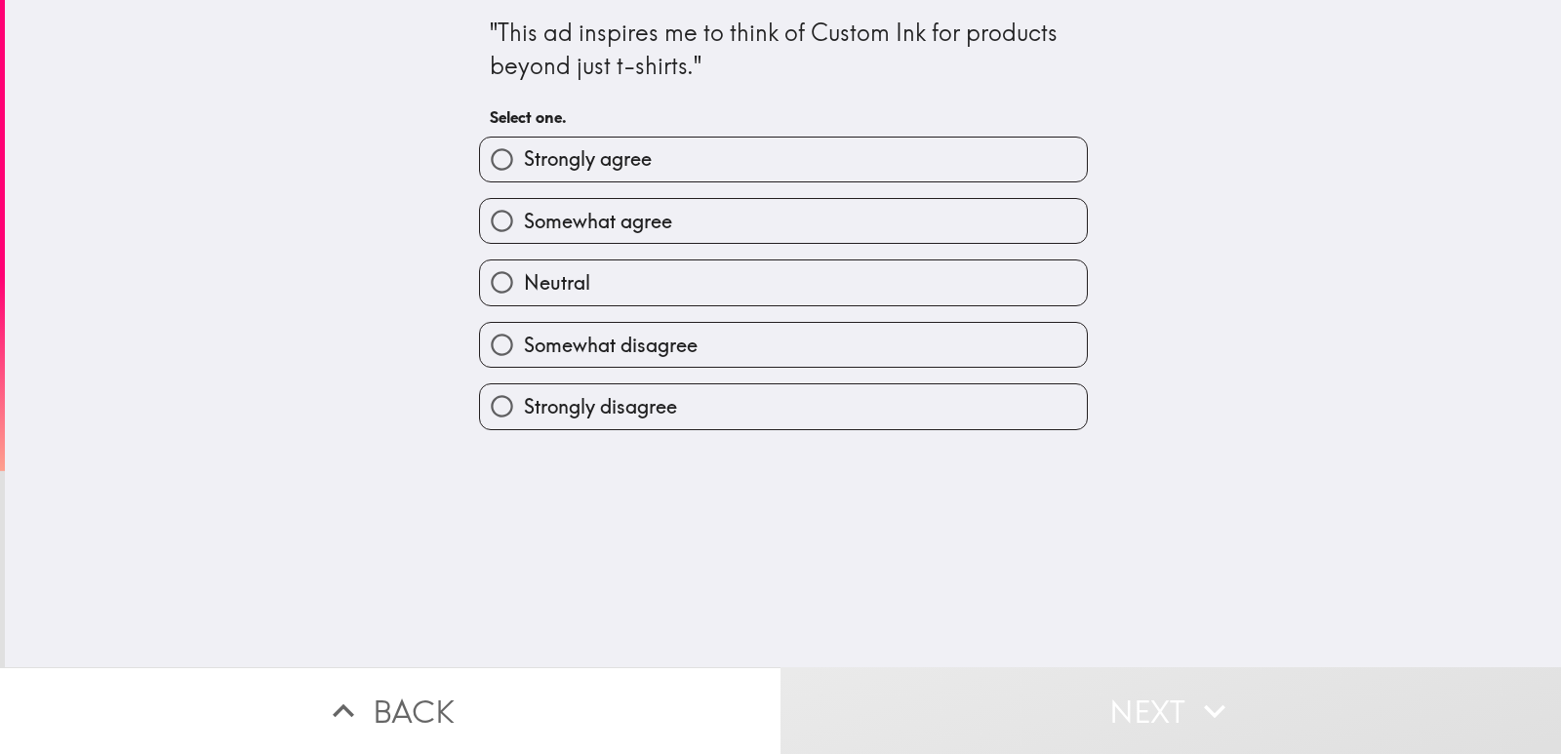
click at [624, 166] on span "Strongly agree" at bounding box center [588, 158] width 128 height 27
click at [524, 166] on input "Strongly agree" at bounding box center [502, 160] width 44 height 44
radio input "true"
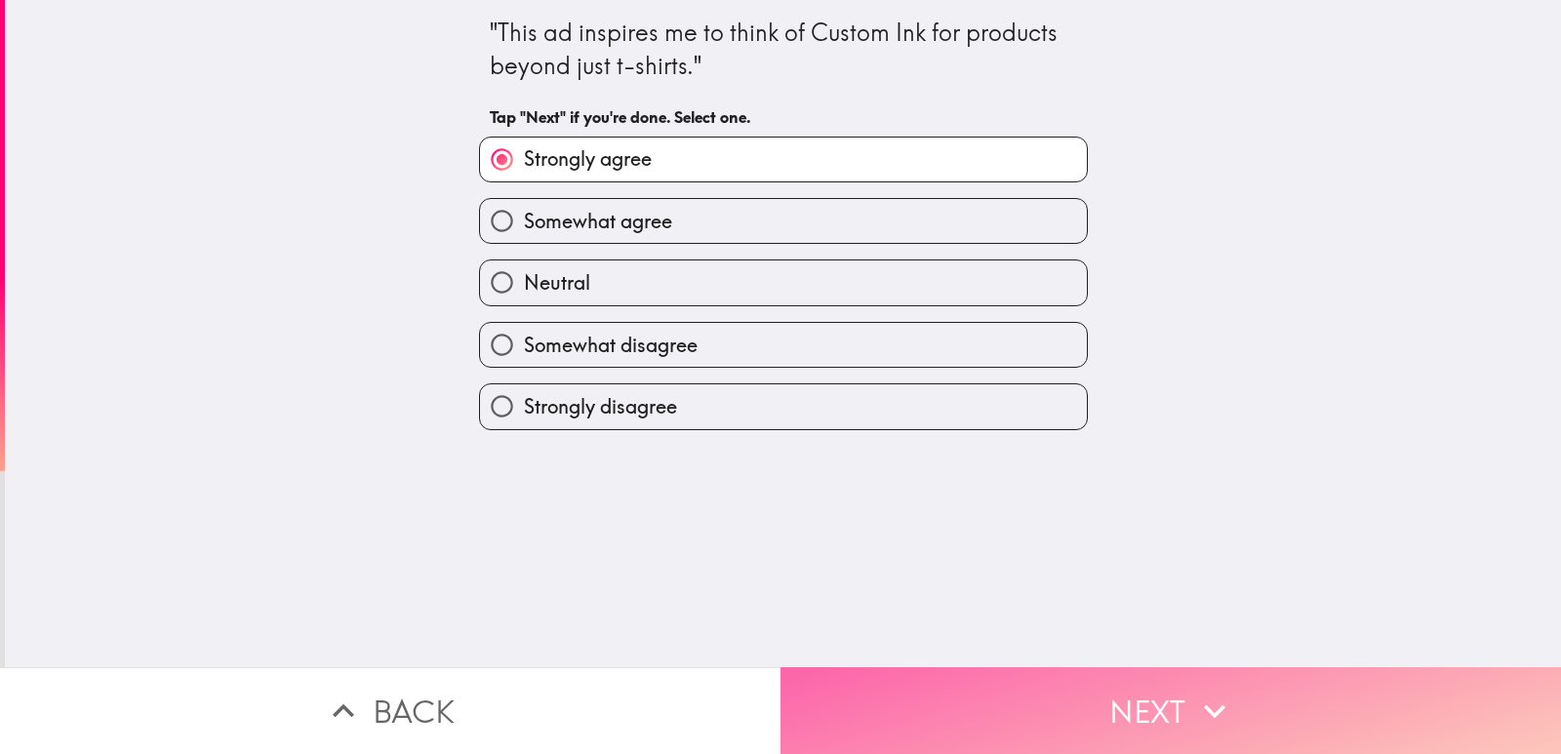
click at [1081, 667] on button "Next" at bounding box center [1171, 710] width 781 height 87
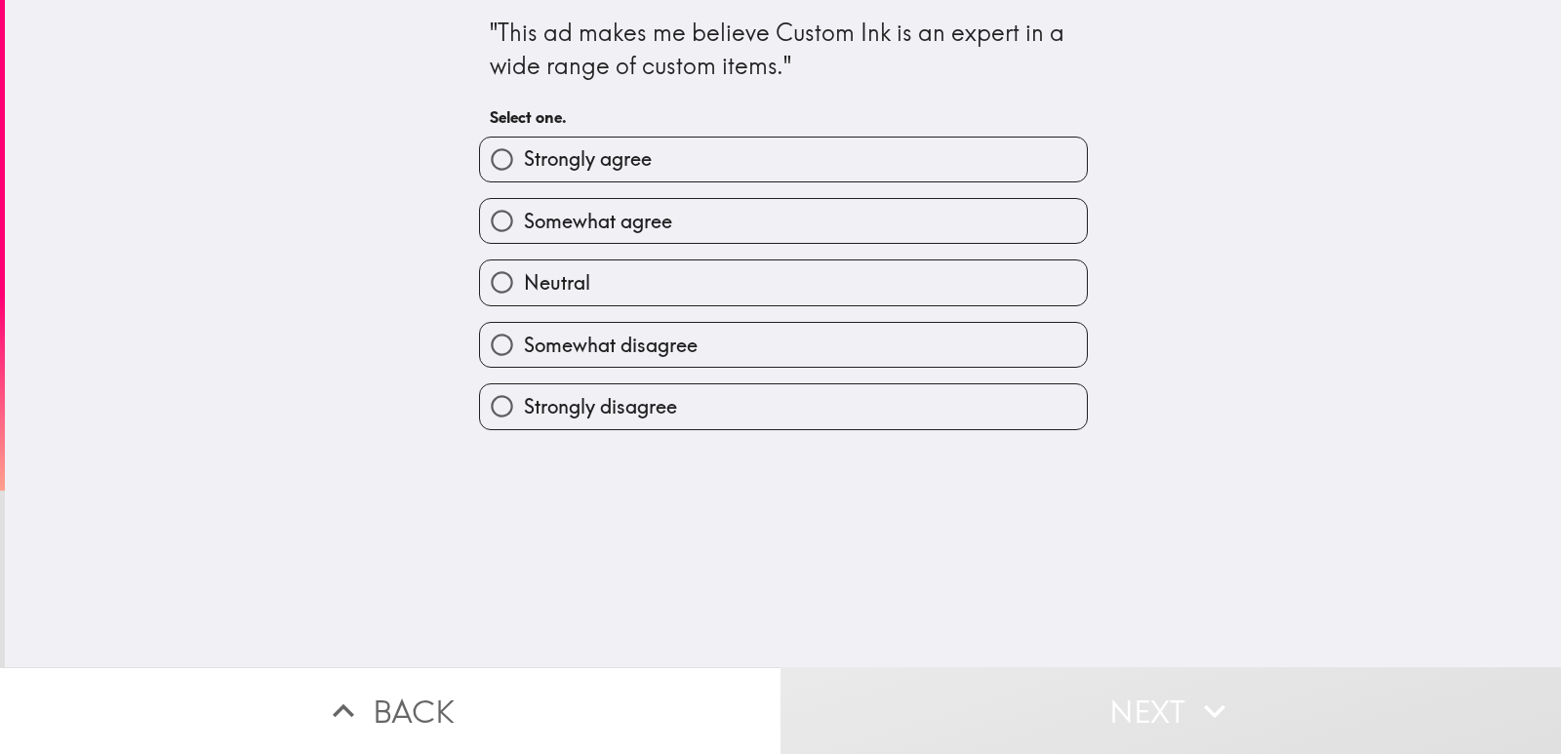
click at [622, 150] on span "Strongly agree" at bounding box center [588, 158] width 128 height 27
click at [524, 150] on input "Strongly agree" at bounding box center [502, 160] width 44 height 44
radio input "true"
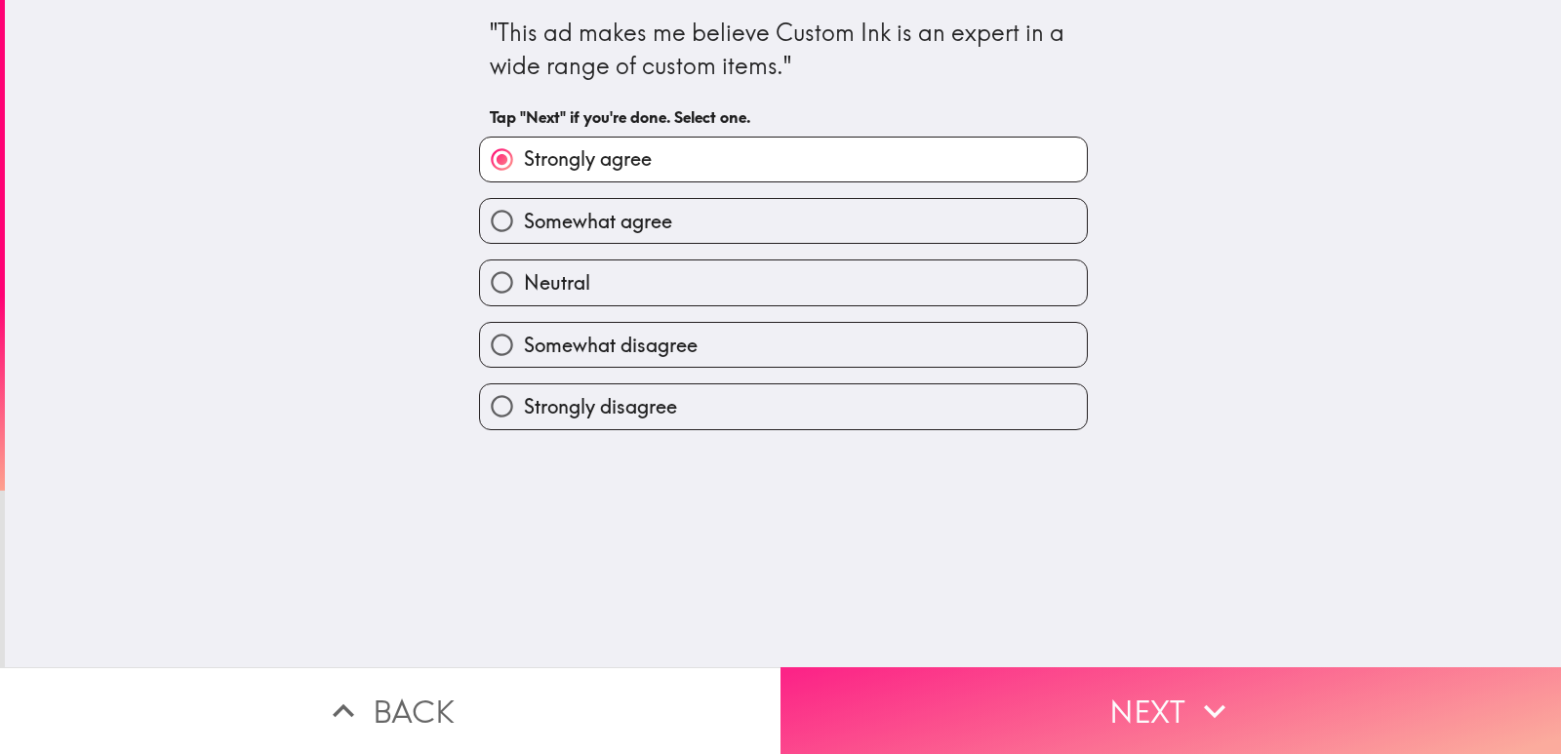
click at [1178, 689] on button "Next" at bounding box center [1171, 710] width 781 height 87
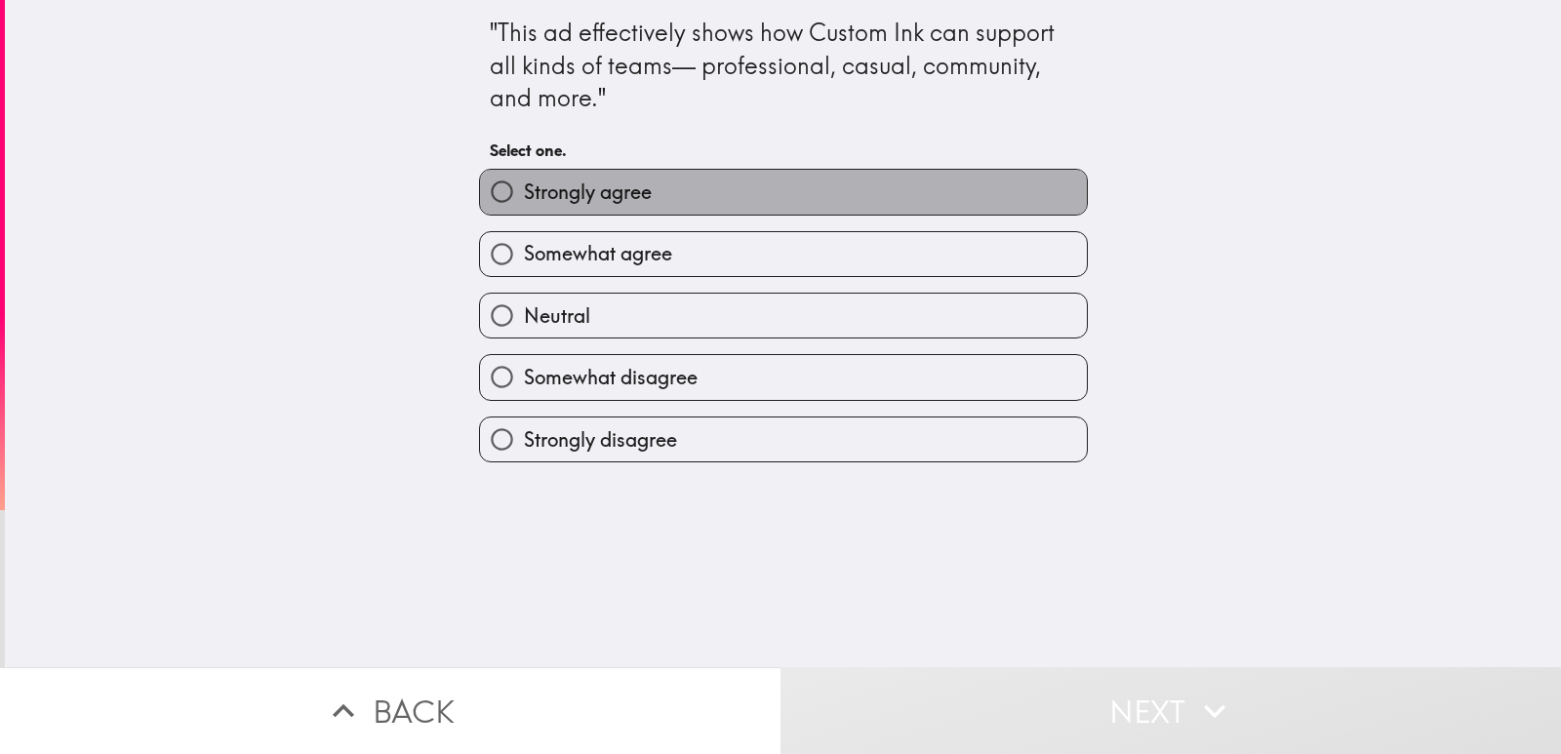
click at [662, 199] on label "Strongly agree" at bounding box center [783, 192] width 607 height 44
click at [524, 199] on input "Strongly agree" at bounding box center [502, 192] width 44 height 44
radio input "true"
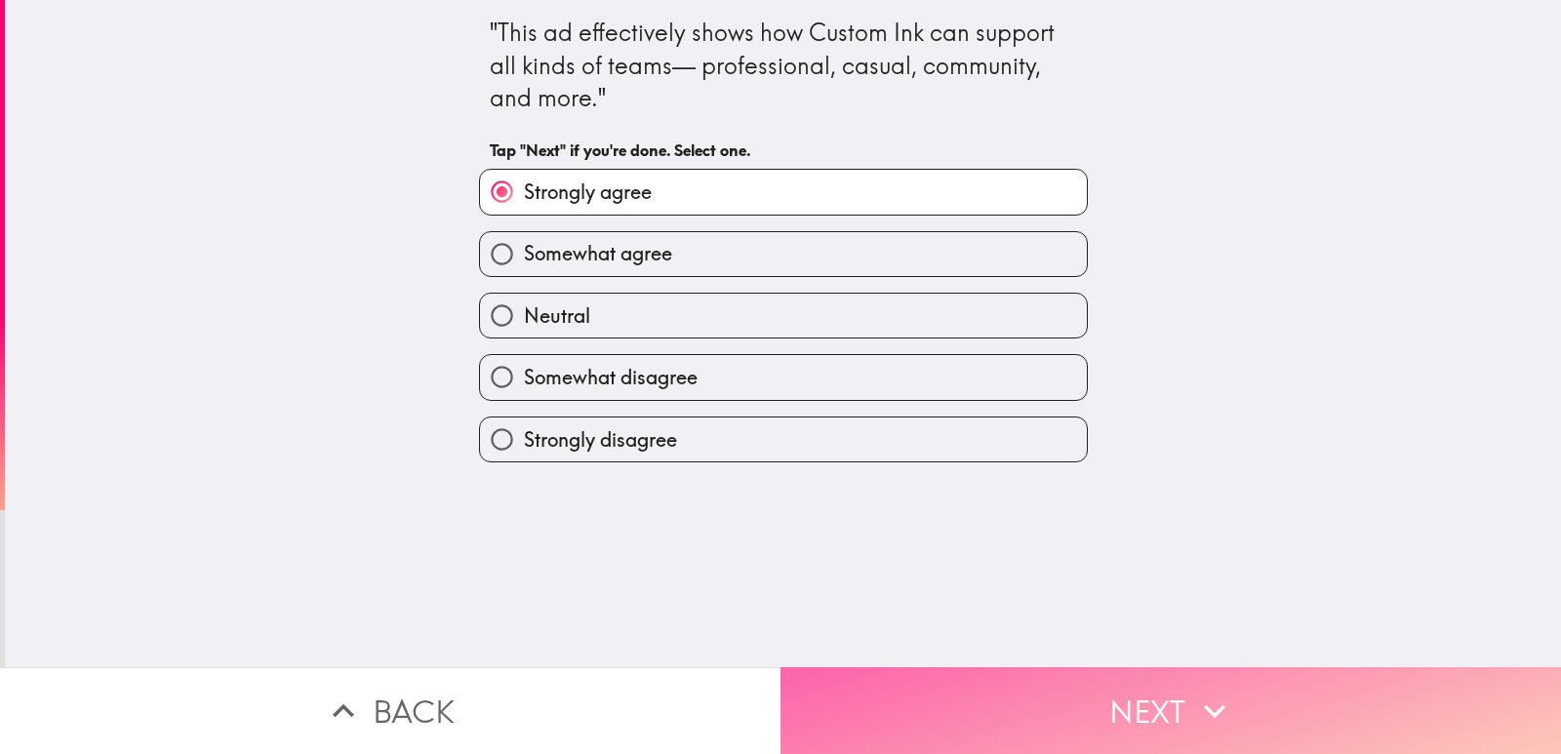
click at [1087, 676] on button "Next" at bounding box center [1171, 710] width 781 height 87
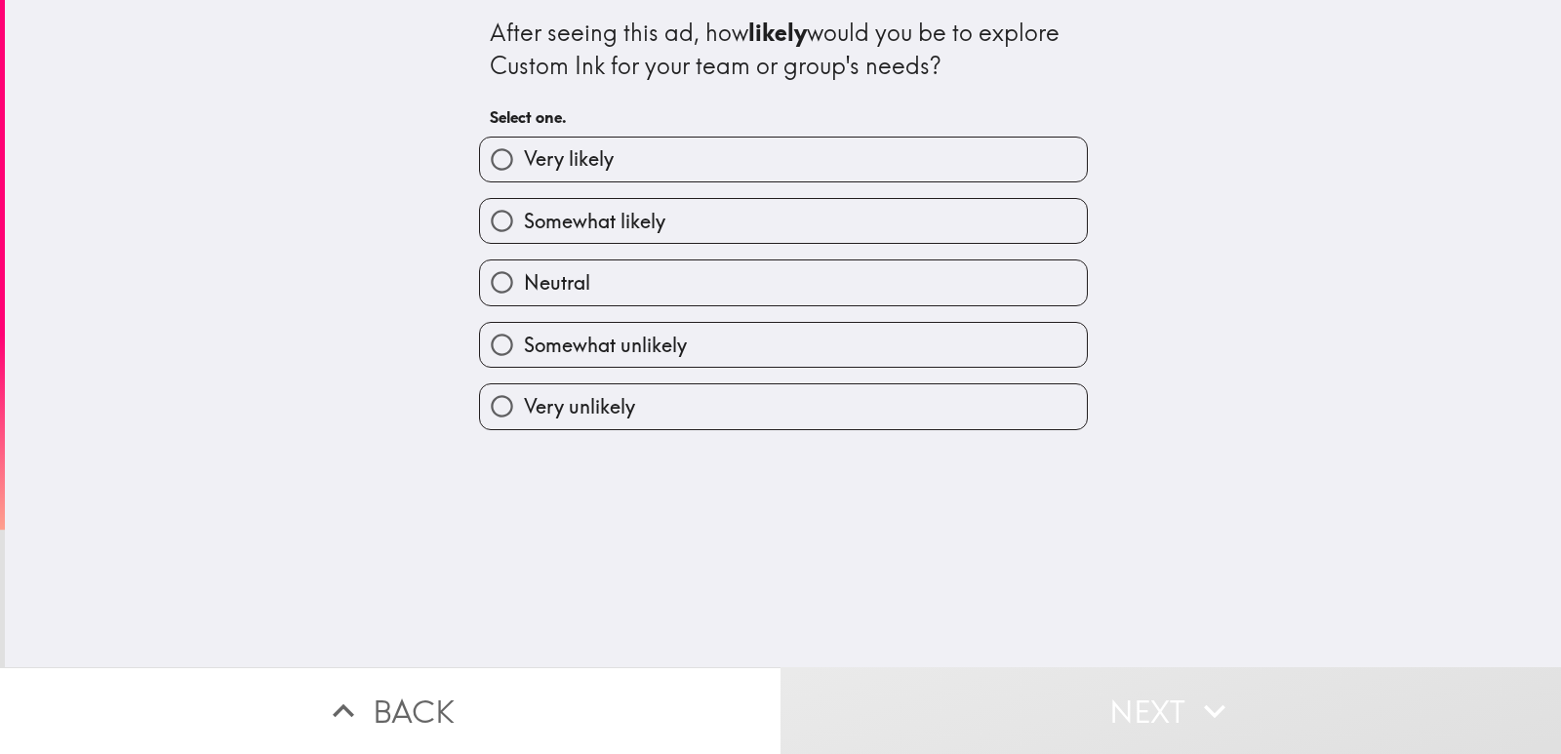
click at [619, 162] on label "Very likely" at bounding box center [783, 160] width 607 height 44
click at [524, 162] on input "Very likely" at bounding box center [502, 160] width 44 height 44
radio input "true"
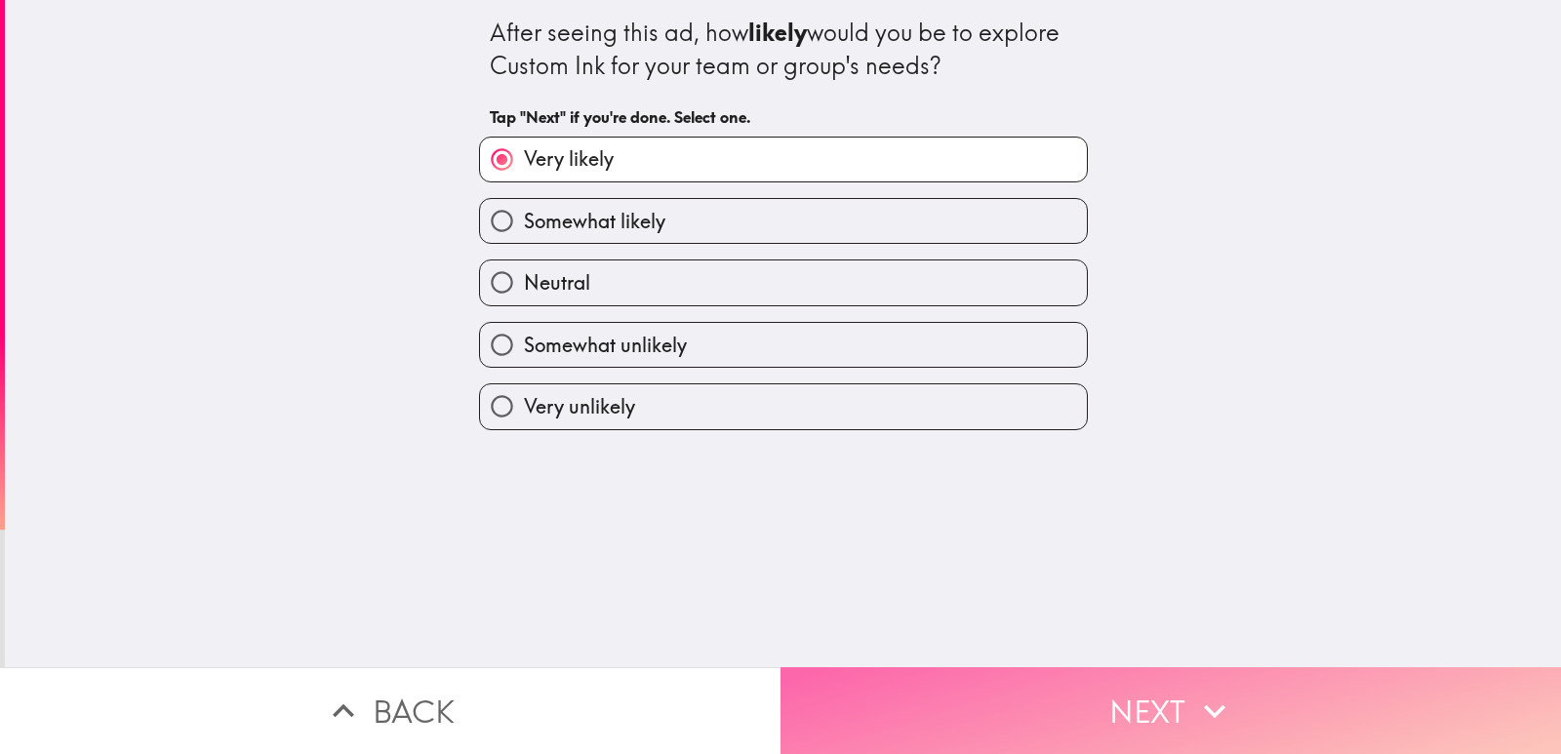
click at [1068, 681] on button "Next" at bounding box center [1171, 710] width 781 height 87
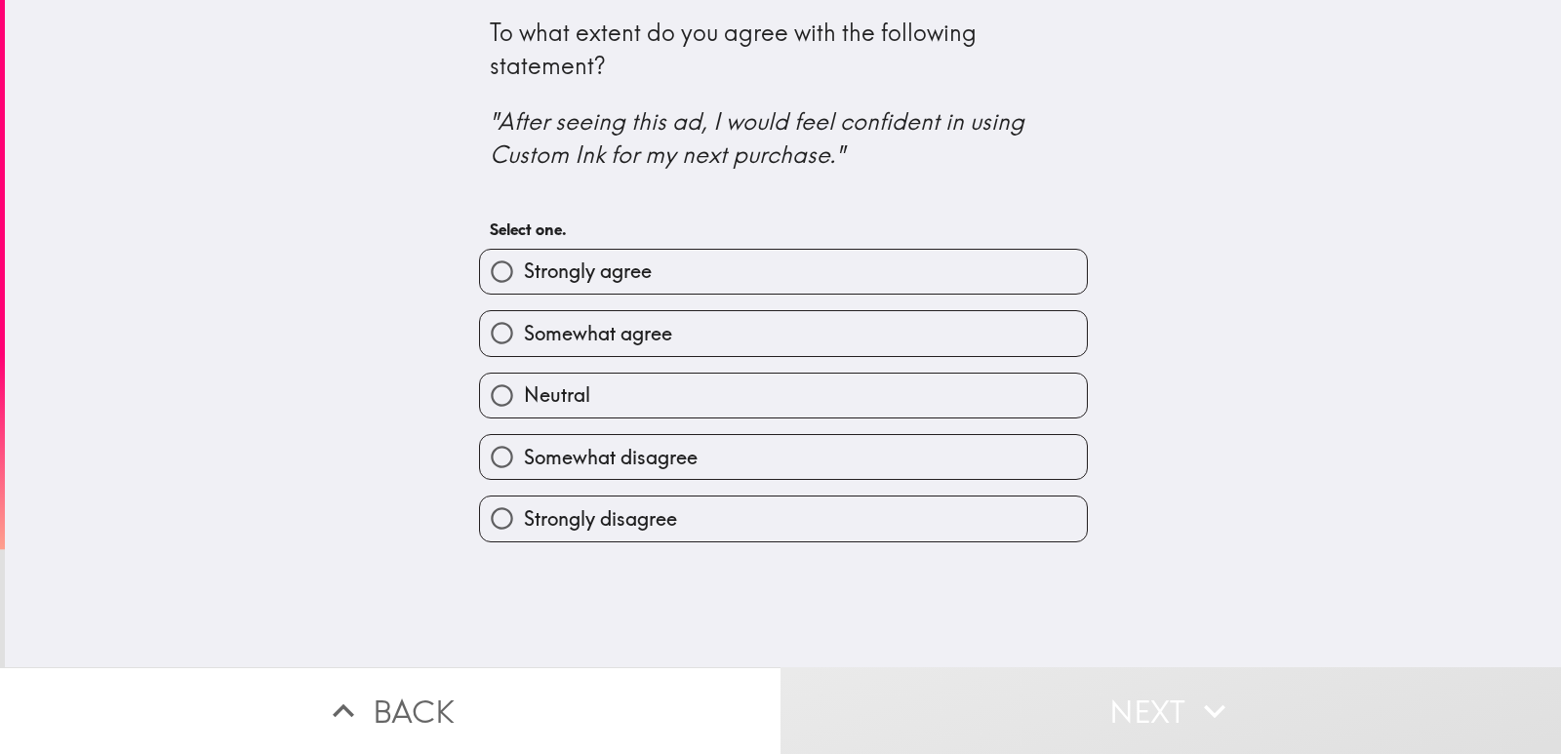
drag, startPoint x: 569, startPoint y: 279, endPoint x: 584, endPoint y: 329, distance: 51.9
click at [571, 279] on span "Strongly agree" at bounding box center [588, 271] width 128 height 27
click at [524, 279] on input "Strongly agree" at bounding box center [502, 272] width 44 height 44
radio input "true"
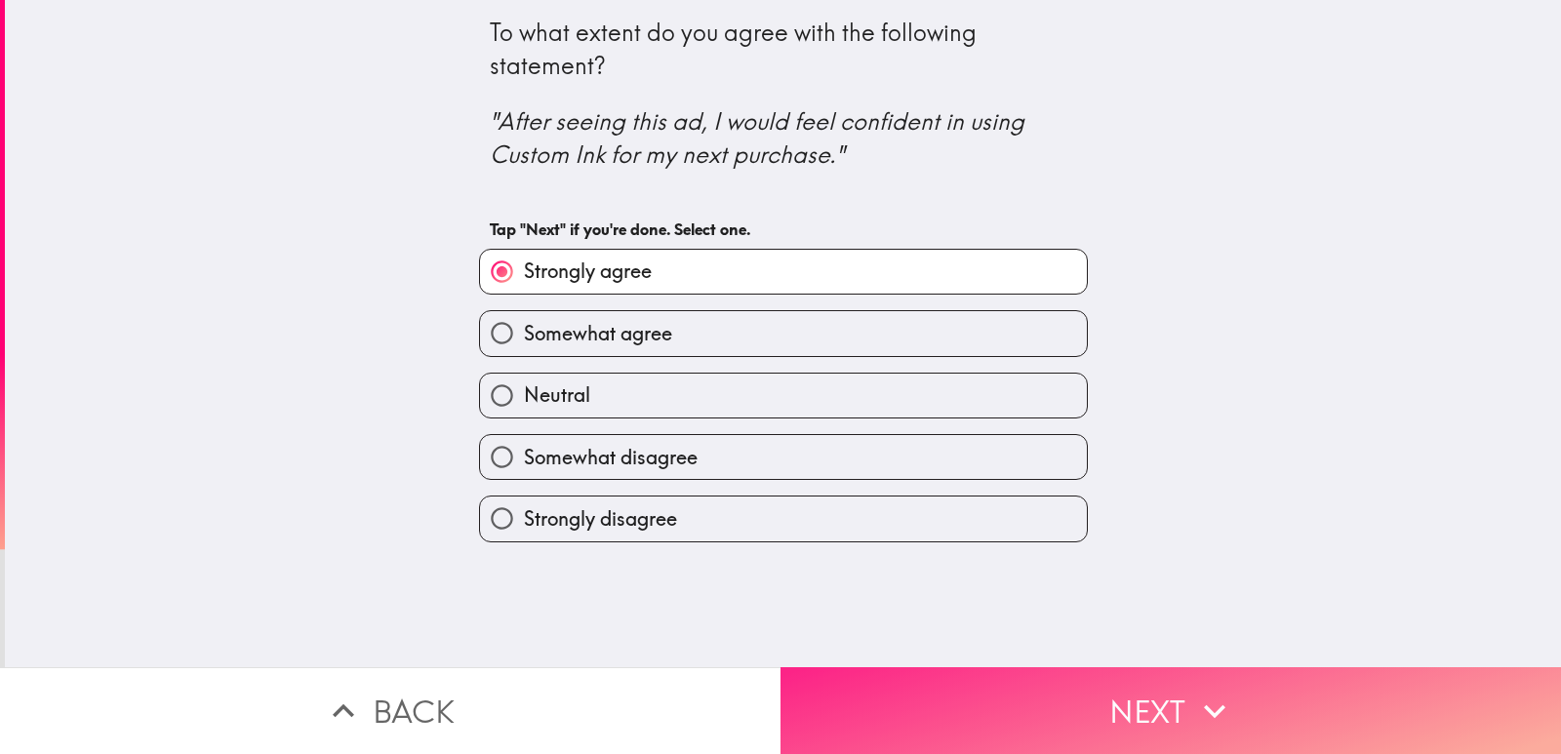
click at [961, 691] on button "Next" at bounding box center [1171, 710] width 781 height 87
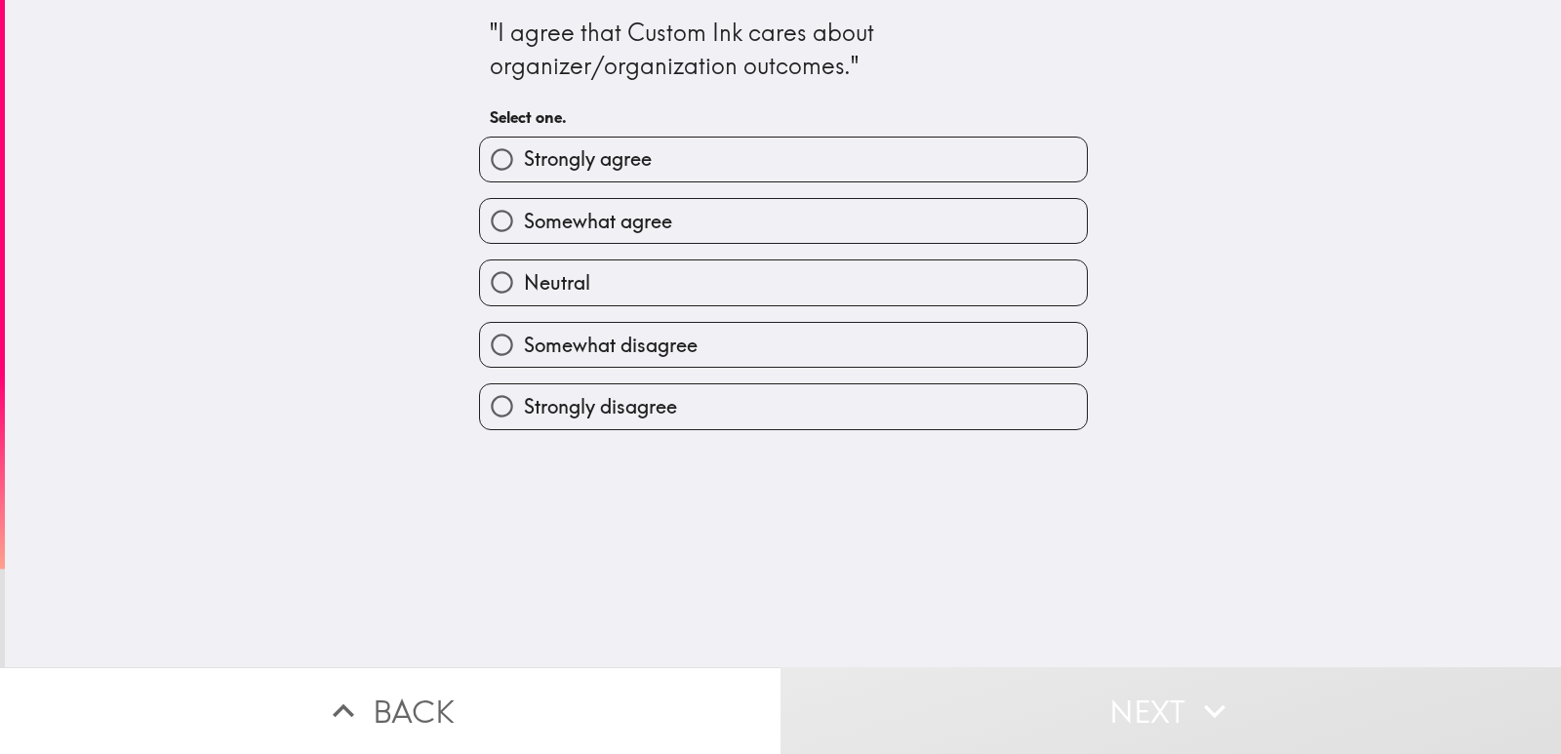
click at [610, 166] on span "Strongly agree" at bounding box center [588, 158] width 128 height 27
click at [524, 166] on input "Strongly agree" at bounding box center [502, 160] width 44 height 44
radio input "true"
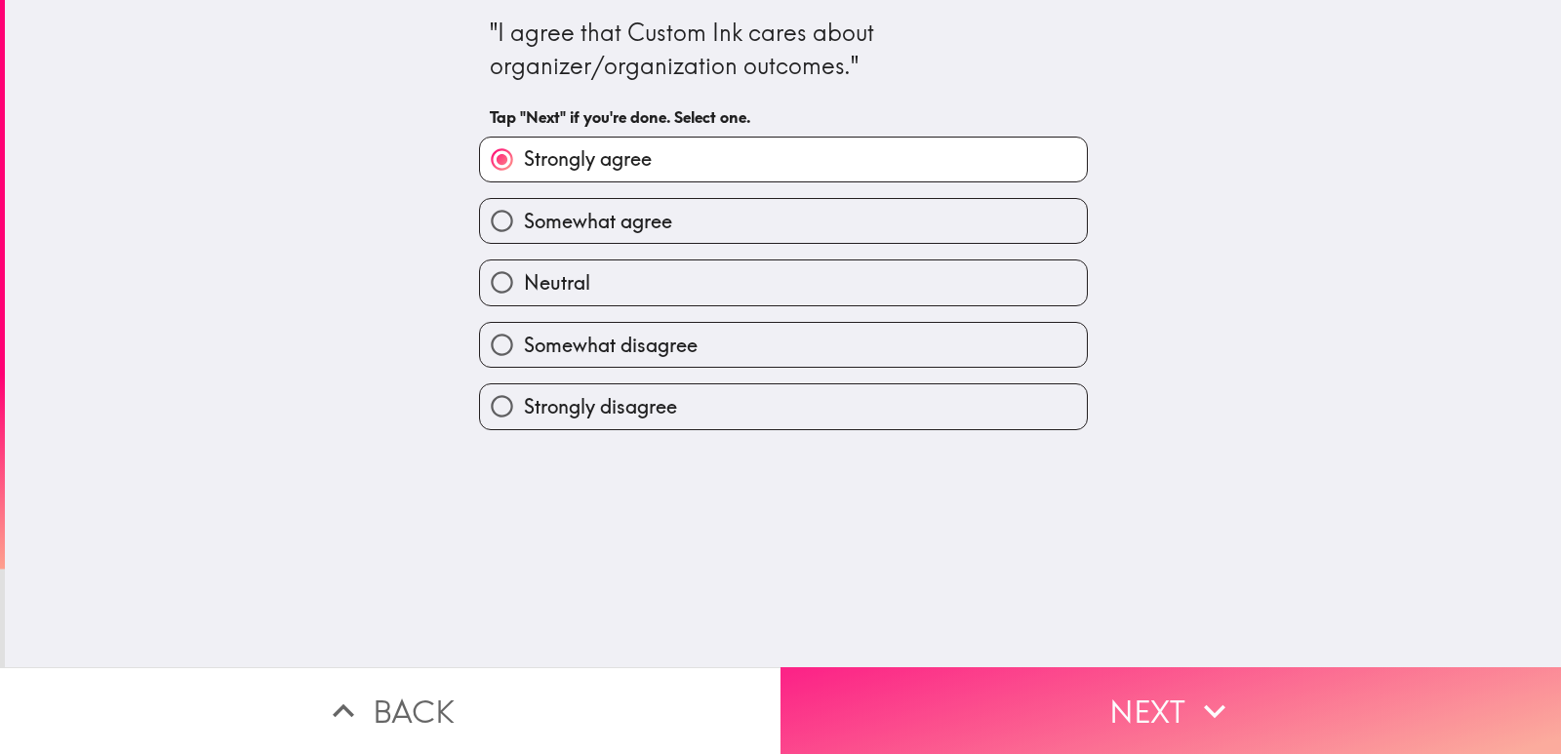
click at [990, 705] on button "Next" at bounding box center [1171, 710] width 781 height 87
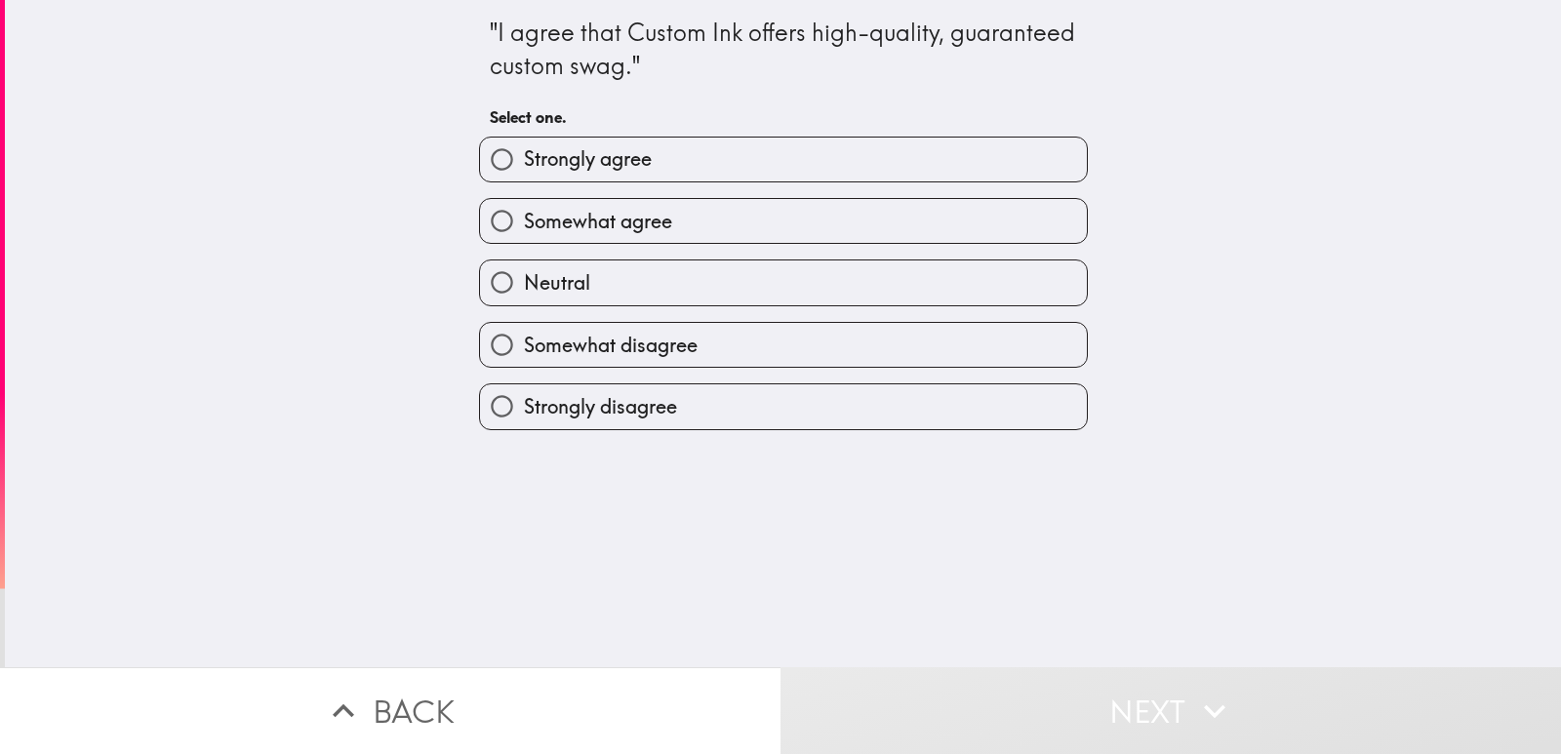
click at [596, 161] on span "Strongly agree" at bounding box center [588, 158] width 128 height 27
click at [524, 161] on input "Strongly agree" at bounding box center [502, 160] width 44 height 44
radio input "true"
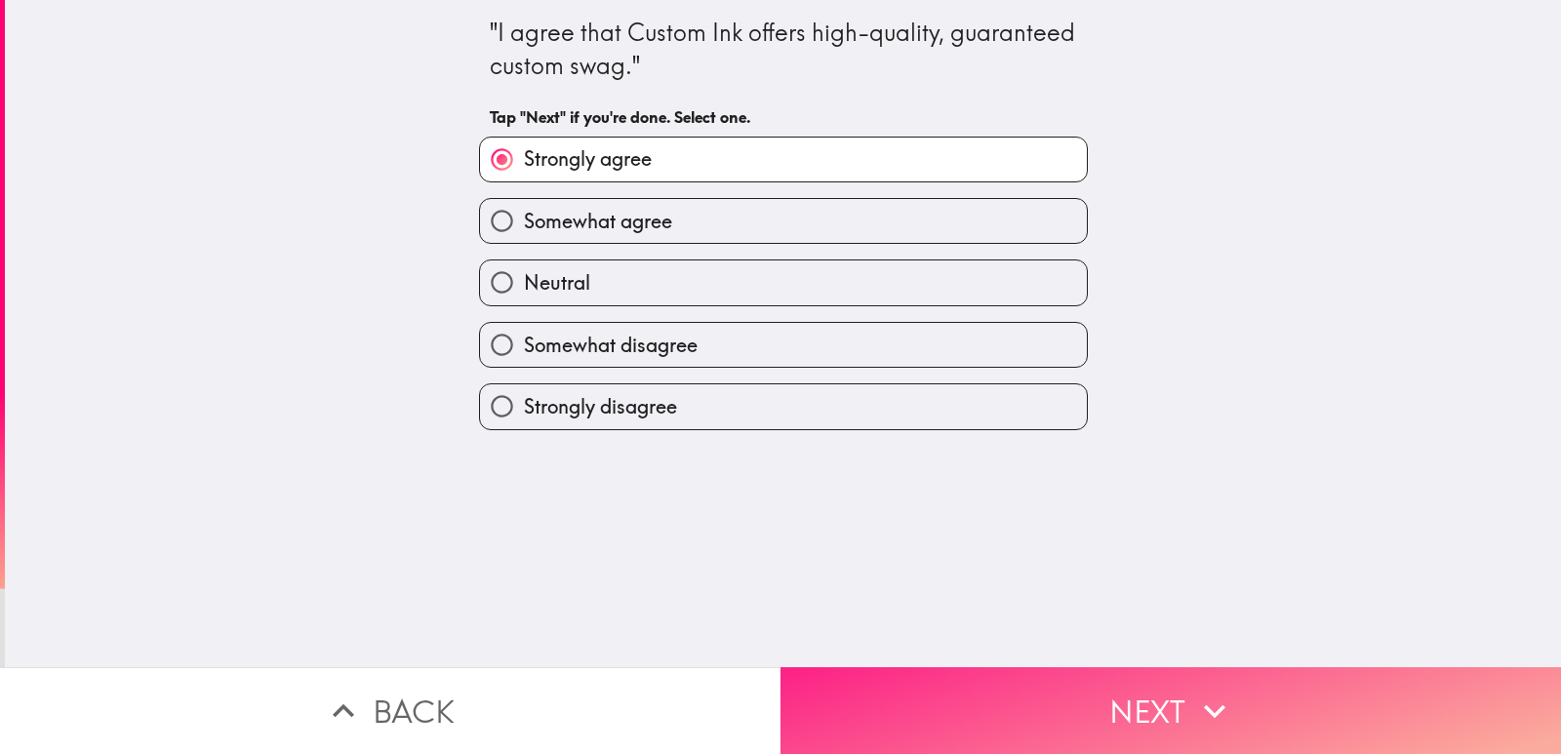
click at [978, 716] on button "Next" at bounding box center [1171, 710] width 781 height 87
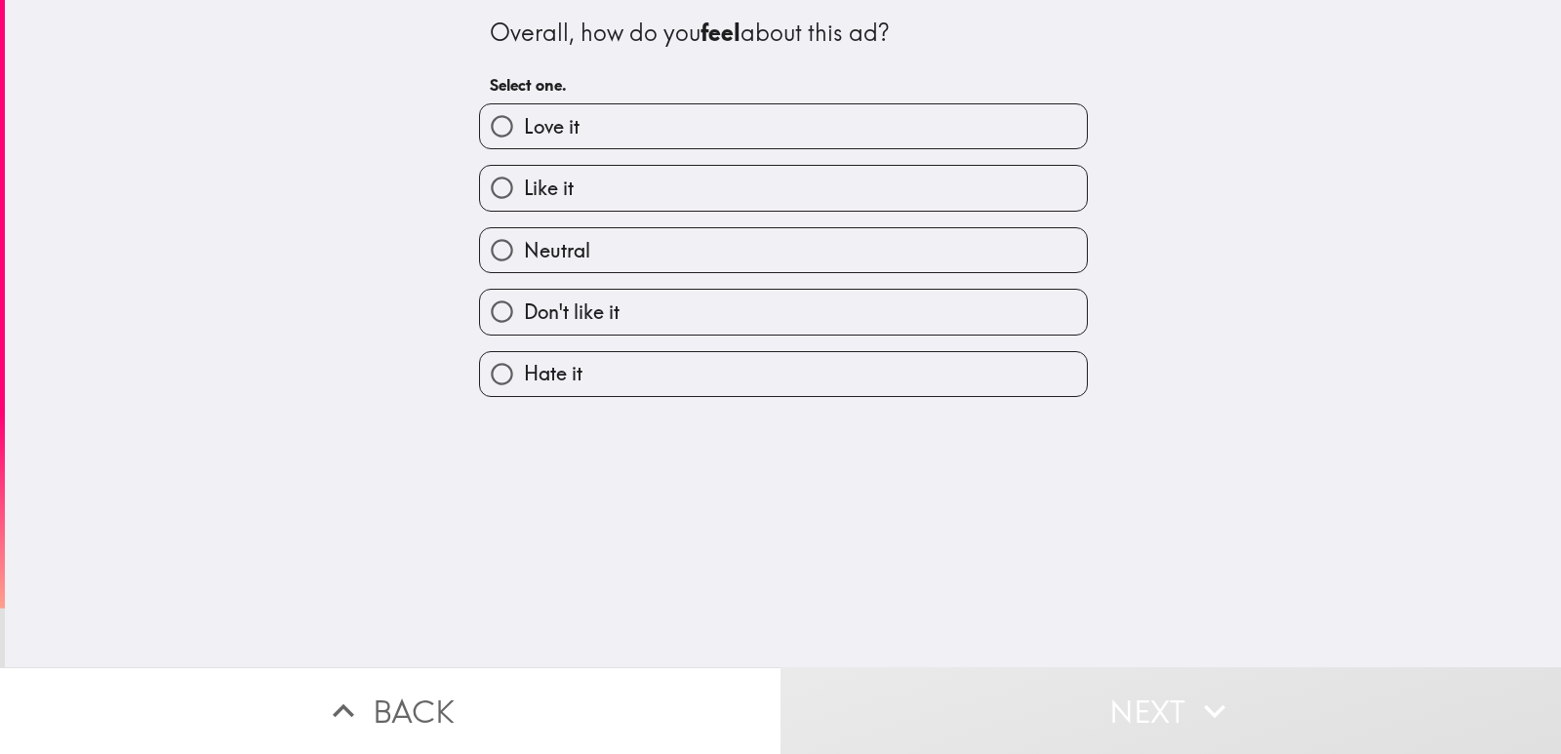
click at [613, 123] on label "Love it" at bounding box center [783, 126] width 607 height 44
click at [524, 123] on input "Love it" at bounding box center [502, 126] width 44 height 44
radio input "true"
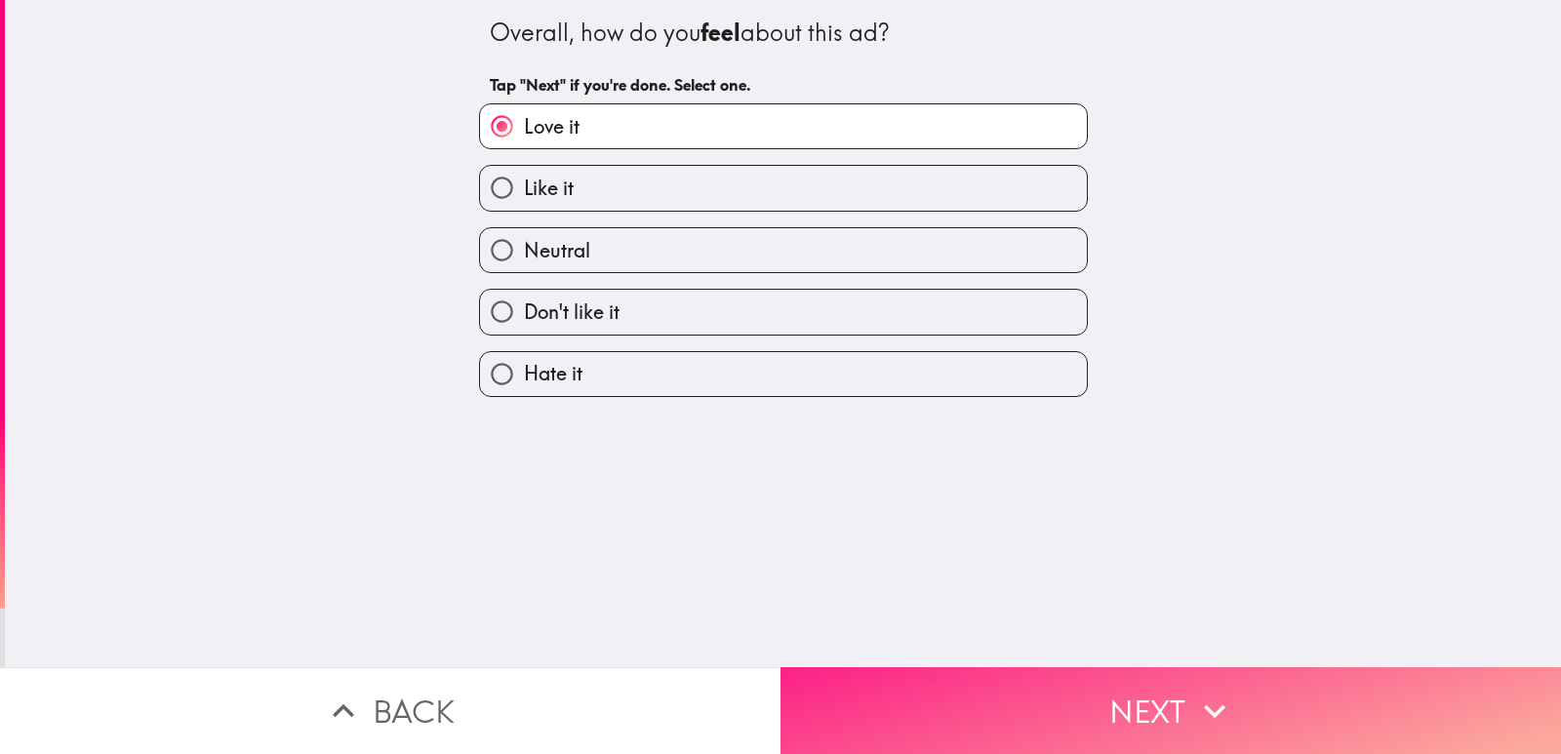
click at [961, 693] on button "Next" at bounding box center [1171, 710] width 781 height 87
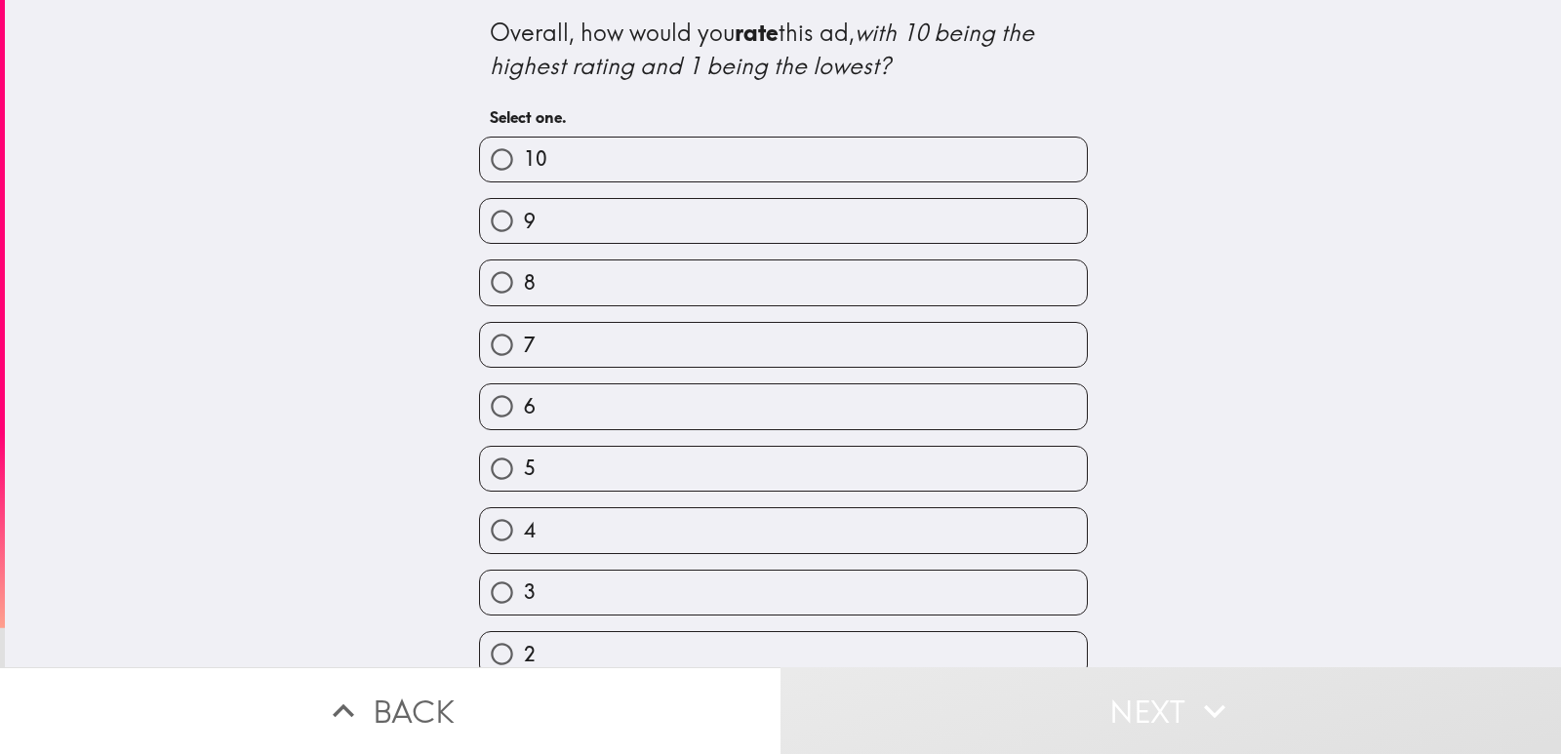
click at [575, 158] on label "10" at bounding box center [783, 160] width 607 height 44
click at [524, 158] on input "10" at bounding box center [502, 160] width 44 height 44
radio input "true"
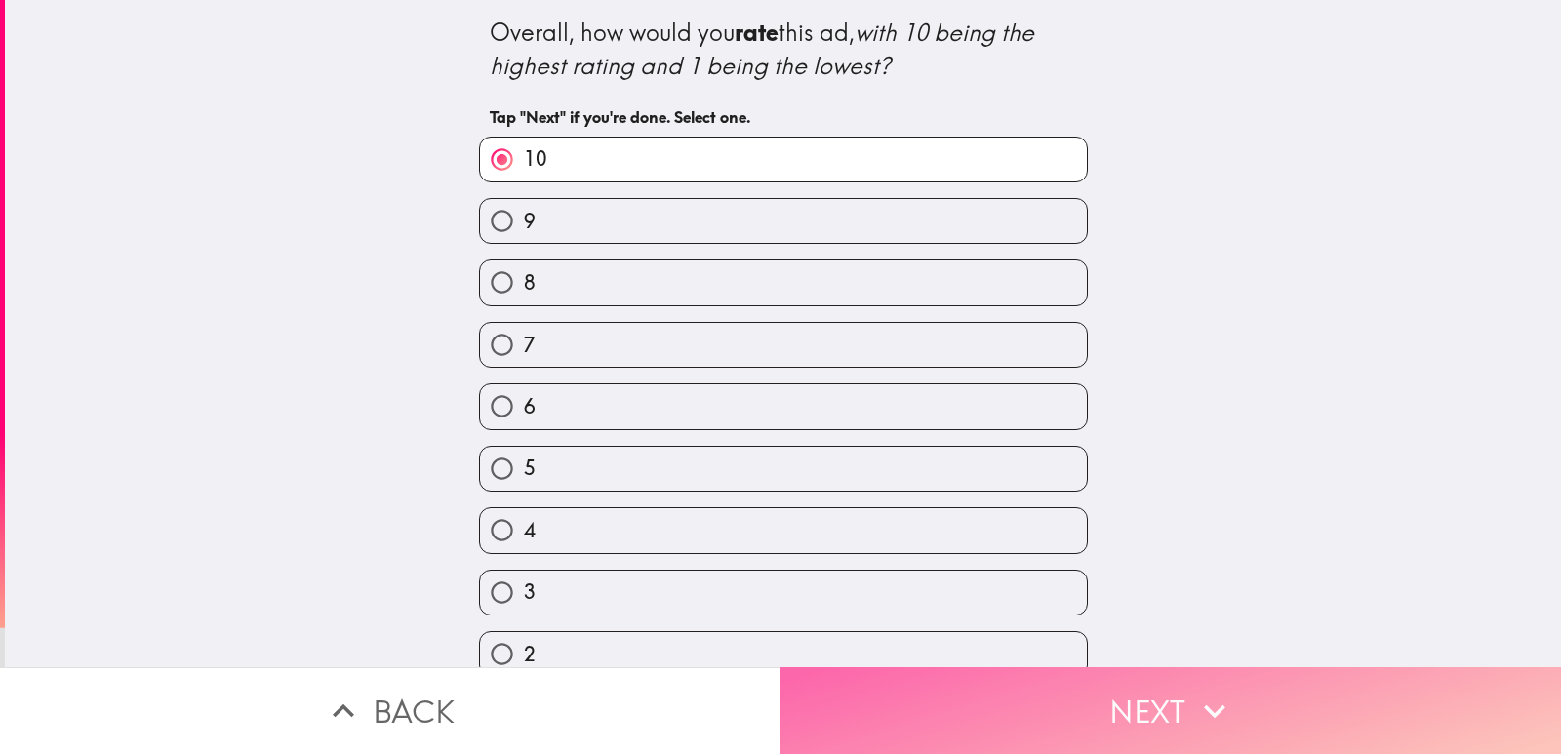
click at [1146, 669] on button "Next" at bounding box center [1171, 710] width 781 height 87
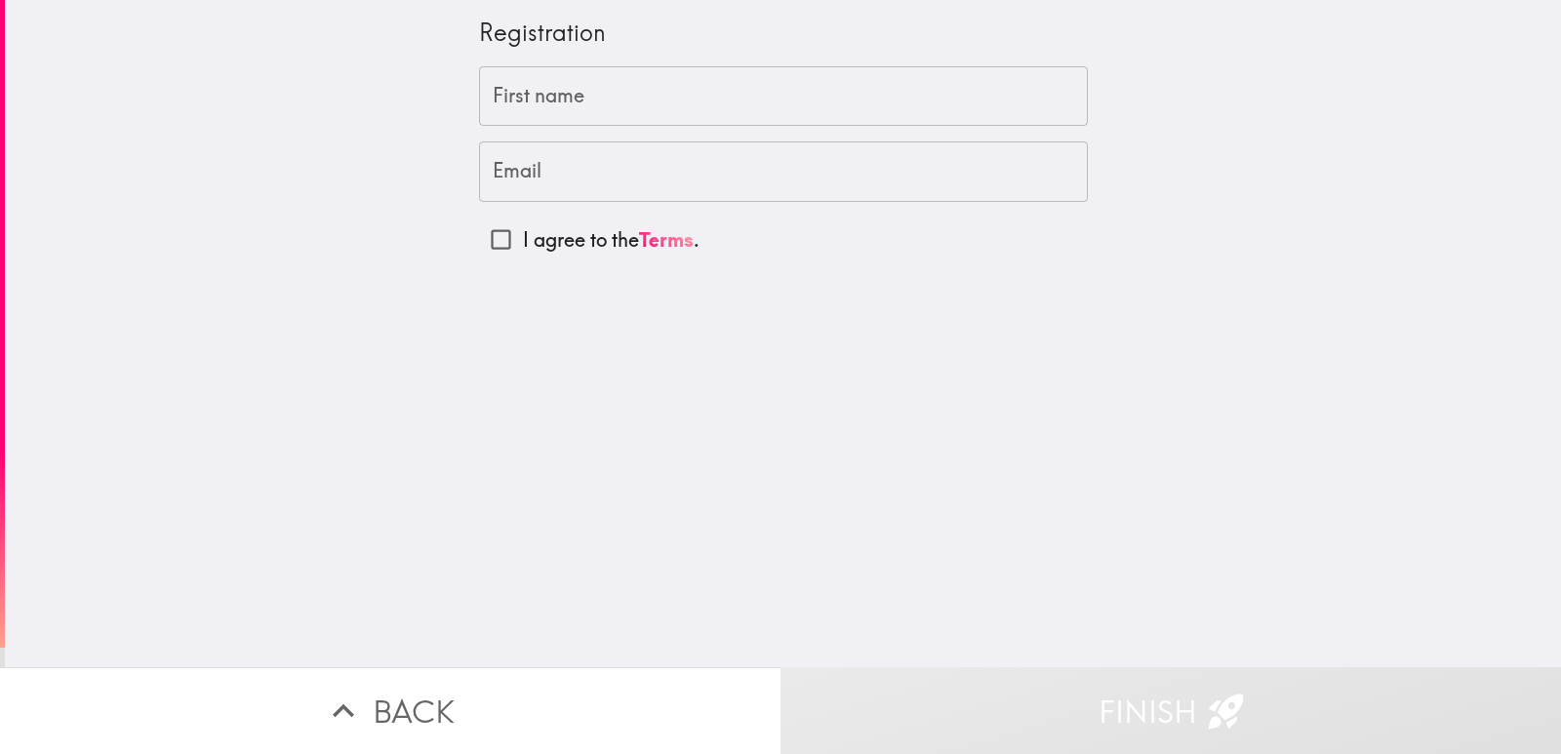
click at [313, 134] on div "Registration First name First name Email Email I agree to the Terms ." at bounding box center [783, 333] width 1556 height 667
click at [492, 108] on input "First name" at bounding box center [783, 96] width 609 height 61
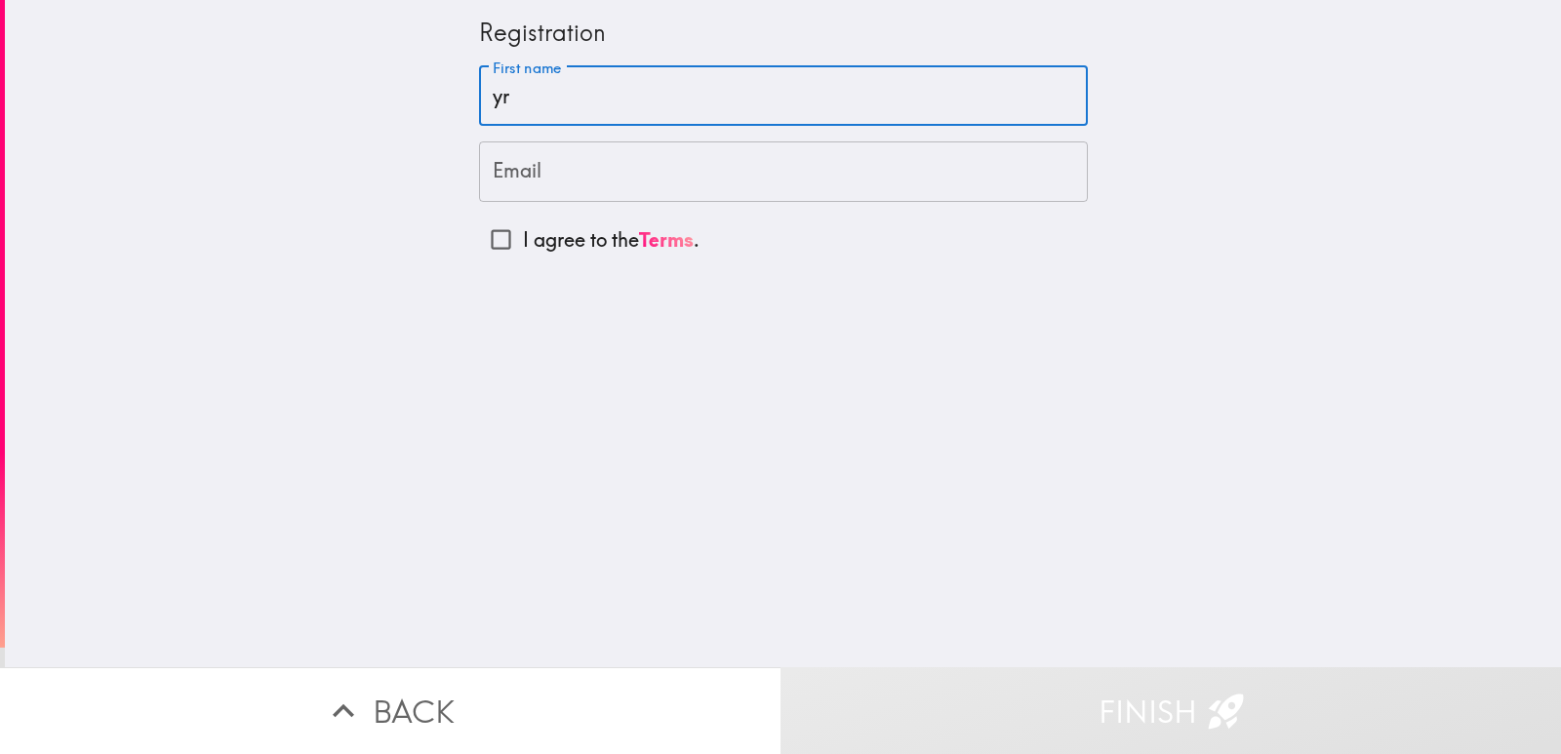
type input "y"
type input "robiul"
click at [539, 172] on input "Email" at bounding box center [783, 171] width 609 height 61
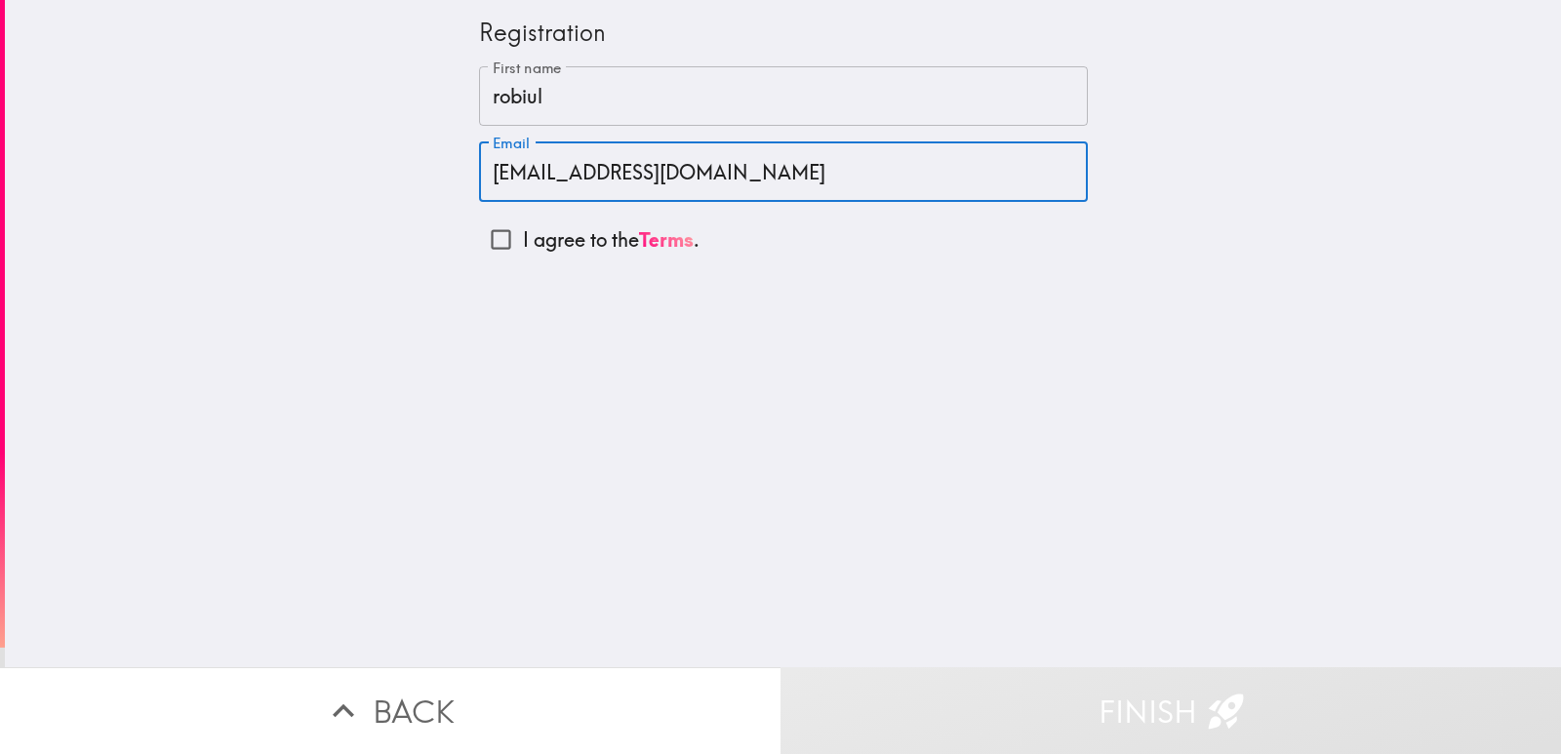
type input "[EMAIL_ADDRESS][DOMAIN_NAME]"
click at [490, 242] on input "I agree to the Terms ." at bounding box center [501, 240] width 44 height 44
checkbox input "true"
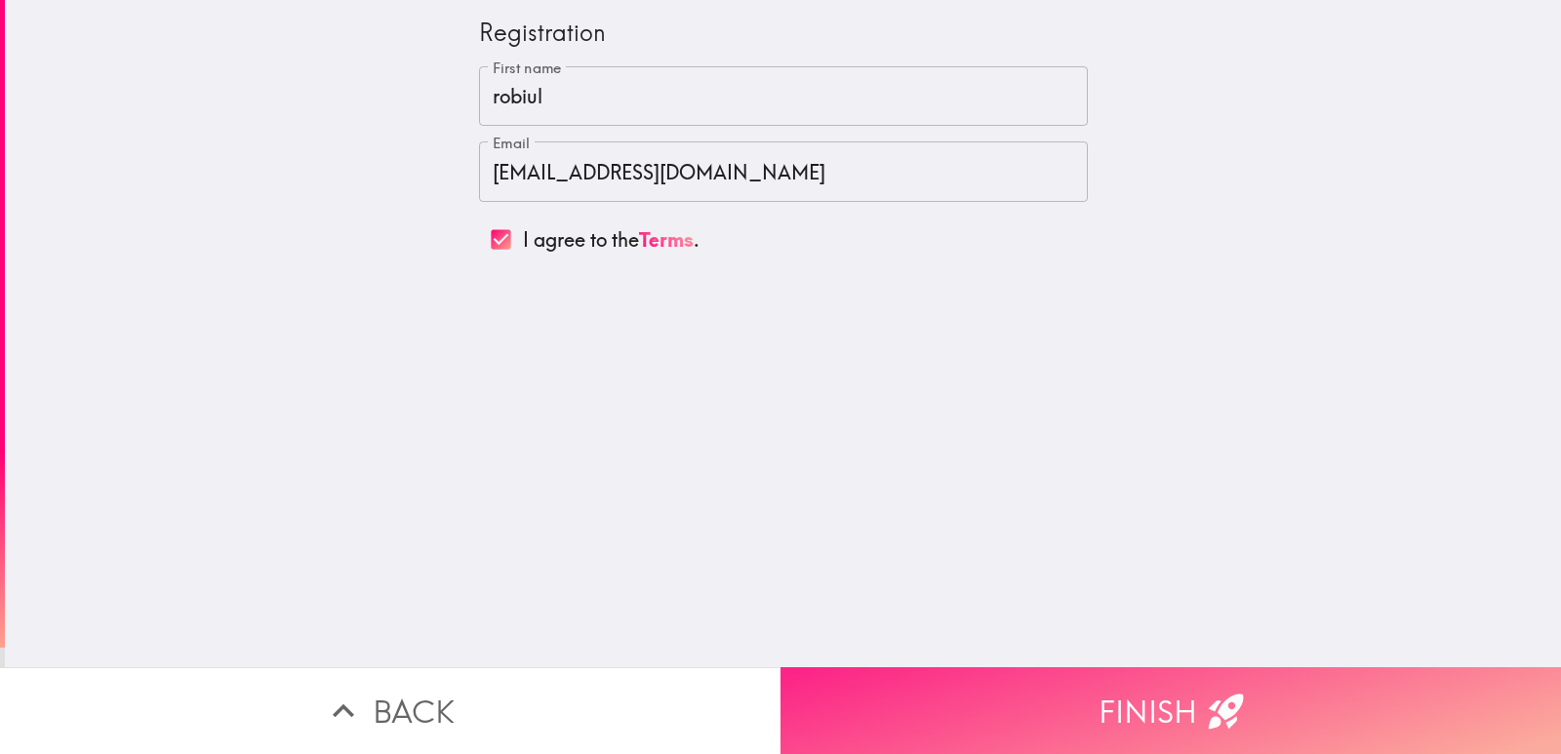
click at [1076, 701] on button "Finish" at bounding box center [1171, 710] width 781 height 87
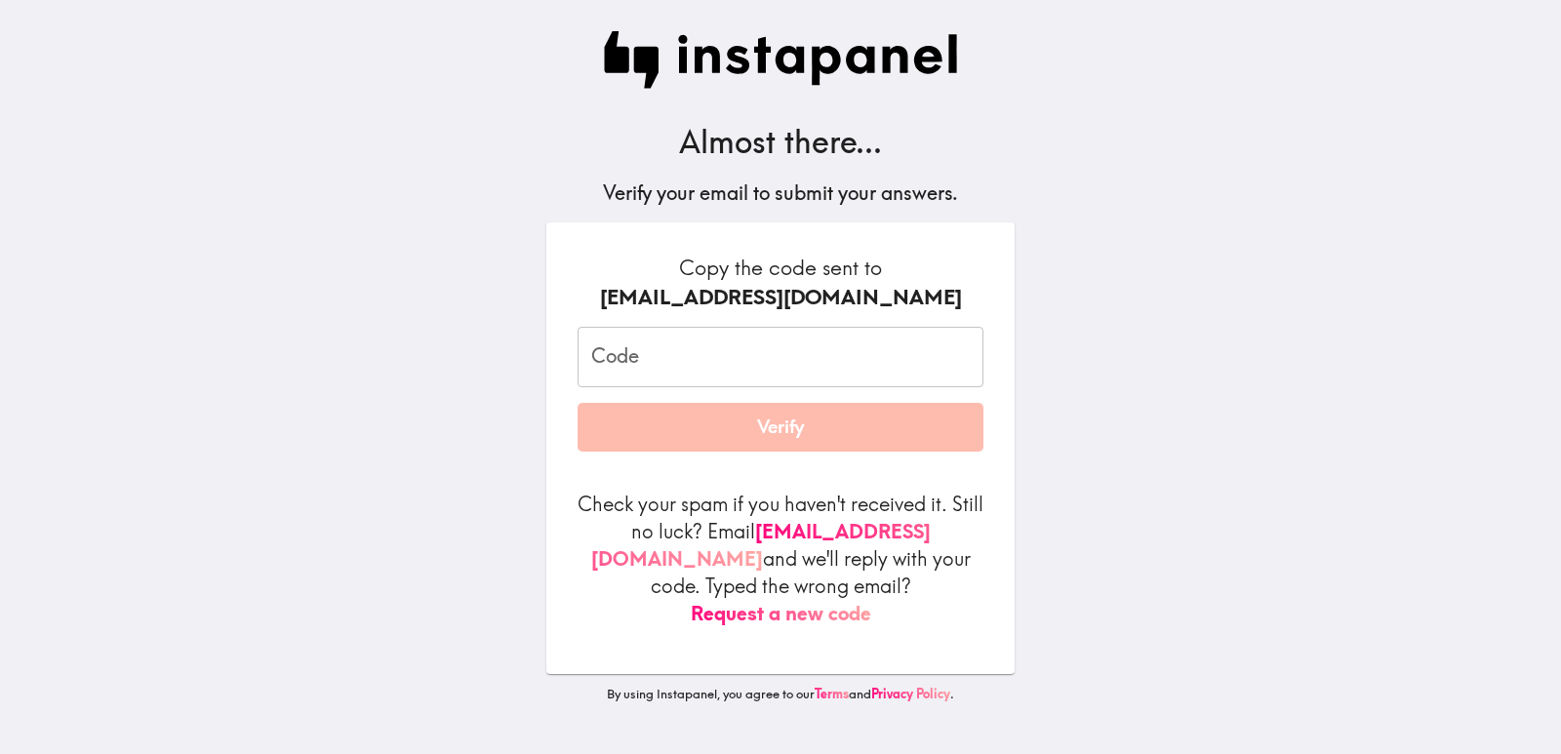
click at [648, 361] on input "Code" at bounding box center [781, 357] width 406 height 61
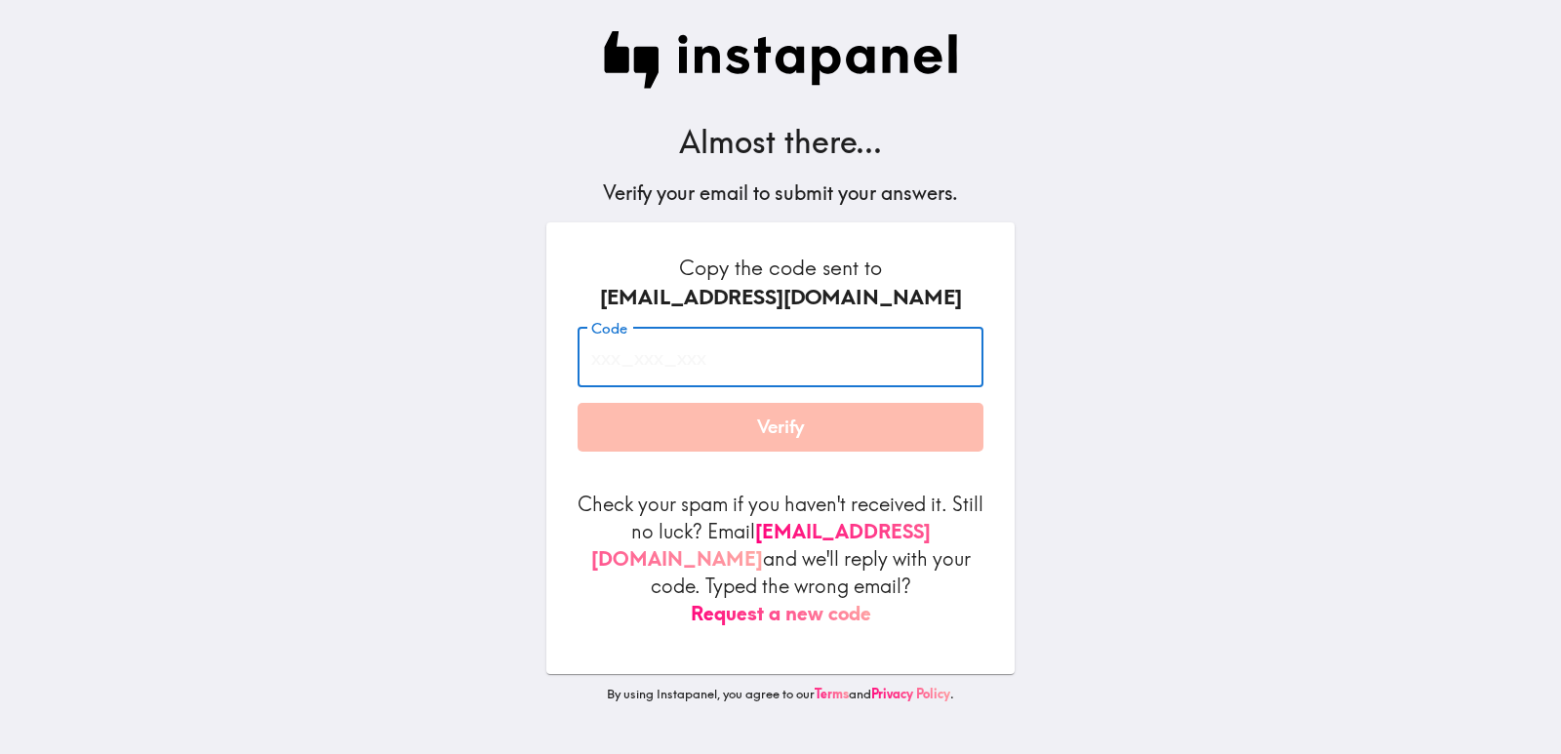
paste input "Fpn_EeQ_9F5"
type input "Fpn_EeQ_9F5"
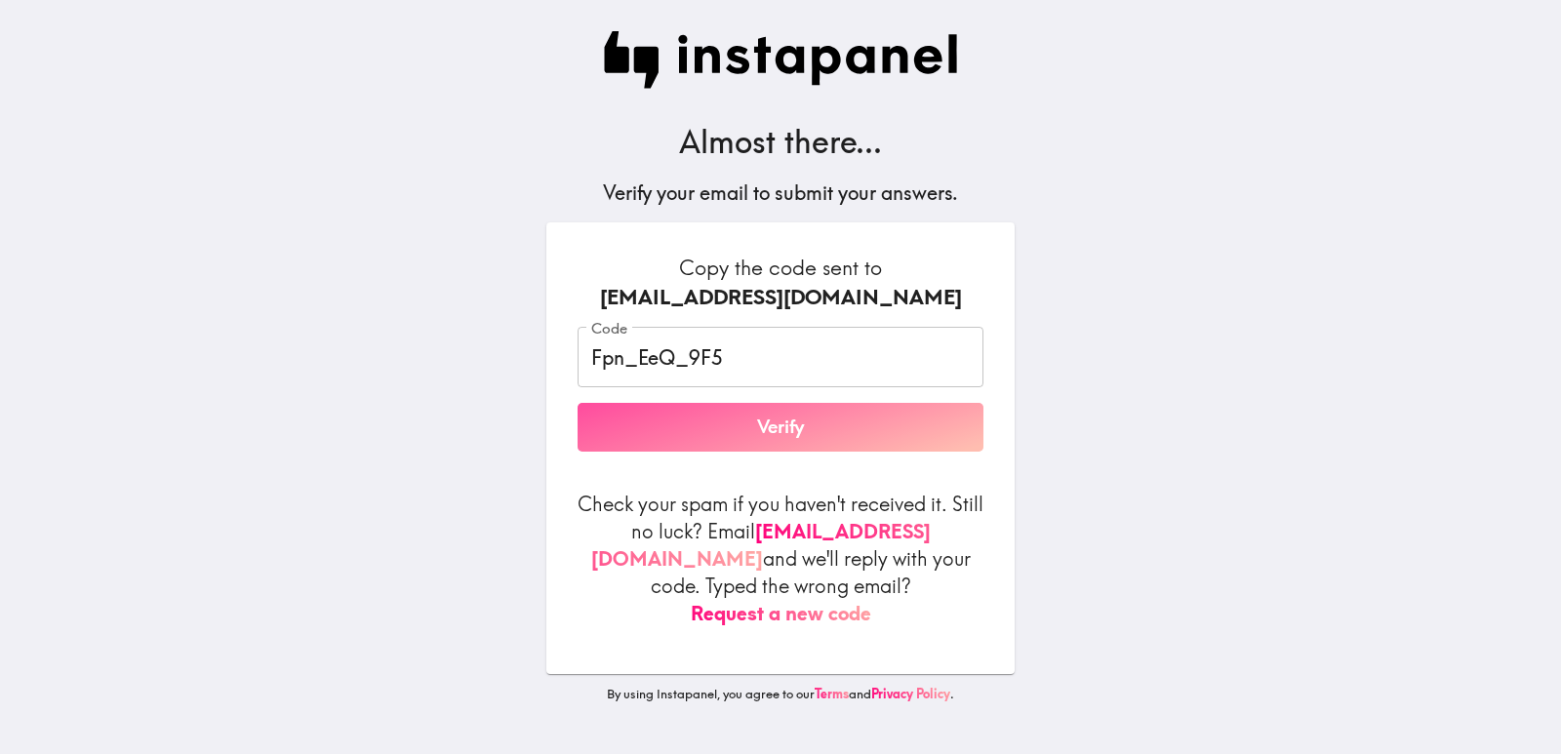
click at [692, 426] on button "Verify" at bounding box center [781, 427] width 406 height 49
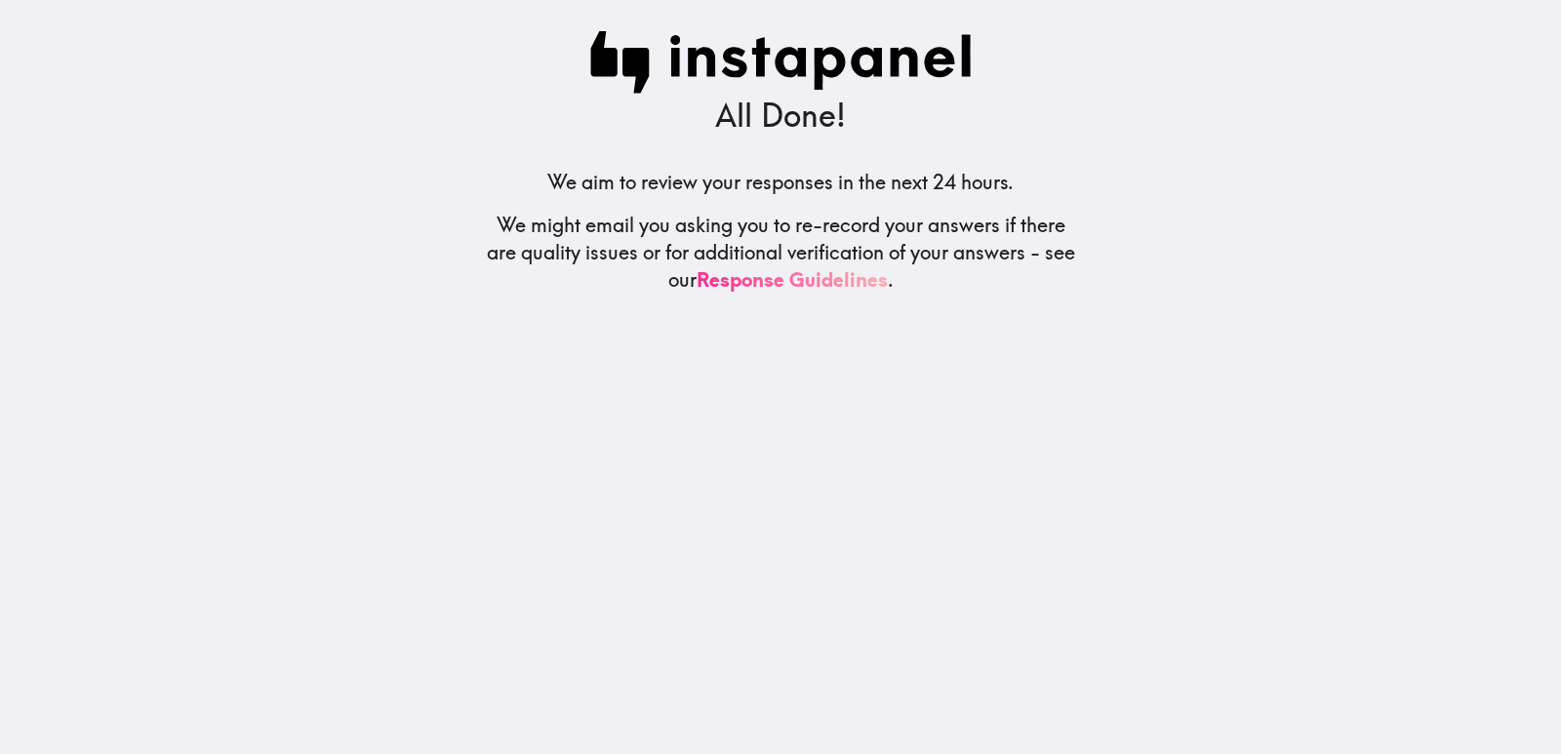
click at [722, 276] on link "Response Guidelines" at bounding box center [792, 279] width 191 height 24
